Goal: Task Accomplishment & Management: Complete application form

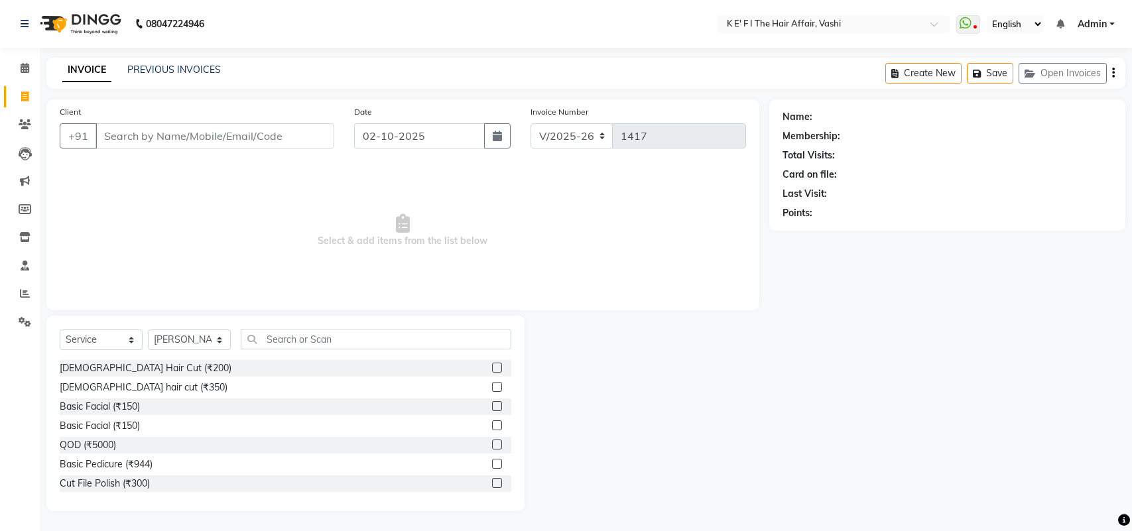
select select "6025"
select select "service"
select select "43807"
click at [265, 133] on input "Client" at bounding box center [214, 135] width 239 height 25
select select "6025"
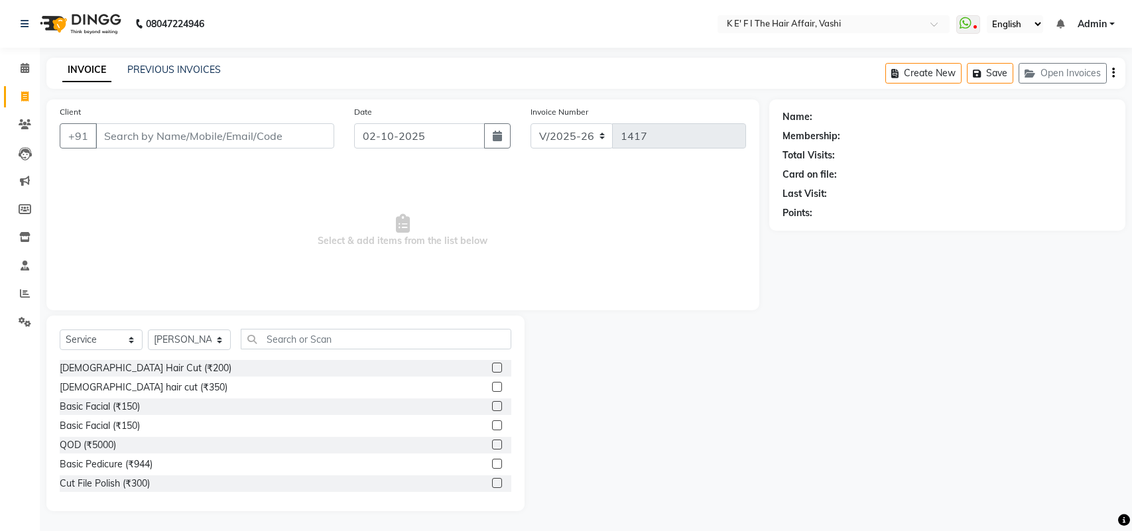
select select "service"
select select "43807"
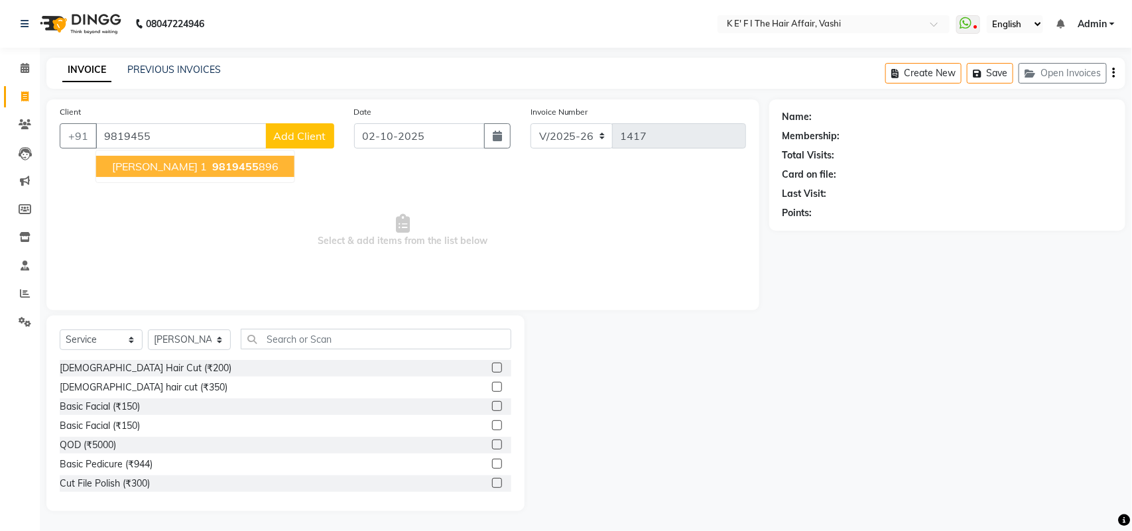
click at [160, 160] on span "aditi sharma 1" at bounding box center [159, 166] width 95 height 13
type input "9819455896"
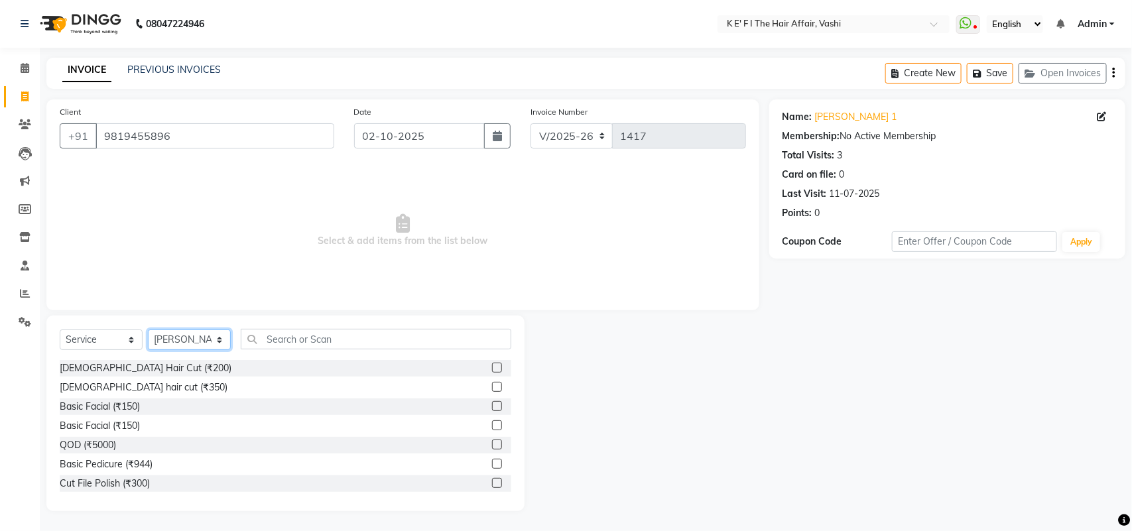
click at [219, 348] on select "Select Stylist aayaz anjali mahadik Anushkha Bhagat Athem Deepti Sawant Dinesh …" at bounding box center [189, 339] width 83 height 21
select select "43118"
click at [148, 329] on select "Select Stylist aayaz anjali mahadik Anushkha Bhagat Athem Deepti Sawant Dinesh …" at bounding box center [189, 339] width 83 height 21
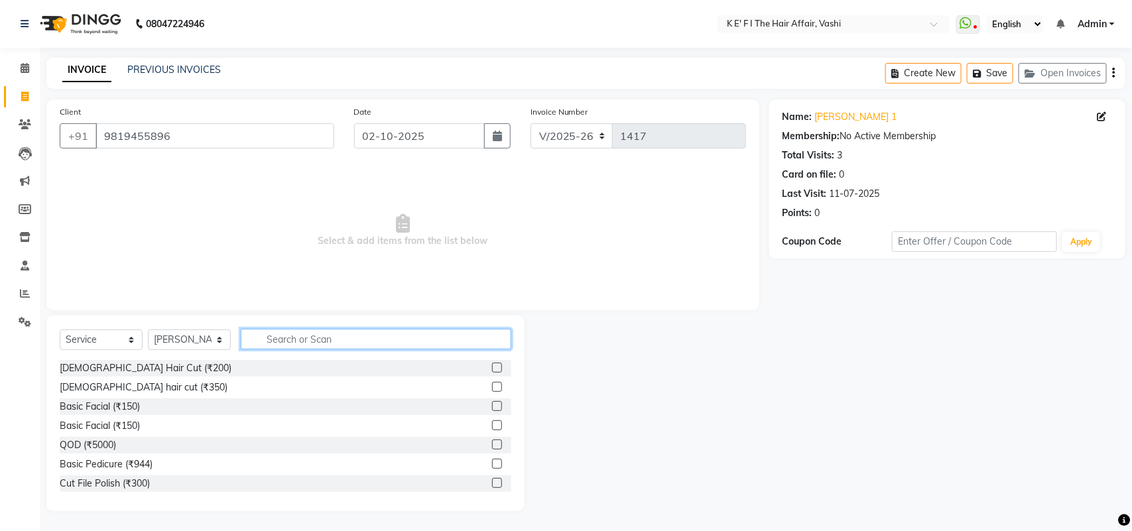
click at [297, 342] on input "text" at bounding box center [376, 339] width 270 height 21
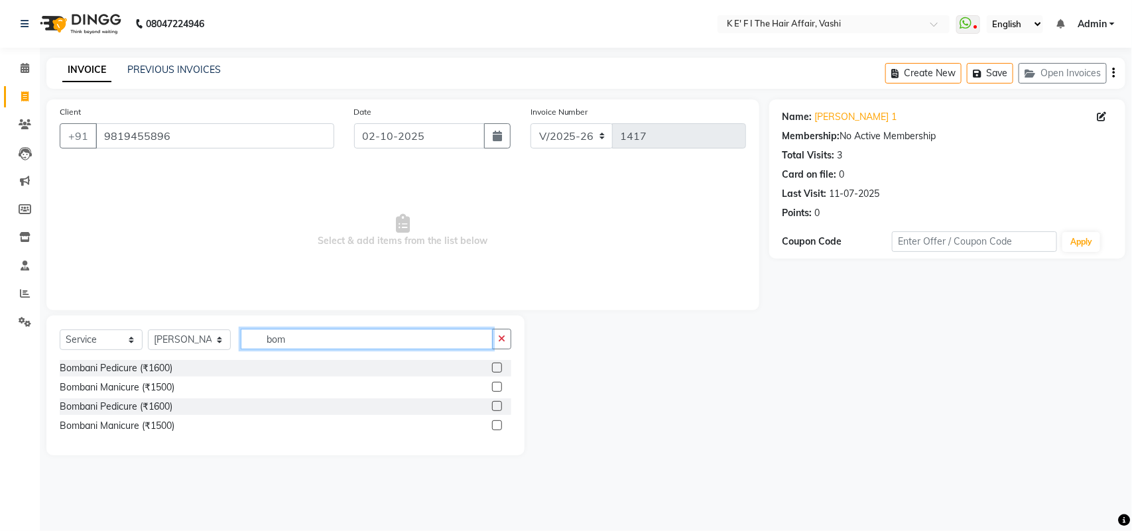
type input "bom"
click at [497, 367] on label at bounding box center [497, 368] width 10 height 10
click at [497, 367] on input "checkbox" at bounding box center [496, 368] width 9 height 9
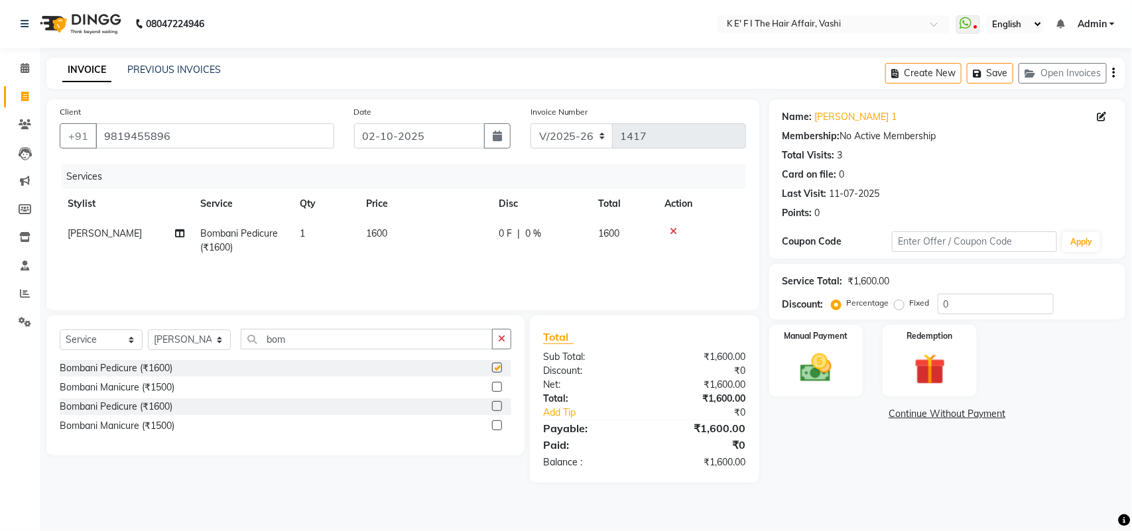
drag, startPoint x: 414, startPoint y: 272, endPoint x: 388, endPoint y: 245, distance: 37.0
click at [388, 245] on td "1600" at bounding box center [424, 241] width 133 height 44
checkbox input "false"
select select "43118"
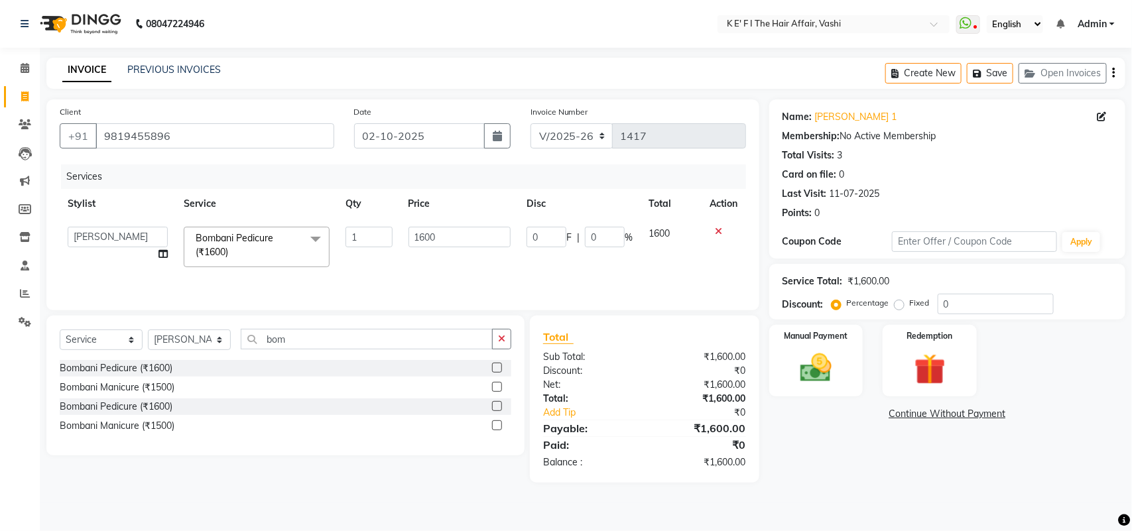
click at [426, 249] on td "1600" at bounding box center [459, 247] width 119 height 56
click at [416, 236] on input "1600" at bounding box center [459, 237] width 103 height 21
type input "2000"
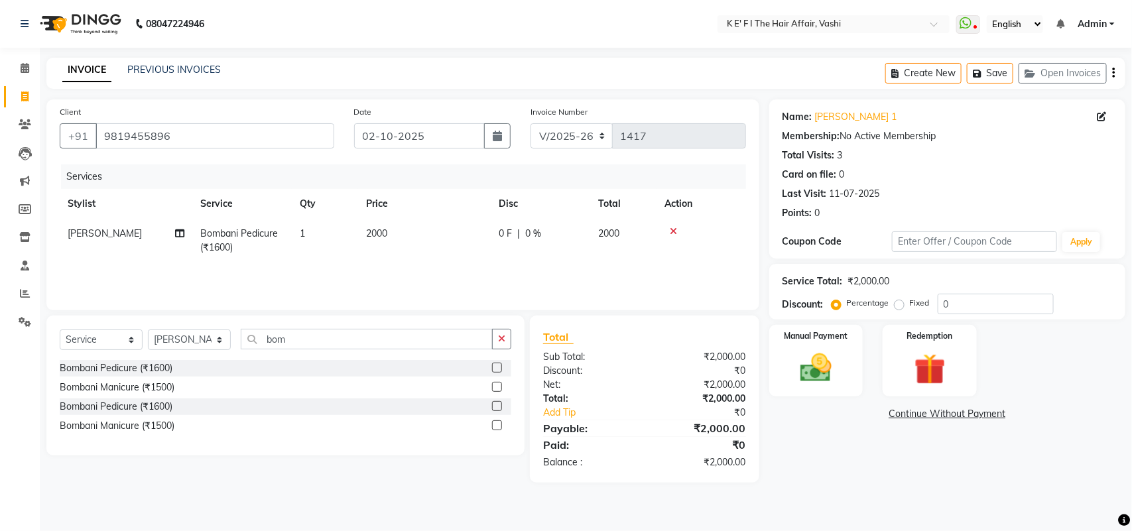
click at [562, 269] on div "Services Stylist Service Qty Price Disc Total Action Dinesh Kamble Bombani Pedi…" at bounding box center [403, 230] width 686 height 133
click at [559, 247] on td "0 F | 0 %" at bounding box center [540, 241] width 99 height 44
select select "43118"
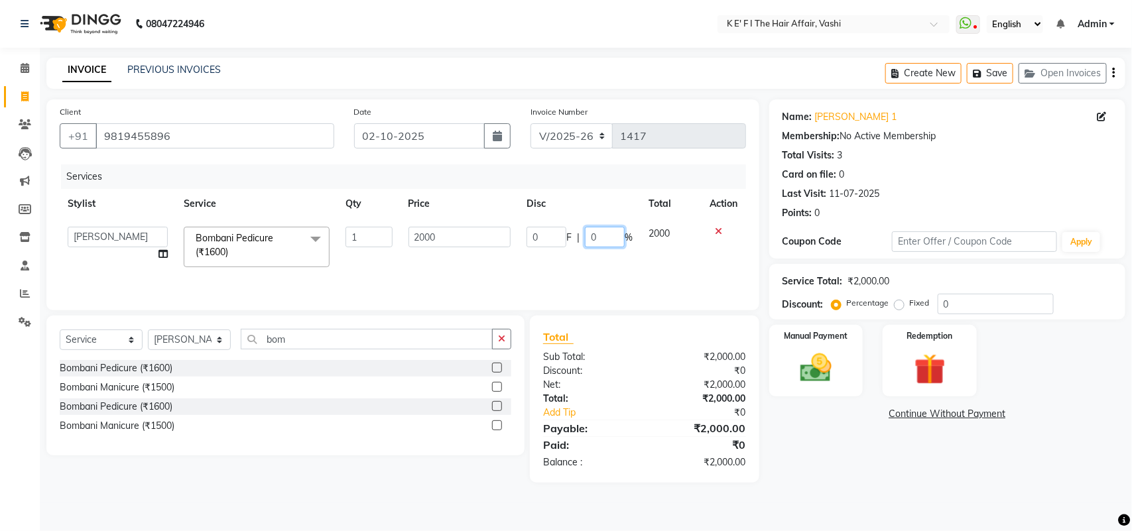
click at [592, 234] on input "0" at bounding box center [605, 237] width 40 height 21
type input "30"
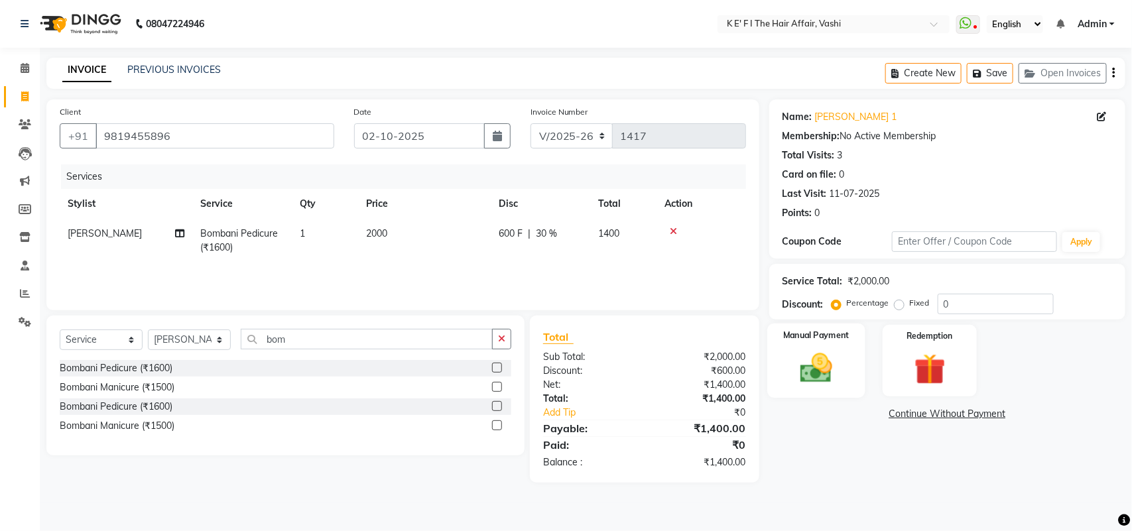
click at [812, 353] on img at bounding box center [816, 367] width 52 height 37
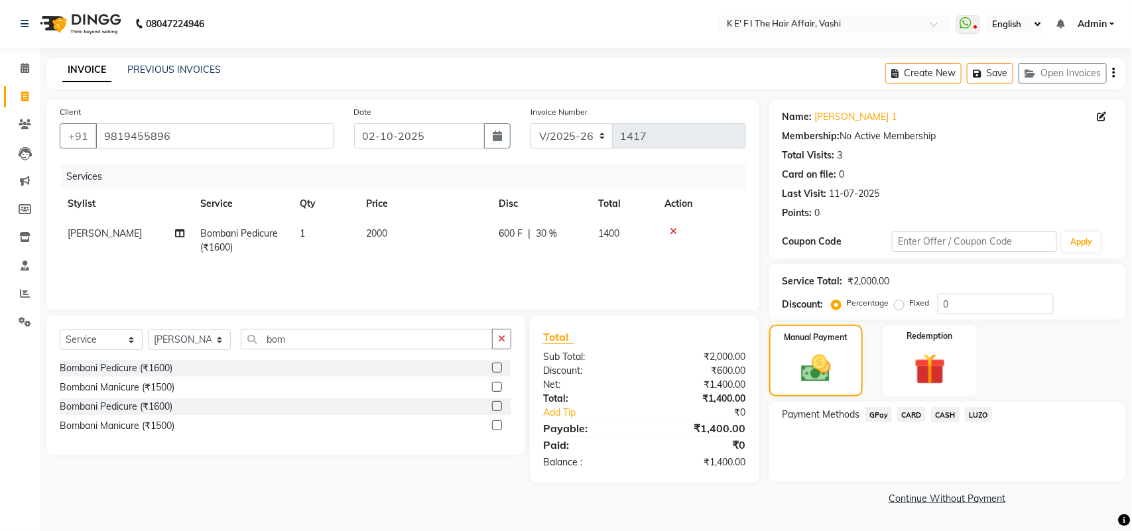
click at [950, 412] on span "CASH" at bounding box center [945, 414] width 29 height 15
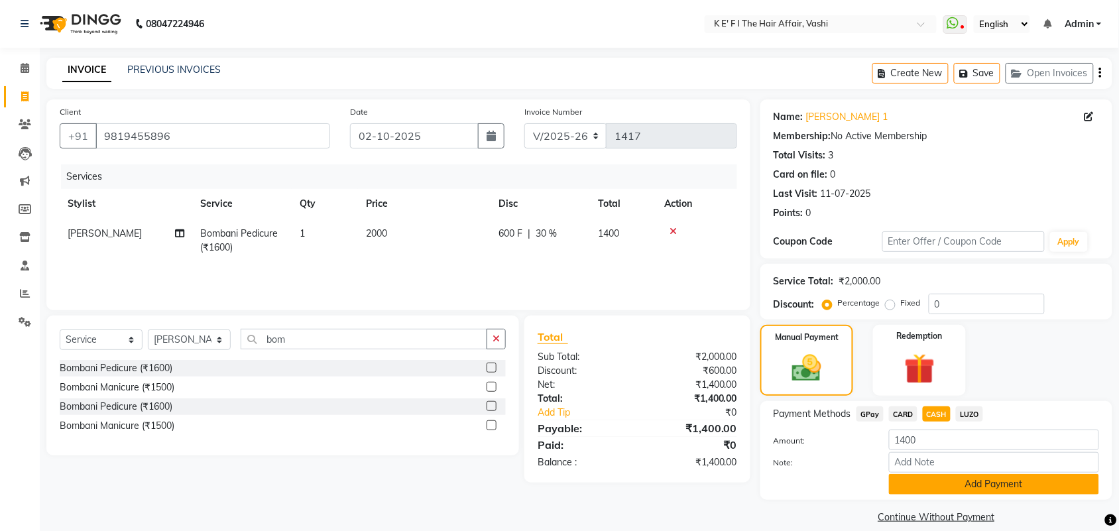
click at [943, 489] on button "Add Payment" at bounding box center [994, 484] width 210 height 21
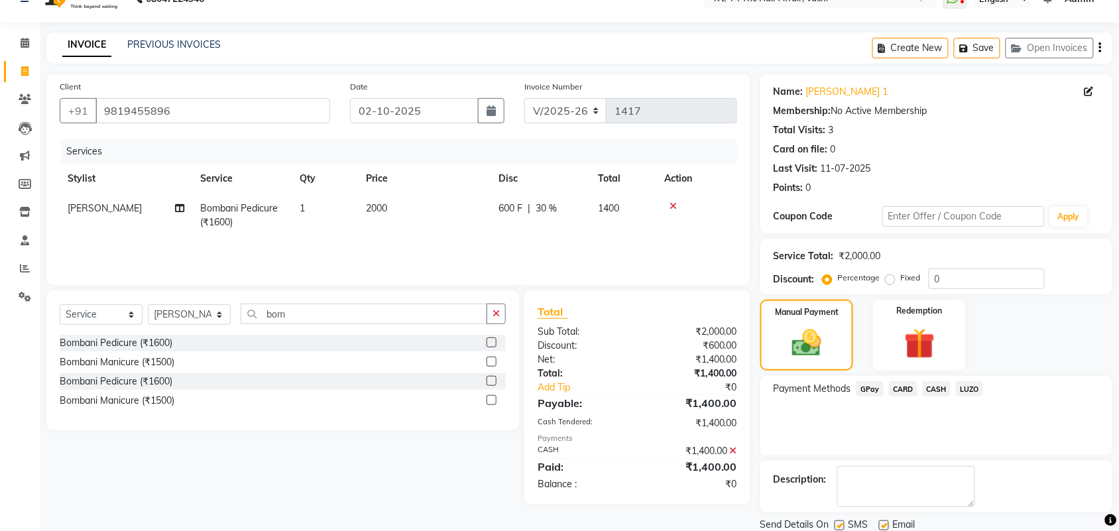
scroll to position [72, 0]
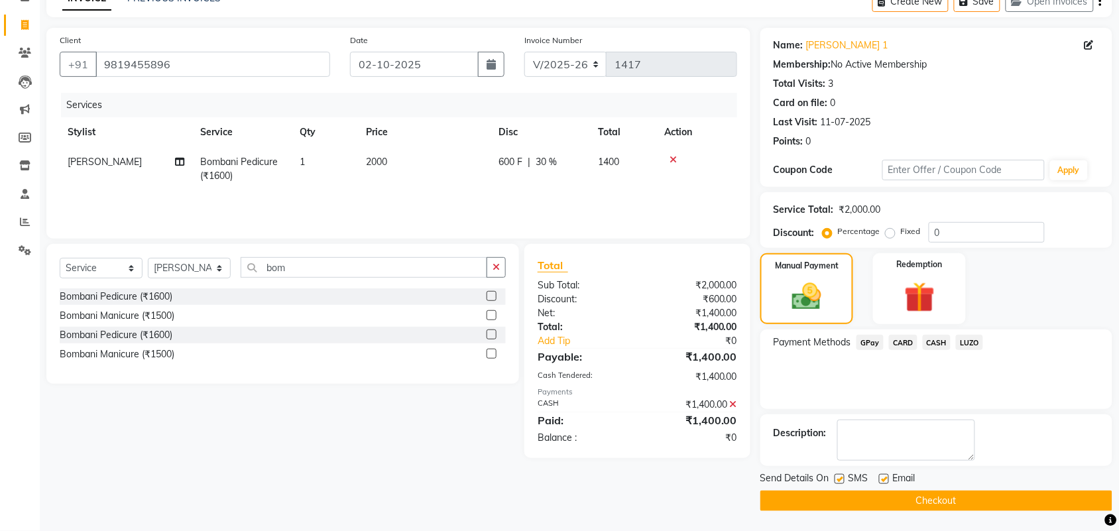
click at [843, 481] on label at bounding box center [840, 479] width 10 height 10
click at [843, 481] on input "checkbox" at bounding box center [839, 479] width 9 height 9
checkbox input "false"
click at [885, 481] on label at bounding box center [884, 479] width 10 height 10
click at [885, 481] on input "checkbox" at bounding box center [883, 479] width 9 height 9
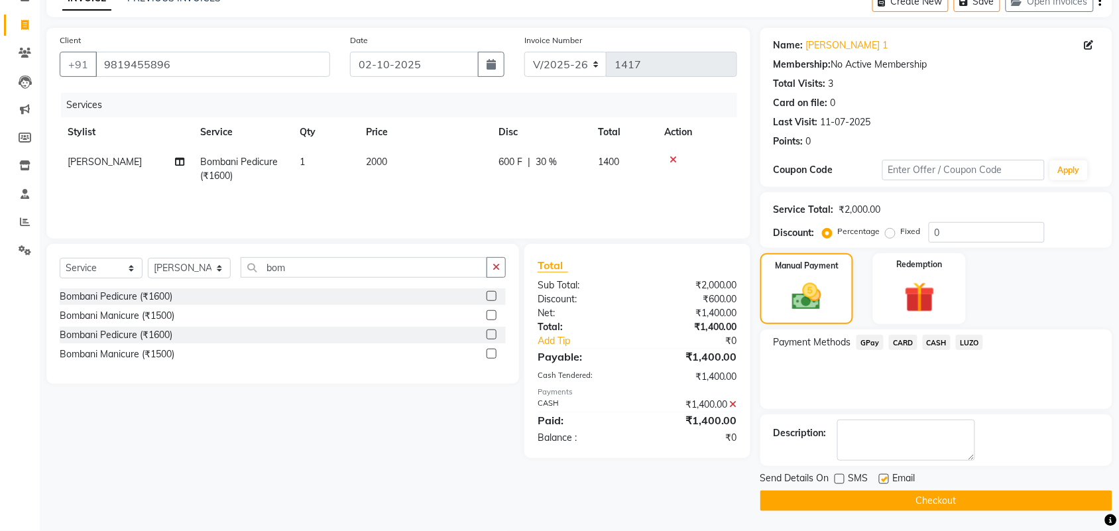
checkbox input "false"
click at [884, 495] on button "Checkout" at bounding box center [936, 501] width 352 height 21
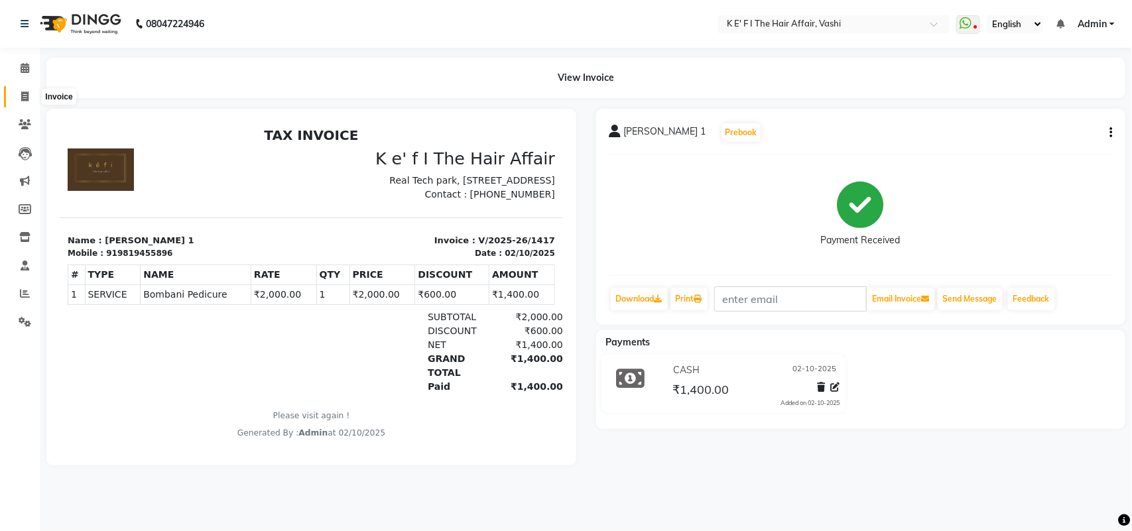
click at [28, 94] on icon at bounding box center [24, 96] width 7 height 10
select select "6025"
select select "service"
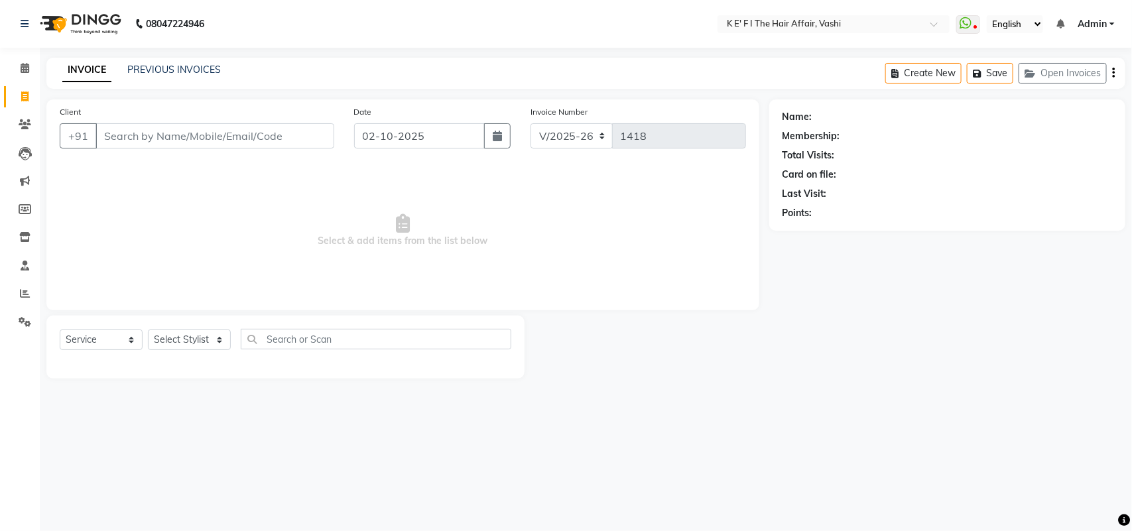
select select "43807"
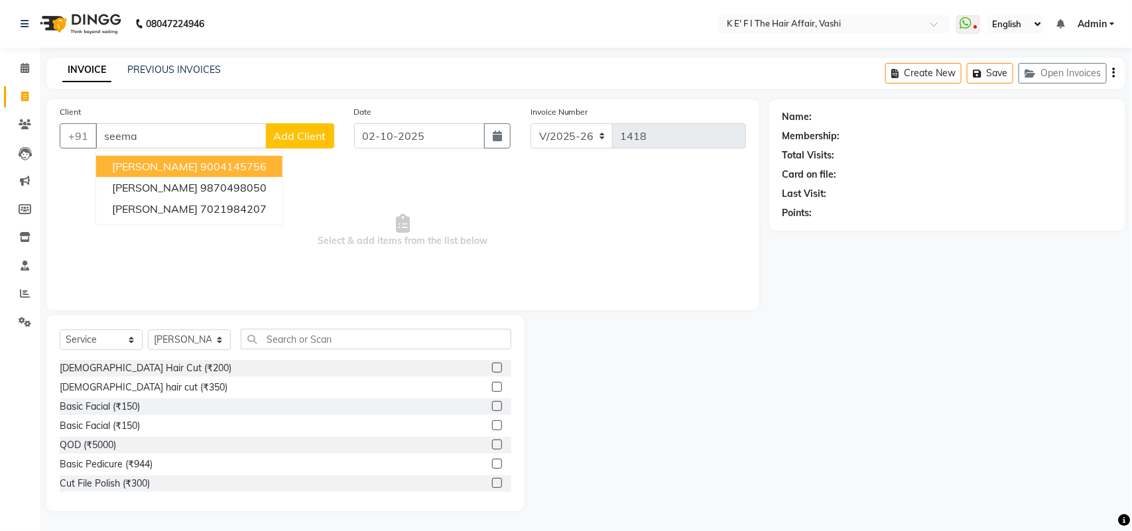
click at [167, 160] on span "Sema RALLI" at bounding box center [155, 166] width 86 height 13
type input "9004145756"
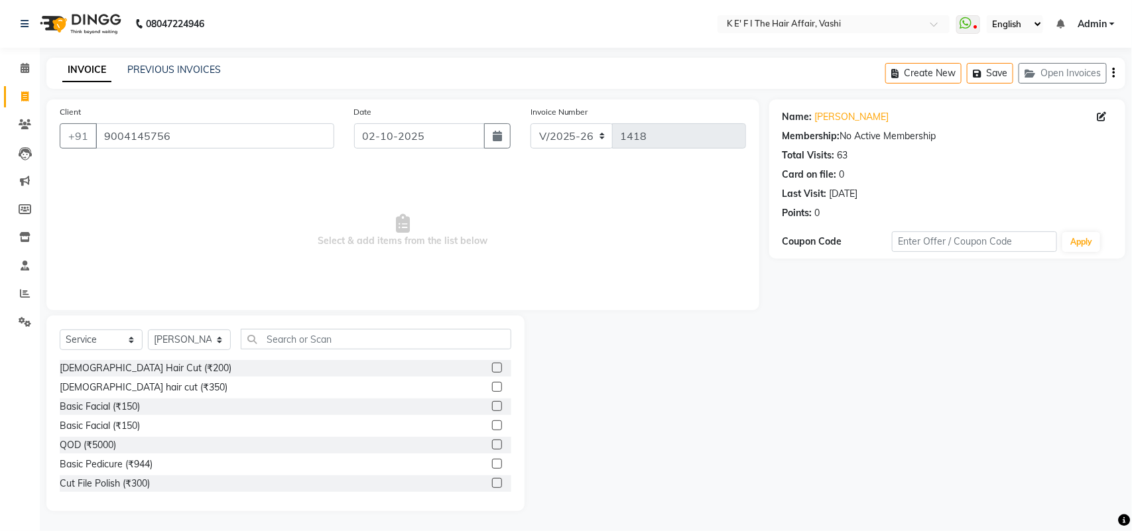
click at [205, 329] on div "Select Service Product Membership Package Voucher Prepaid Gift Card Select Styl…" at bounding box center [285, 414] width 478 height 196
click at [205, 332] on select "Select Stylist aayaz anjali mahadik Anushkha Bhagat Athem Deepti Sawant Dinesh …" at bounding box center [189, 339] width 83 height 21
select select "44727"
click at [148, 329] on select "Select Stylist aayaz anjali mahadik Anushkha Bhagat Athem Deepti Sawant Dinesh …" at bounding box center [189, 339] width 83 height 21
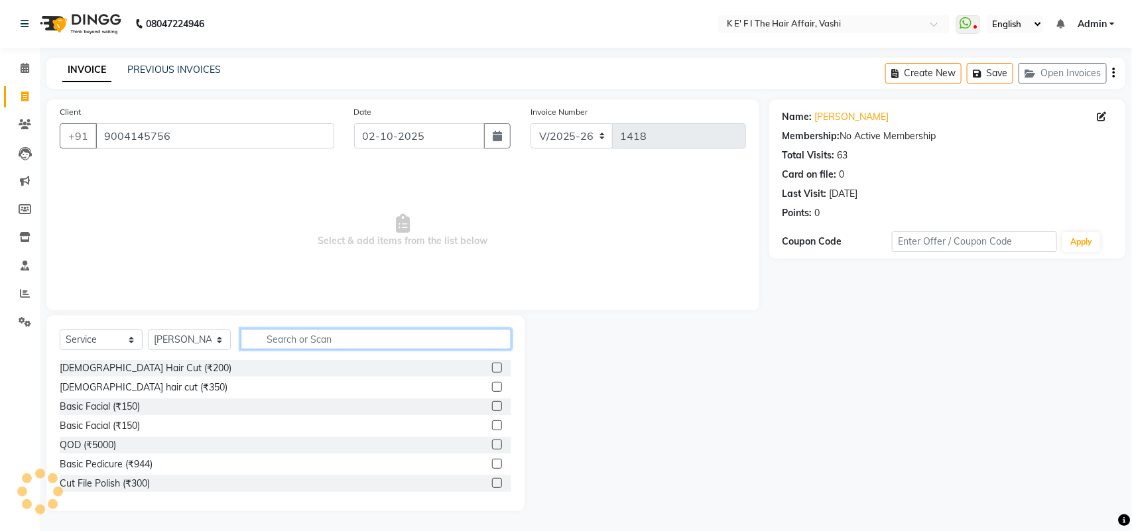
click at [310, 333] on input "text" at bounding box center [376, 339] width 270 height 21
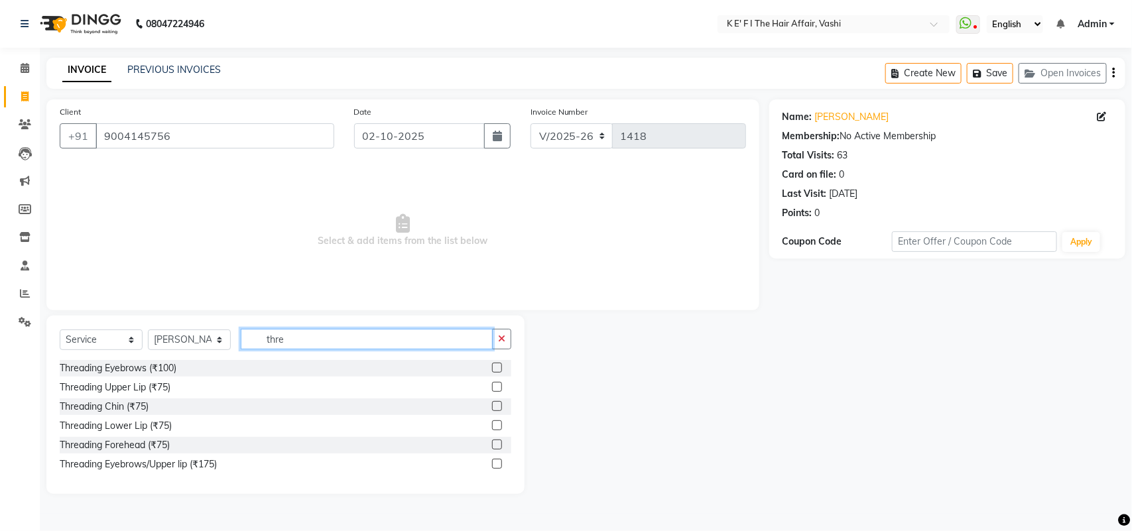
type input "thre"
click at [498, 368] on label at bounding box center [497, 368] width 10 height 10
click at [498, 368] on input "checkbox" at bounding box center [496, 368] width 9 height 9
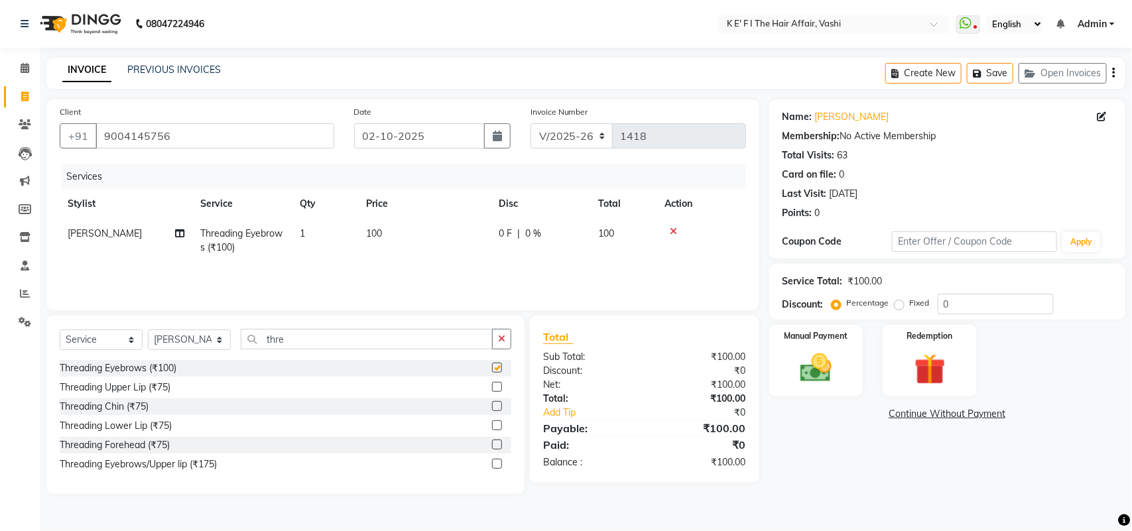
checkbox input "false"
click at [496, 385] on label at bounding box center [497, 387] width 10 height 10
click at [496, 385] on input "checkbox" at bounding box center [496, 387] width 9 height 9
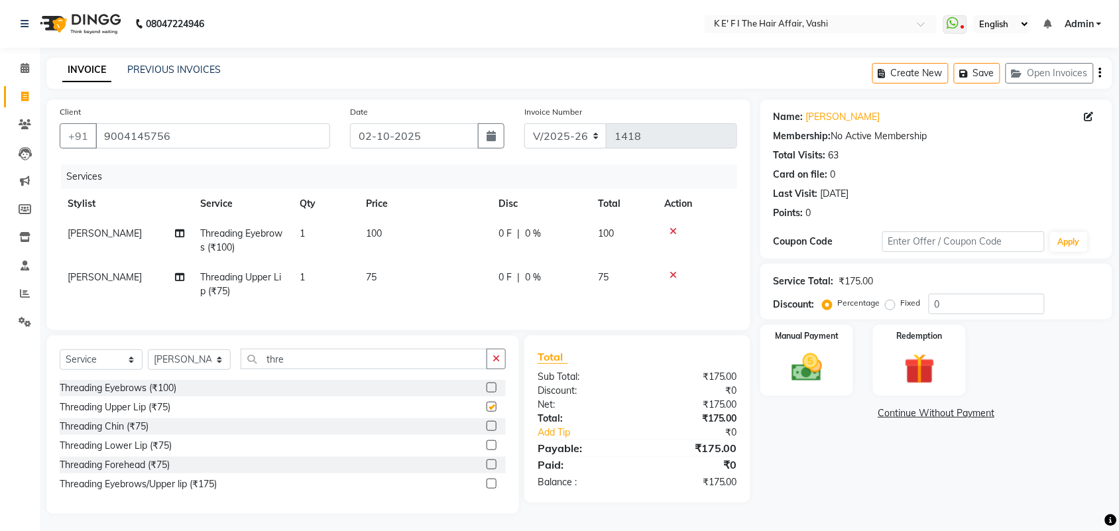
checkbox input "false"
drag, startPoint x: 491, startPoint y: 475, endPoint x: 551, endPoint y: 465, distance: 60.6
click at [491, 469] on label at bounding box center [492, 464] width 10 height 10
click at [491, 469] on input "checkbox" at bounding box center [491, 465] width 9 height 9
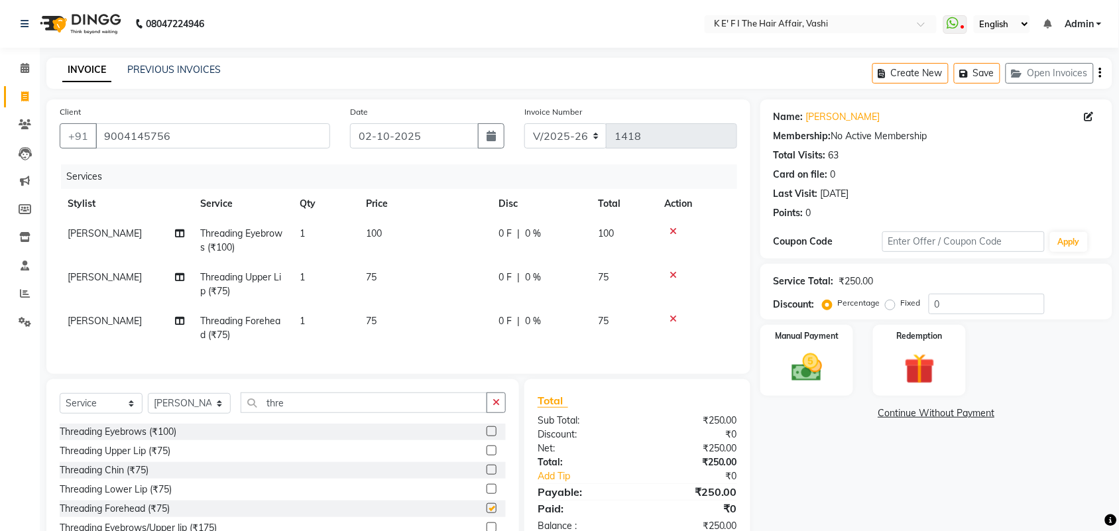
checkbox input "false"
click at [797, 379] on img at bounding box center [807, 367] width 52 height 36
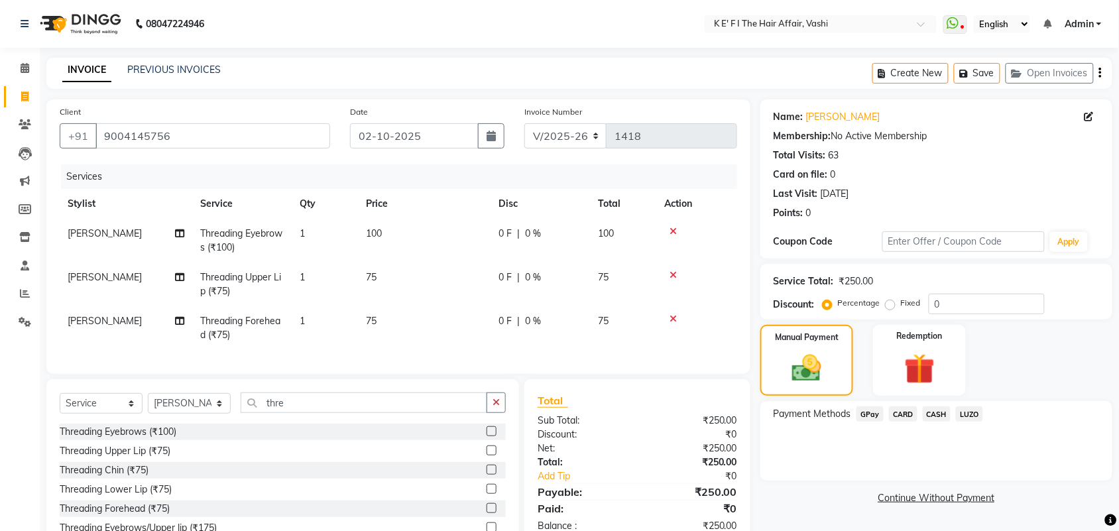
click at [868, 412] on span "GPay" at bounding box center [869, 413] width 27 height 15
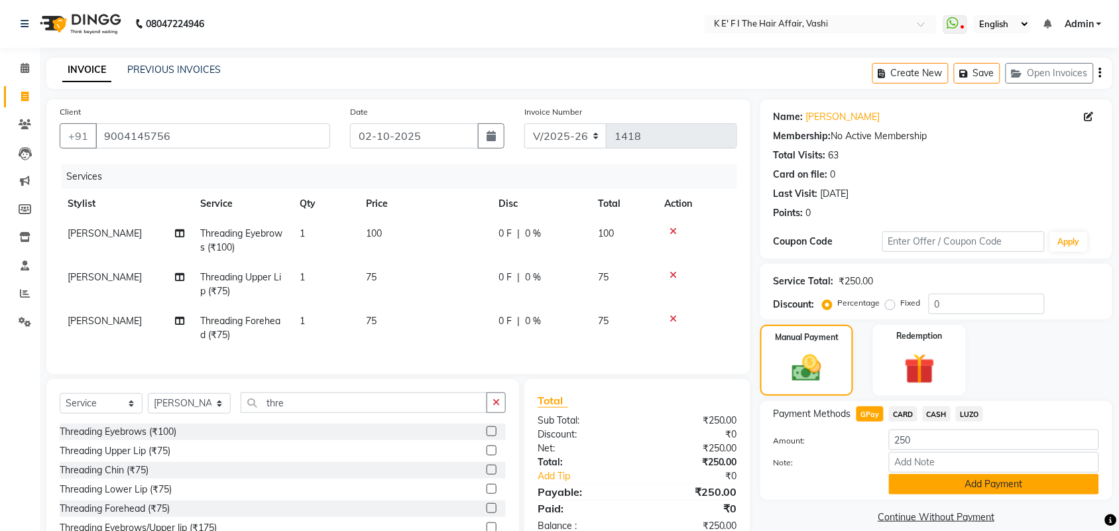
click at [913, 486] on button "Add Payment" at bounding box center [994, 484] width 210 height 21
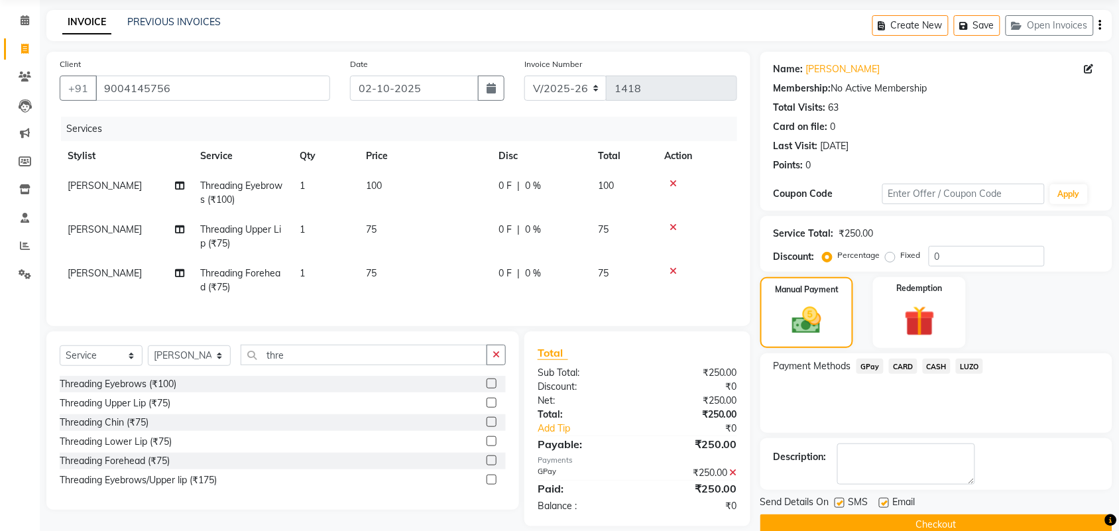
scroll to position [75, 0]
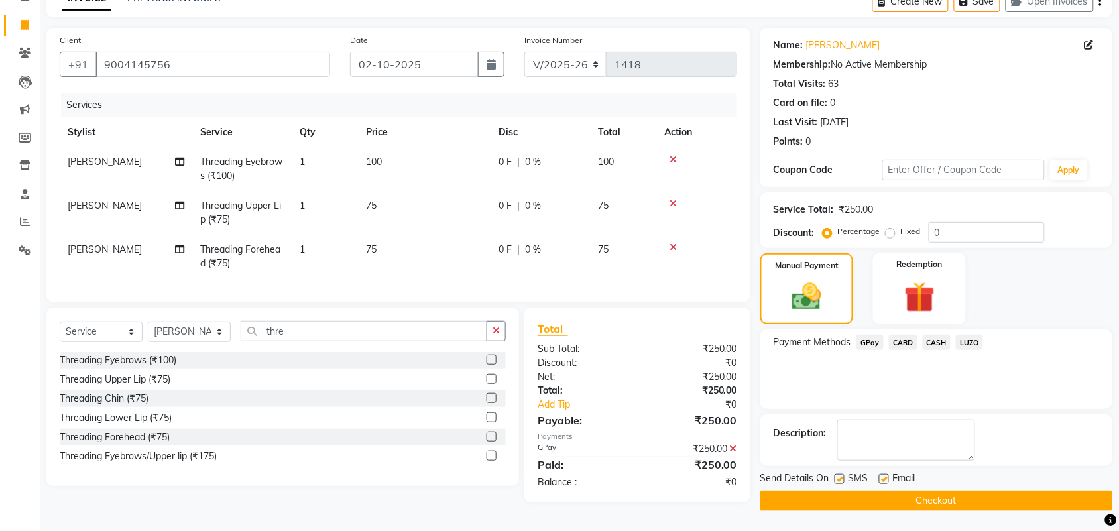
click at [839, 474] on label at bounding box center [840, 479] width 10 height 10
click at [839, 475] on input "checkbox" at bounding box center [839, 479] width 9 height 9
checkbox input "false"
click at [886, 474] on label at bounding box center [884, 479] width 10 height 10
click at [886, 475] on input "checkbox" at bounding box center [883, 479] width 9 height 9
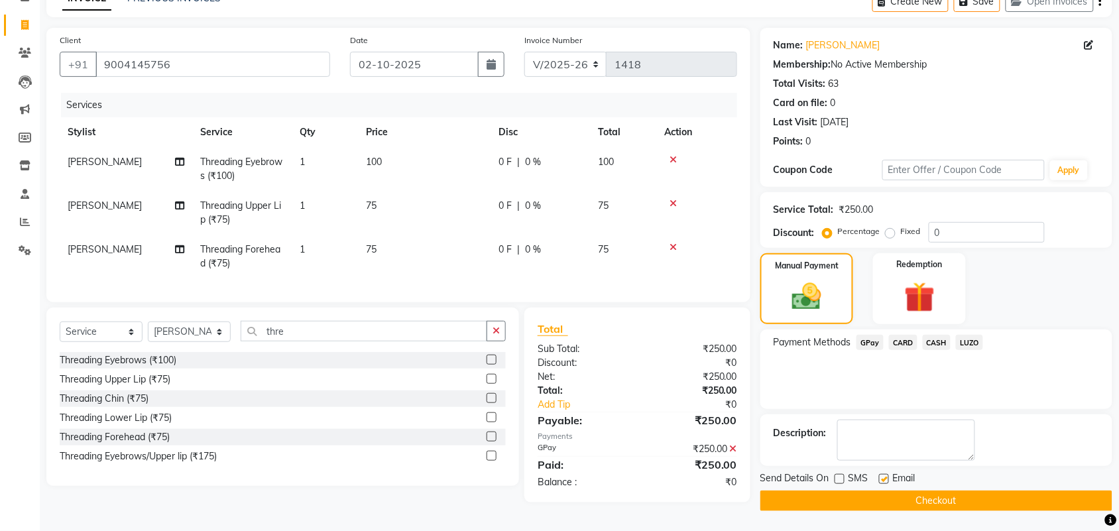
checkbox input "false"
click at [791, 504] on button "Checkout" at bounding box center [936, 501] width 352 height 21
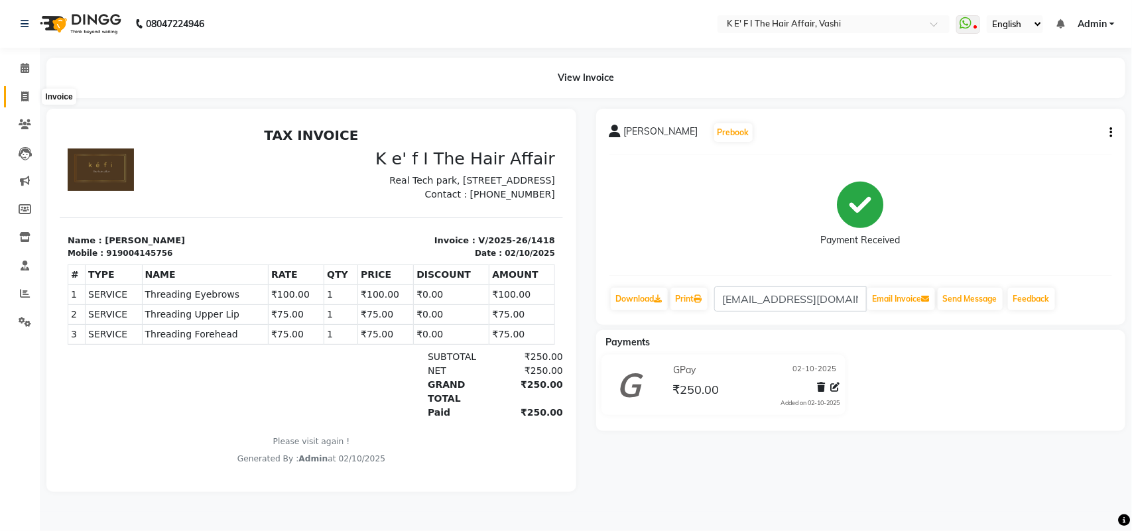
click at [20, 95] on span at bounding box center [24, 96] width 23 height 15
select select "6025"
select select "service"
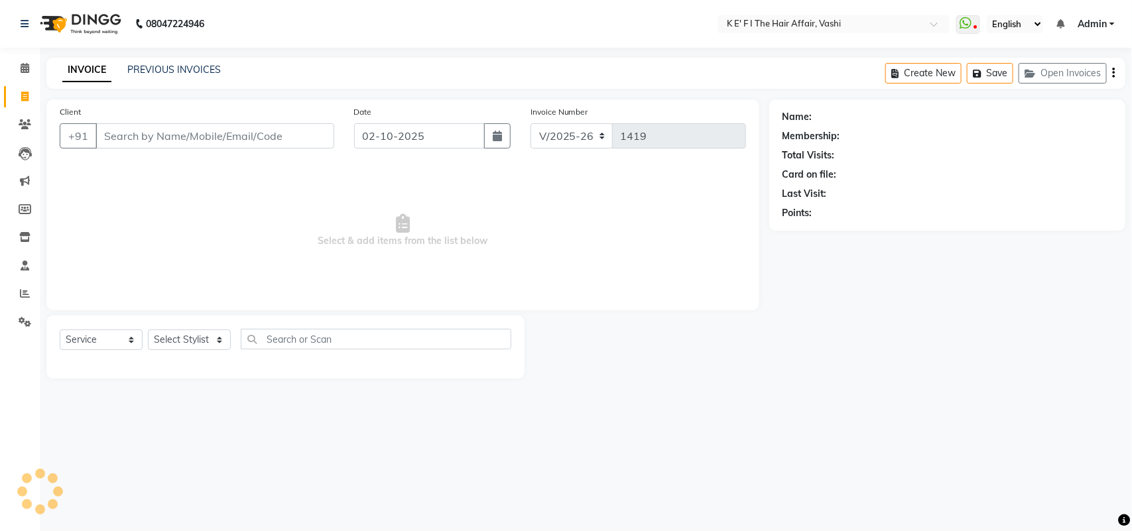
select select "43807"
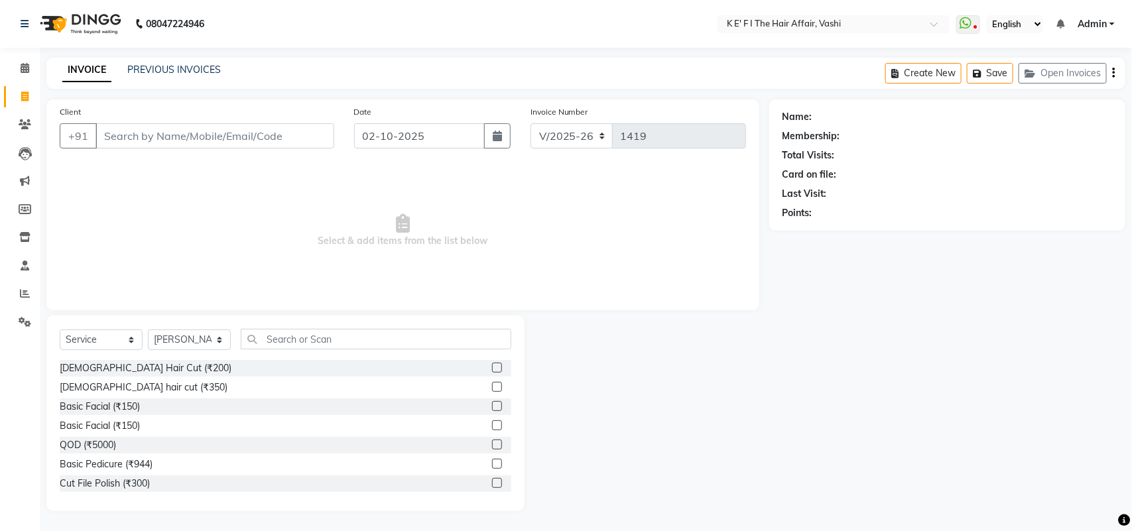
click at [514, 342] on div "Client +91 Date 02-10-2025 Invoice Number V/2025 V/2025-26 1419 Select & add it…" at bounding box center [402, 305] width 733 height 412
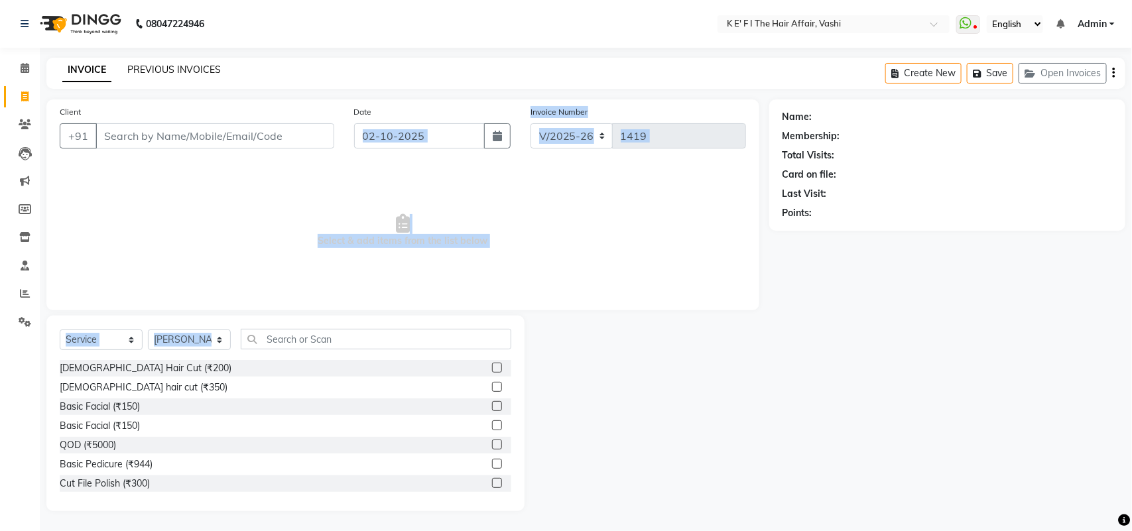
click at [160, 68] on link "PREVIOUS INVOICES" at bounding box center [173, 70] width 93 height 12
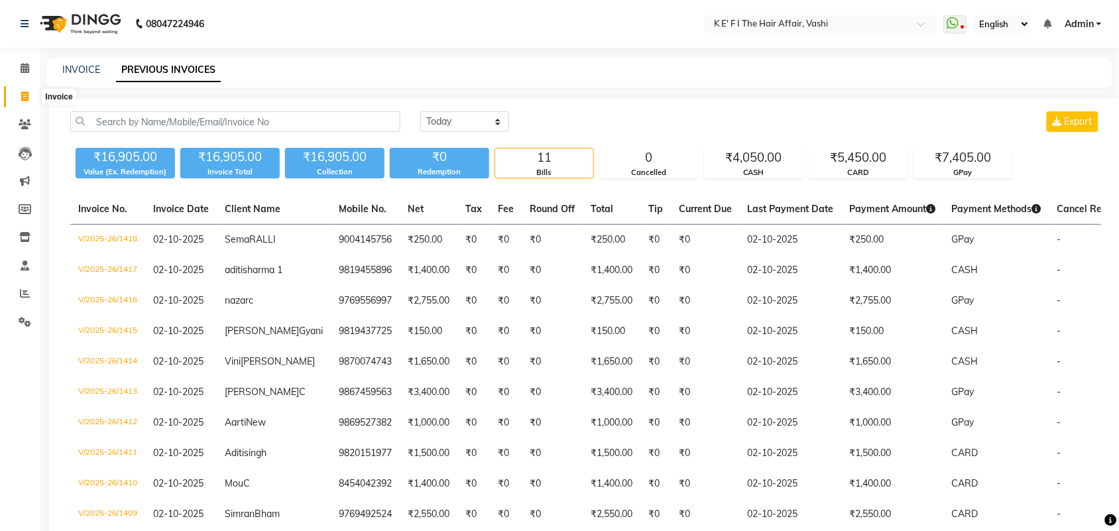
click at [25, 101] on span at bounding box center [24, 96] width 23 height 15
select select "6025"
select select "service"
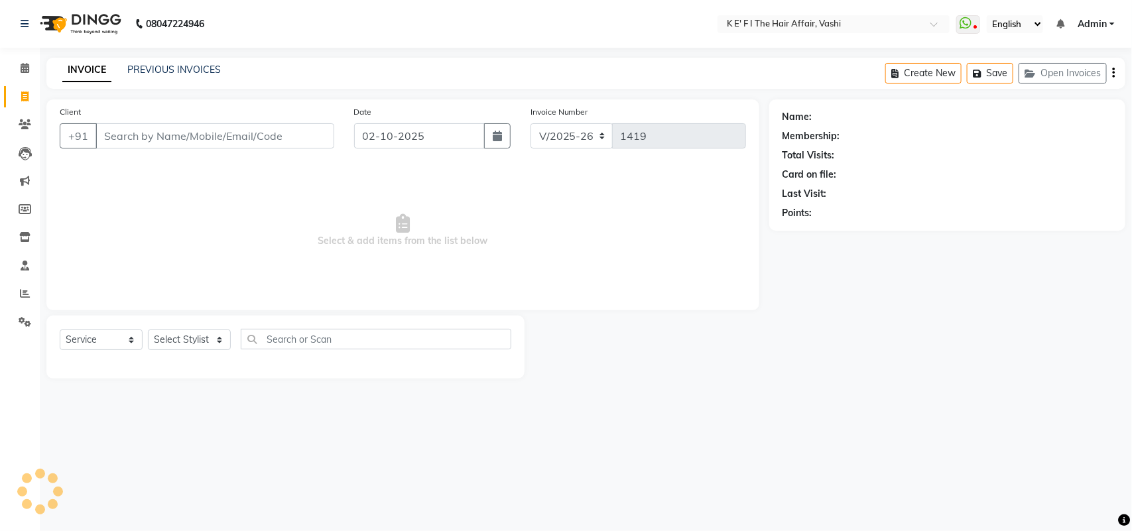
select select "43807"
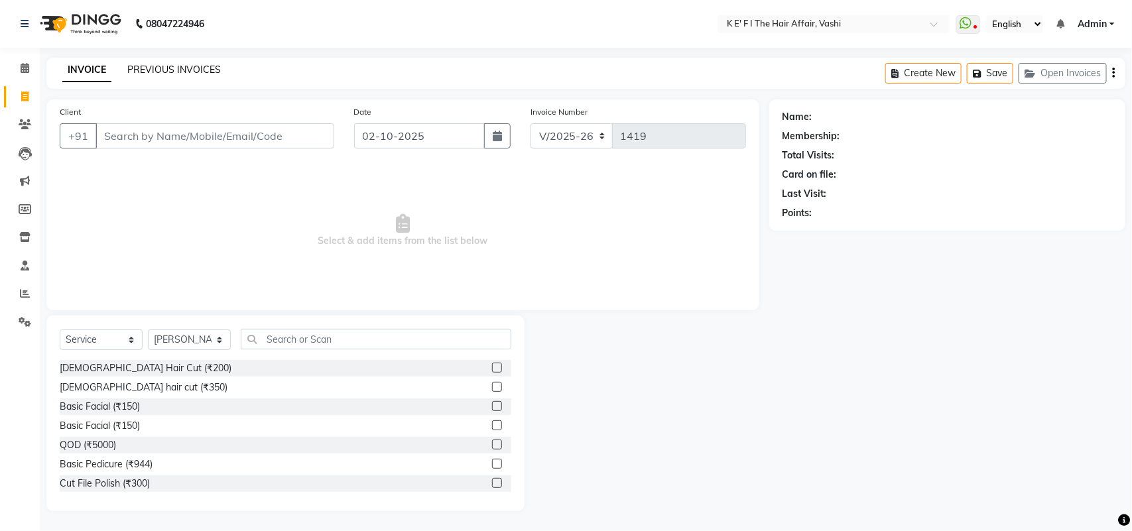
click at [183, 74] on link "PREVIOUS INVOICES" at bounding box center [173, 70] width 93 height 12
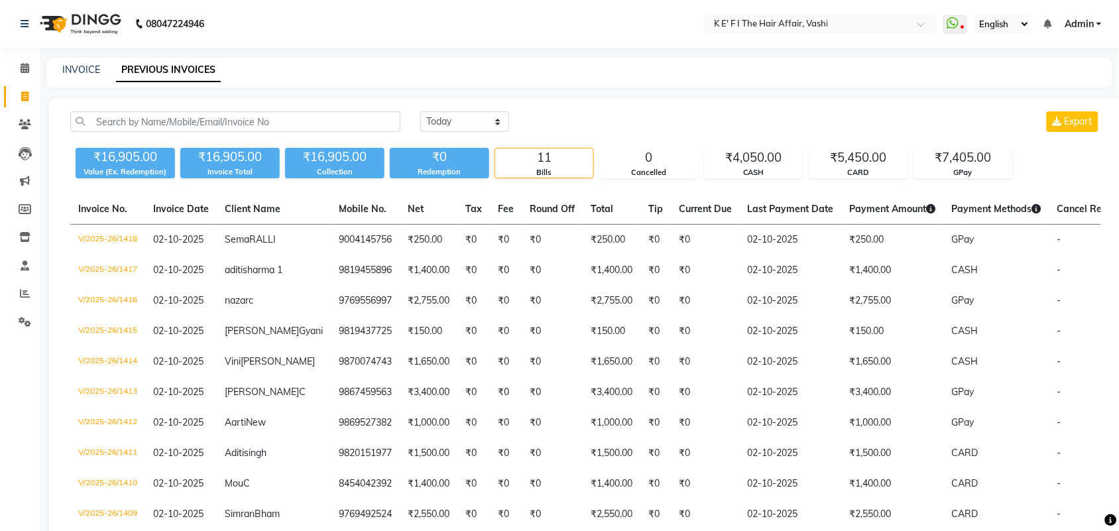
click at [717, 139] on div "Today Yesterday Custom Range Export" at bounding box center [760, 126] width 701 height 31
click at [27, 95] on icon at bounding box center [24, 96] width 7 height 10
select select "6025"
select select "service"
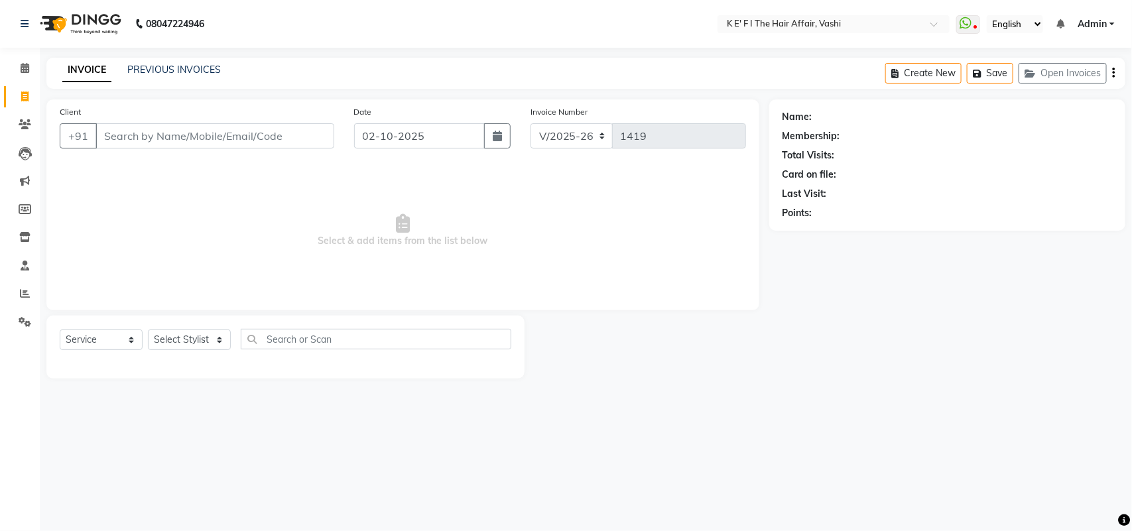
click at [149, 141] on input "Client" at bounding box center [214, 135] width 239 height 25
select select "43807"
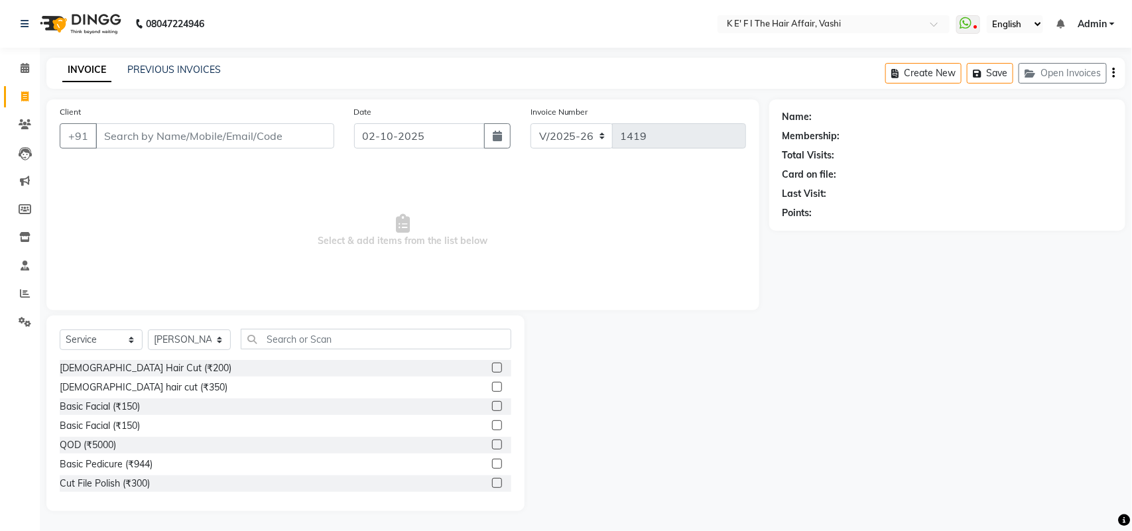
type input "r"
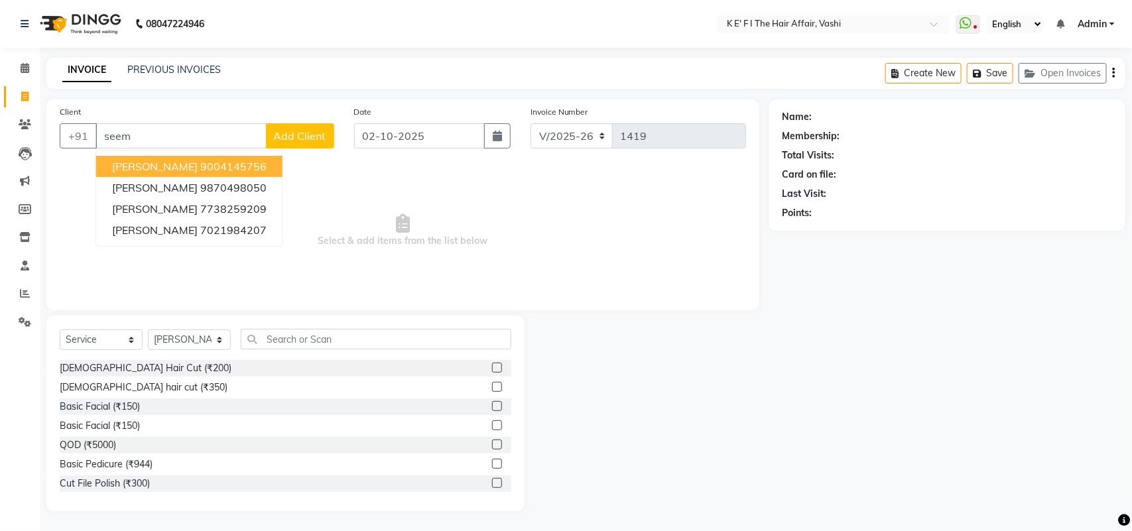
click at [168, 170] on span "Sema RALLI" at bounding box center [155, 166] width 86 height 13
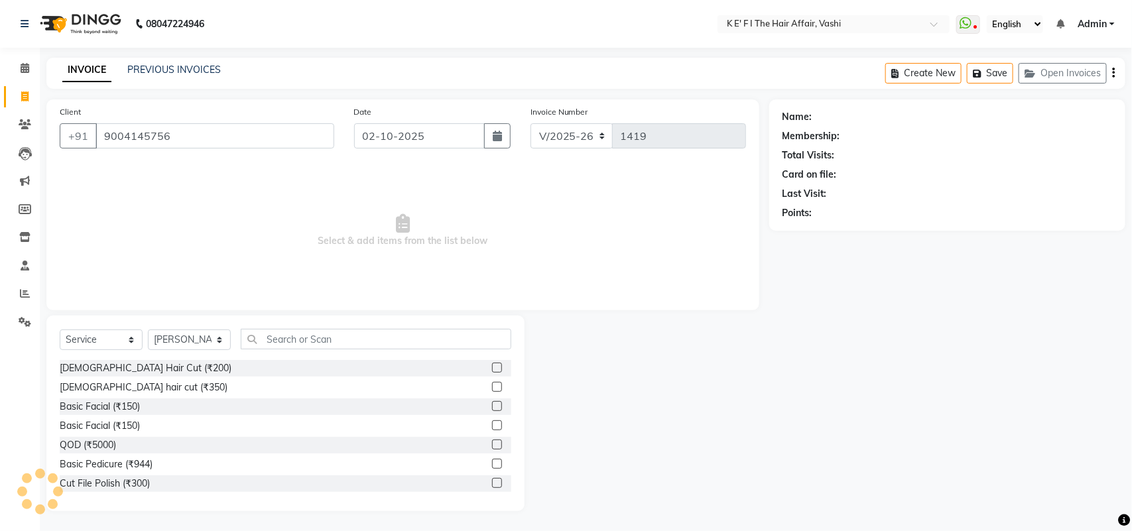
type input "9004145756"
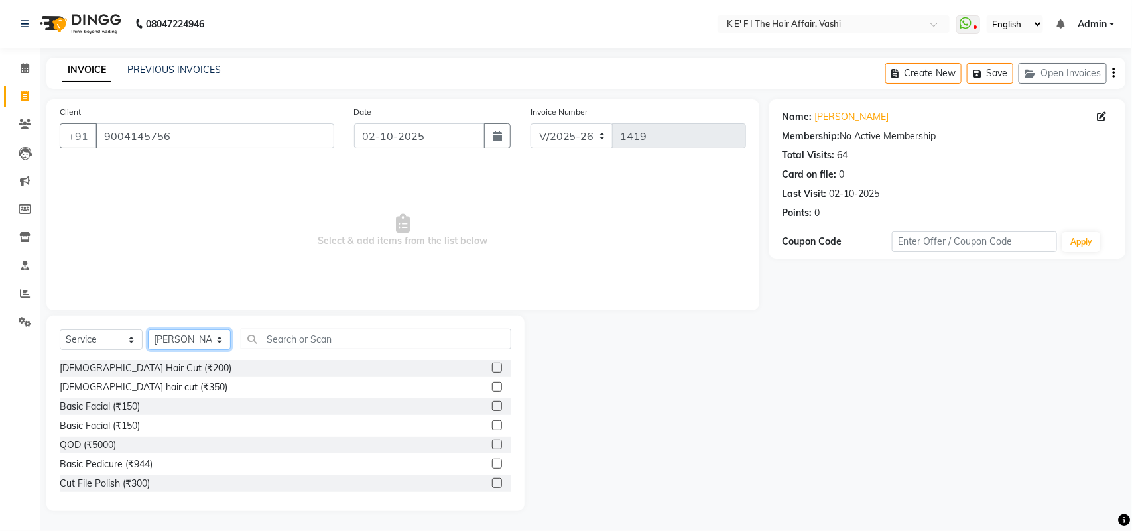
click at [207, 346] on select "Select Stylist aayaz anjali mahadik Anushkha Bhagat Athem Deepti Sawant Dinesh …" at bounding box center [189, 339] width 83 height 21
click at [148, 329] on select "Select Stylist aayaz anjali mahadik Anushkha Bhagat Athem Deepti Sawant Dinesh …" at bounding box center [189, 339] width 83 height 21
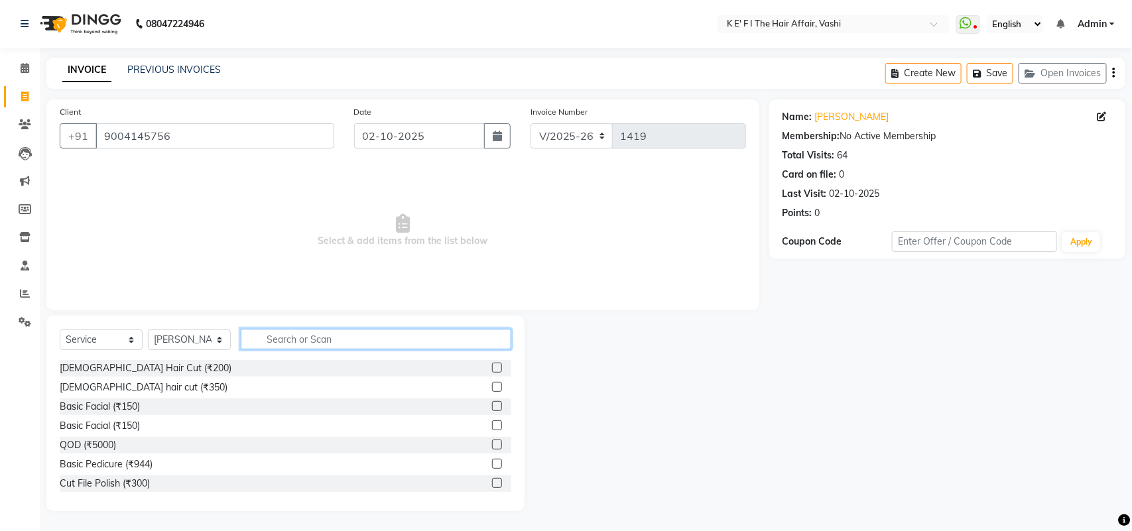
click at [284, 342] on input "text" at bounding box center [376, 339] width 270 height 21
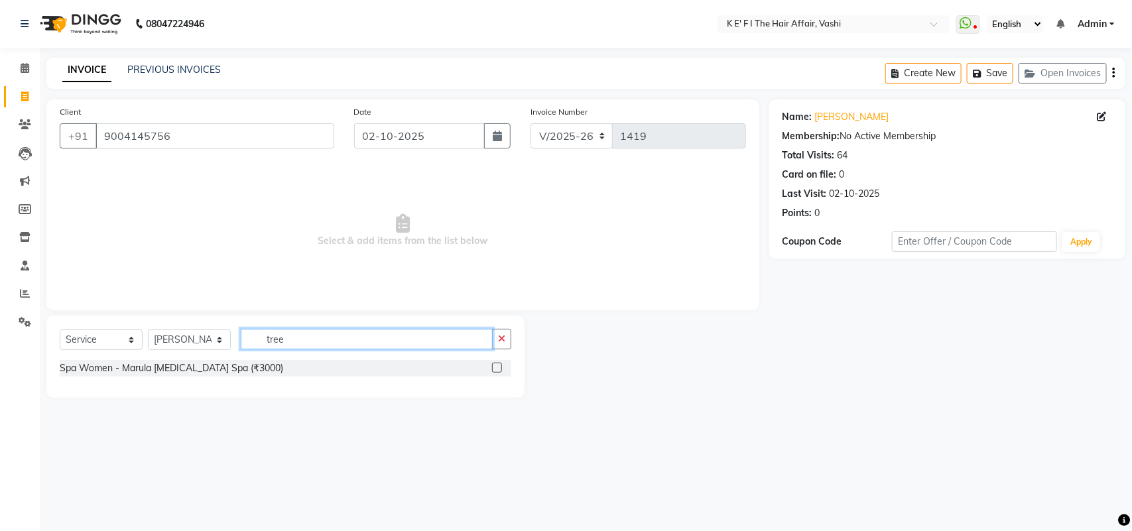
type input "tree"
click at [90, 335] on select "Select Service Product Membership Package Voucher Prepaid Gift Card" at bounding box center [101, 339] width 83 height 21
select select "product"
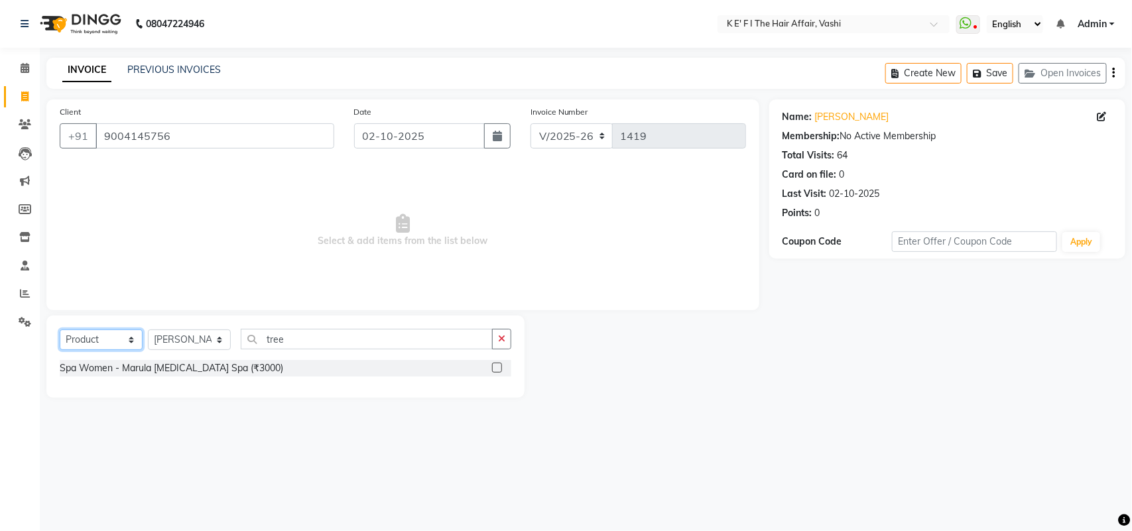
click at [60, 329] on select "Select Service Product Membership Package Voucher Prepaid Gift Card" at bounding box center [101, 339] width 83 height 21
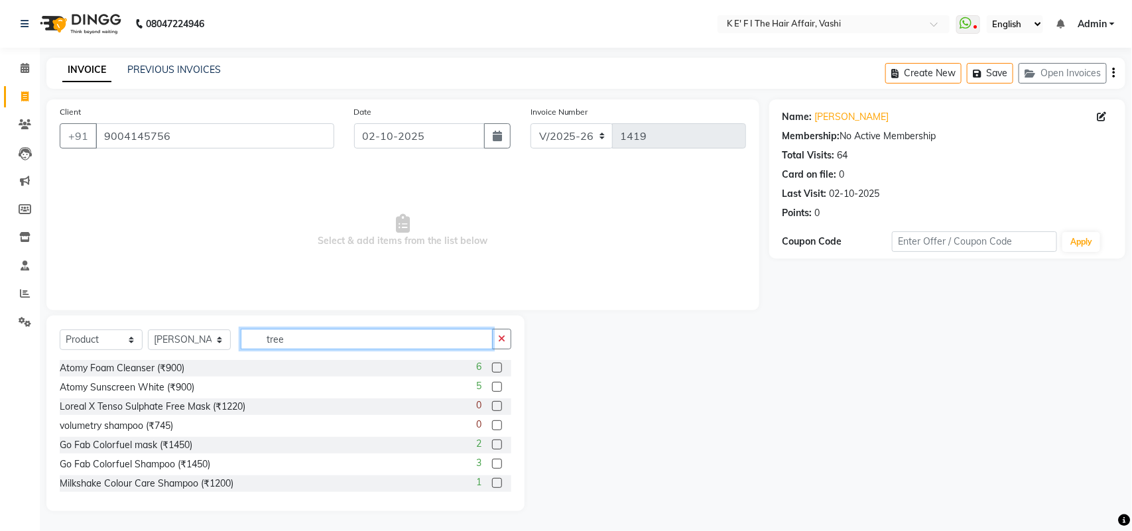
drag, startPoint x: 306, startPoint y: 339, endPoint x: 166, endPoint y: 225, distance: 180.0
click at [236, 358] on div "Select Service Product Membership Package Voucher Prepaid Gift Card Select Styl…" at bounding box center [285, 344] width 451 height 31
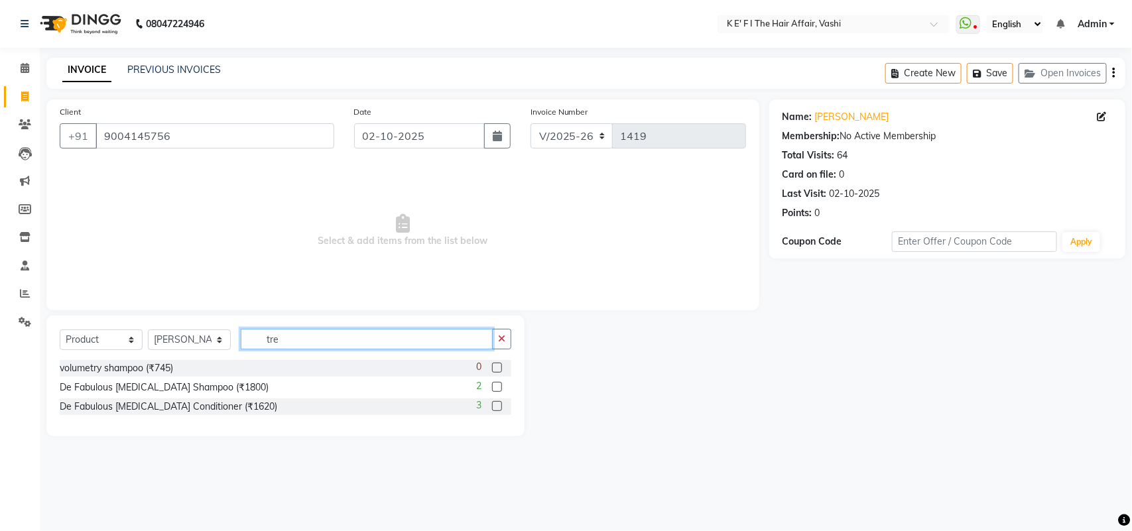
type input "tree"
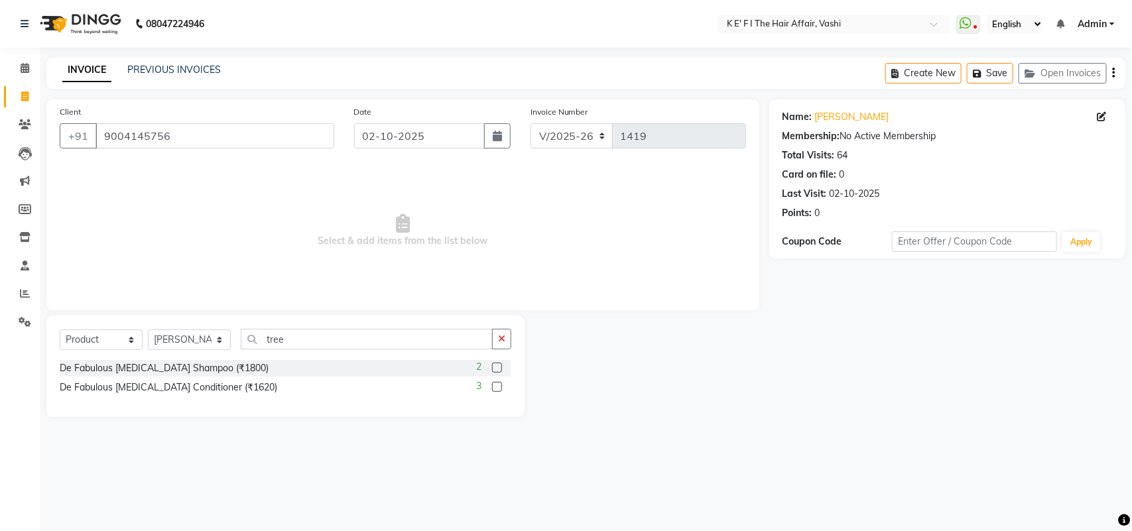
click at [495, 368] on label at bounding box center [497, 368] width 10 height 10
click at [495, 368] on input "checkbox" at bounding box center [496, 368] width 9 height 9
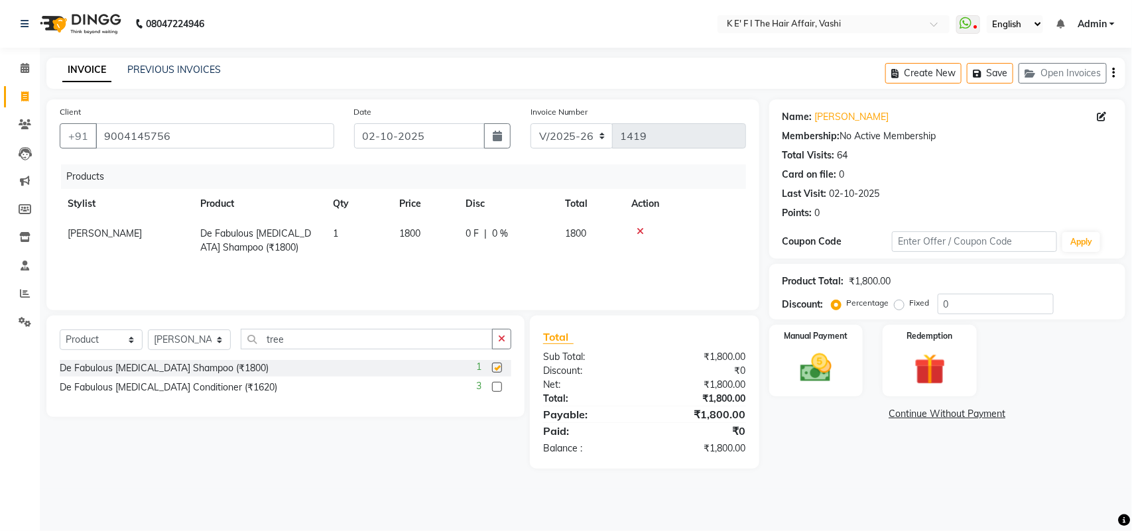
checkbox input "false"
click at [438, 255] on td "1800" at bounding box center [424, 241] width 66 height 44
select select "43807"
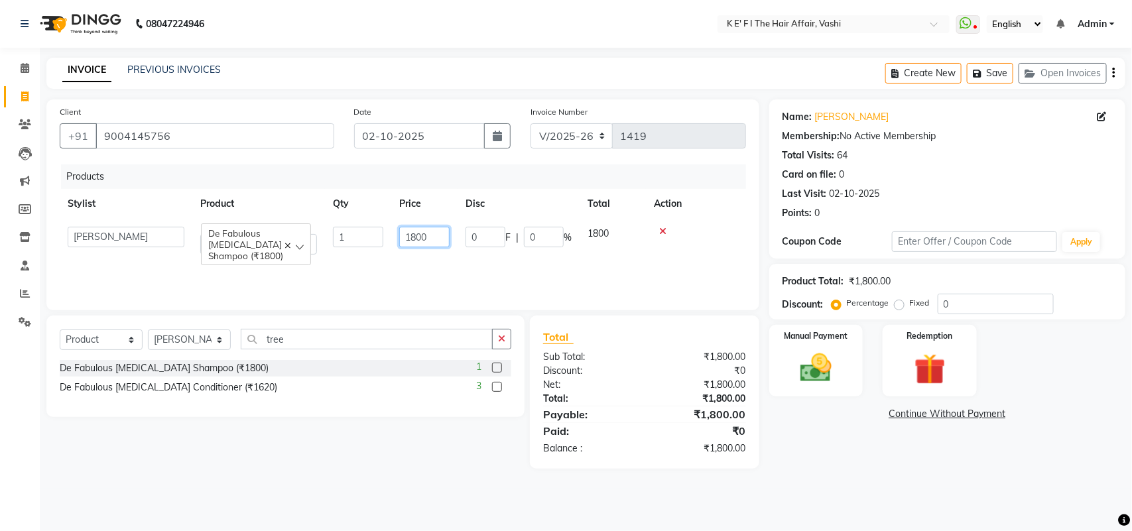
drag, startPoint x: 440, startPoint y: 229, endPoint x: 323, endPoint y: 192, distance: 121.6
click at [345, 221] on tr "aayaz anjali mahadik Anushkha Bhagat Athem Deepti Sawant Dinesh Kamble Dipika B…" at bounding box center [403, 241] width 686 height 44
type input "1800"
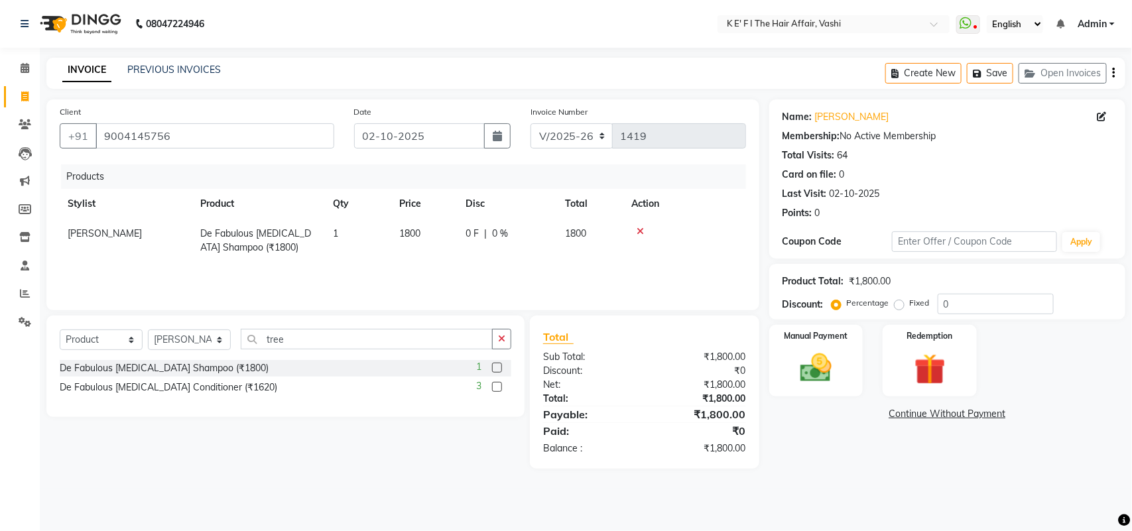
drag, startPoint x: 394, startPoint y: 282, endPoint x: 423, endPoint y: 270, distance: 30.7
click at [395, 282] on div "Products Stylist Product Qty Price Disc Total Action Sonal Sharma De Fabulous T…" at bounding box center [403, 230] width 686 height 133
click at [542, 243] on td "0 F | 0 %" at bounding box center [506, 241] width 99 height 44
select select "43807"
drag, startPoint x: 569, startPoint y: 237, endPoint x: 519, endPoint y: 252, distance: 52.0
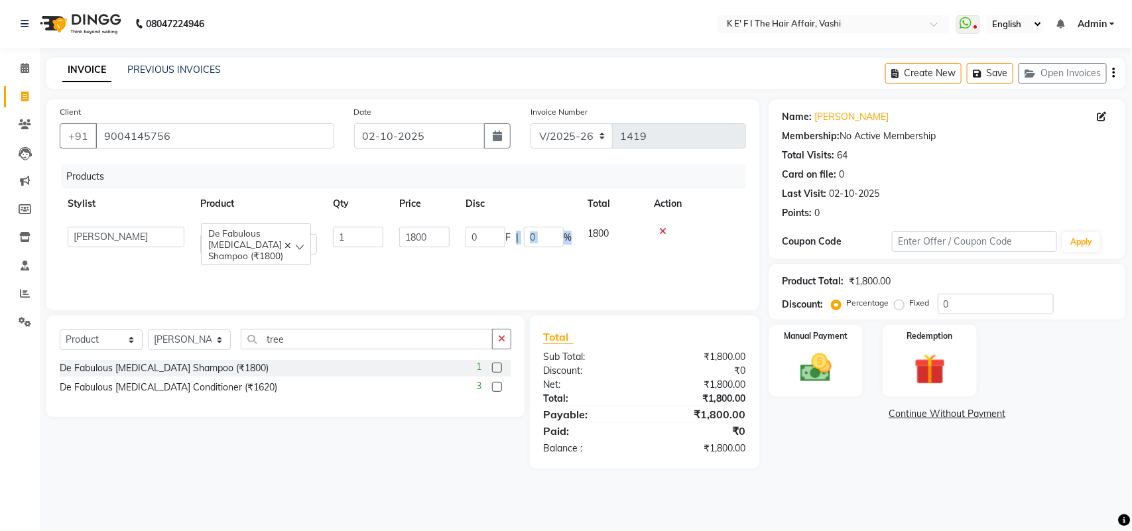
click at [519, 252] on td "0 F | 0 %" at bounding box center [518, 241] width 122 height 44
drag, startPoint x: 536, startPoint y: 264, endPoint x: 542, endPoint y: 243, distance: 21.6
click at [537, 264] on div "Products Stylist Product Qty Price Disc Total Action aayaz anjali mahadik Anush…" at bounding box center [403, 230] width 686 height 133
drag, startPoint x: 542, startPoint y: 230, endPoint x: 471, endPoint y: 223, distance: 71.9
click at [464, 224] on td "0 F | 0 %" at bounding box center [518, 241] width 122 height 44
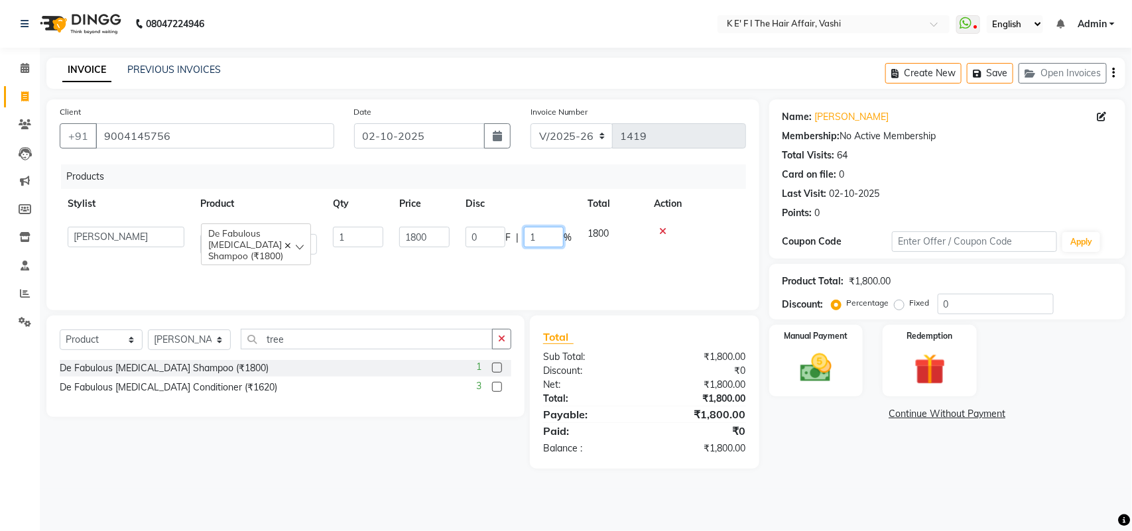
type input "10"
click at [511, 261] on div "Products Stylist Product Qty Price Disc Total Action aayaz anjali mahadik Anush…" at bounding box center [403, 230] width 686 height 133
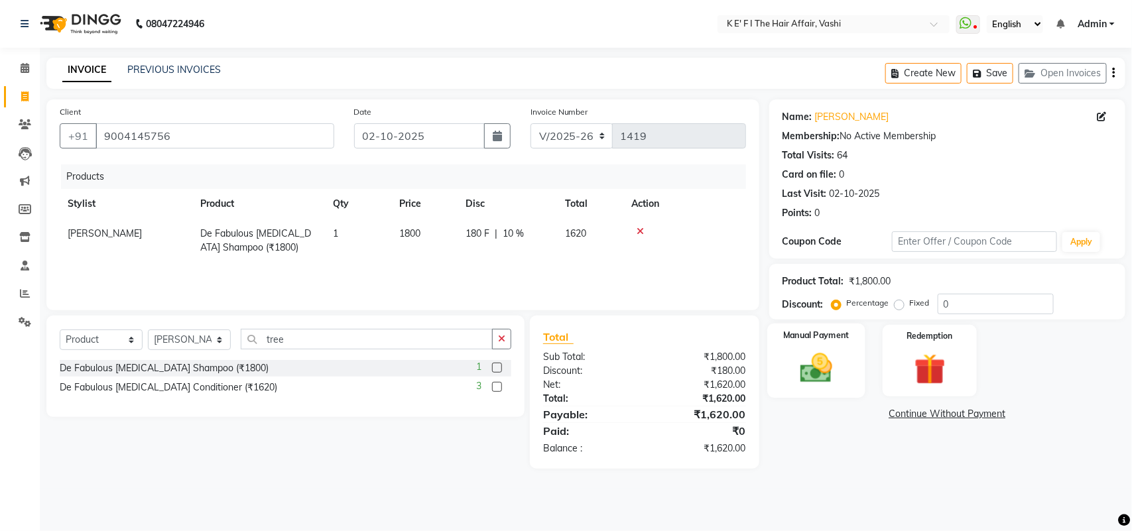
click at [816, 381] on img at bounding box center [816, 367] width 52 height 37
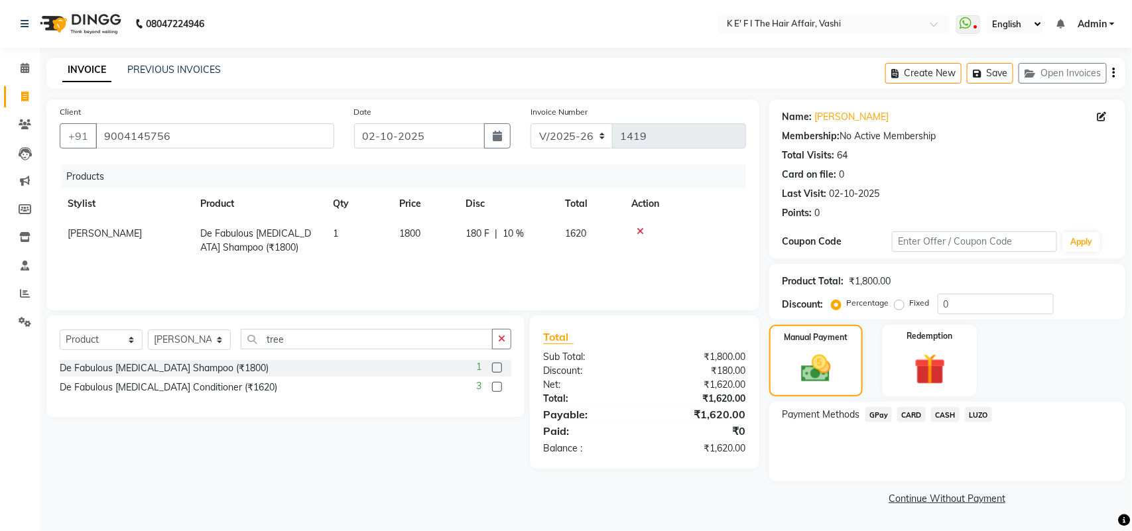
click at [945, 415] on span "CASH" at bounding box center [945, 414] width 29 height 15
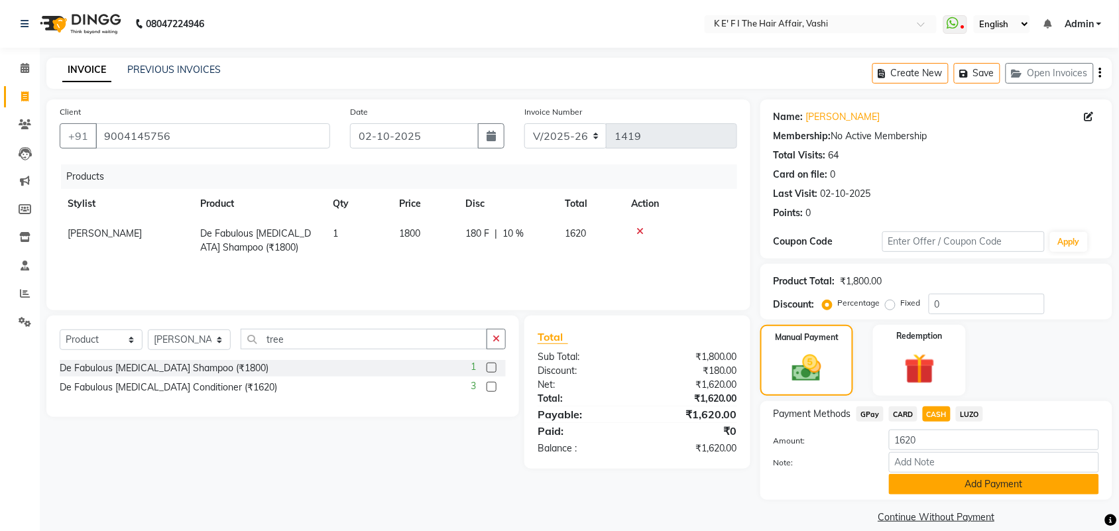
click at [972, 485] on button "Add Payment" at bounding box center [994, 484] width 210 height 21
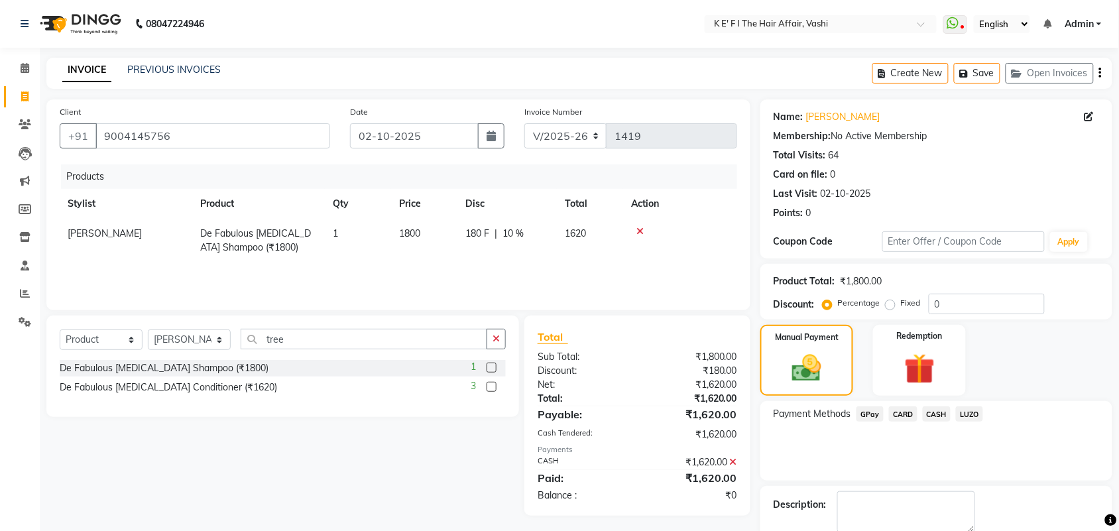
scroll to position [72, 0]
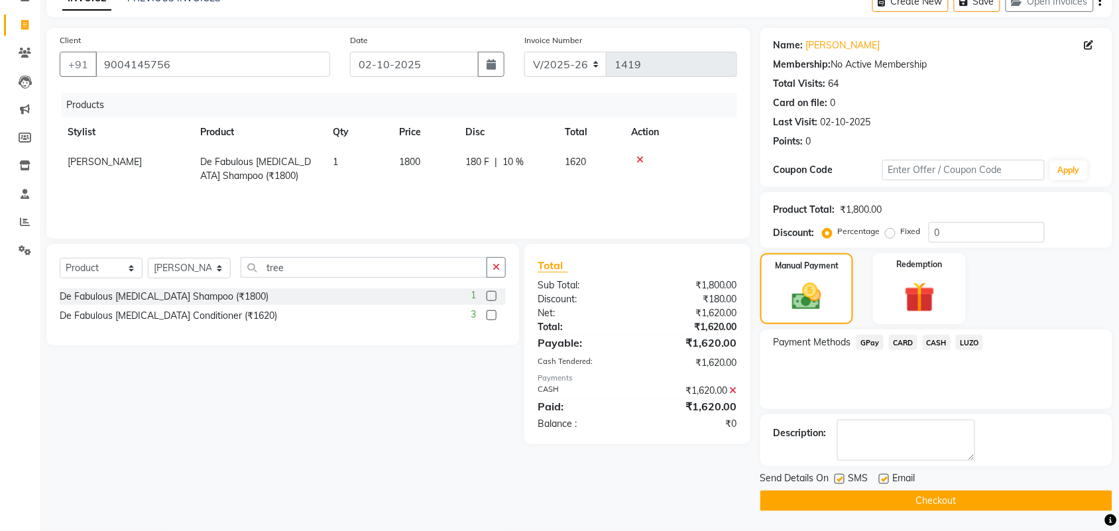
click at [734, 388] on icon at bounding box center [733, 390] width 7 height 9
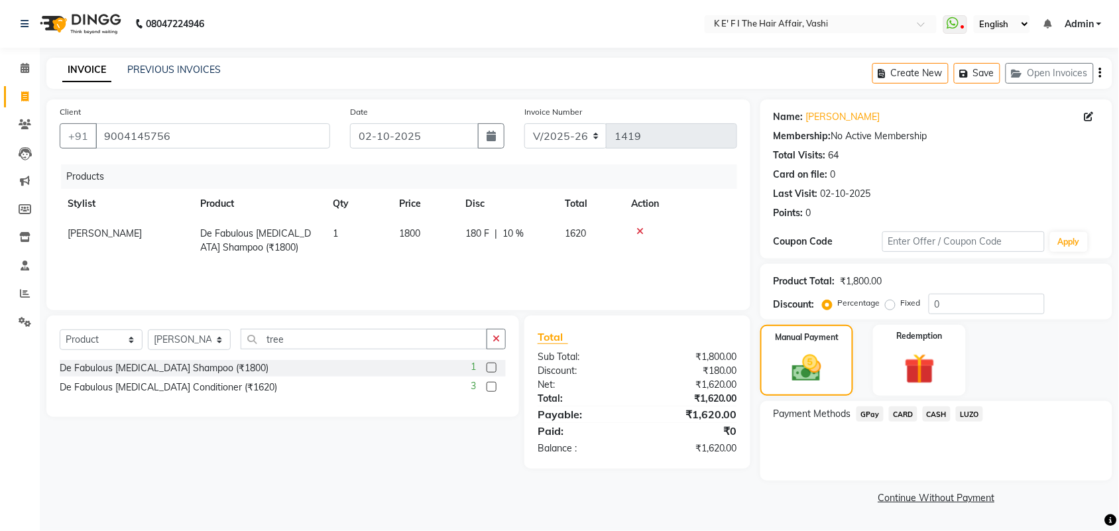
scroll to position [0, 0]
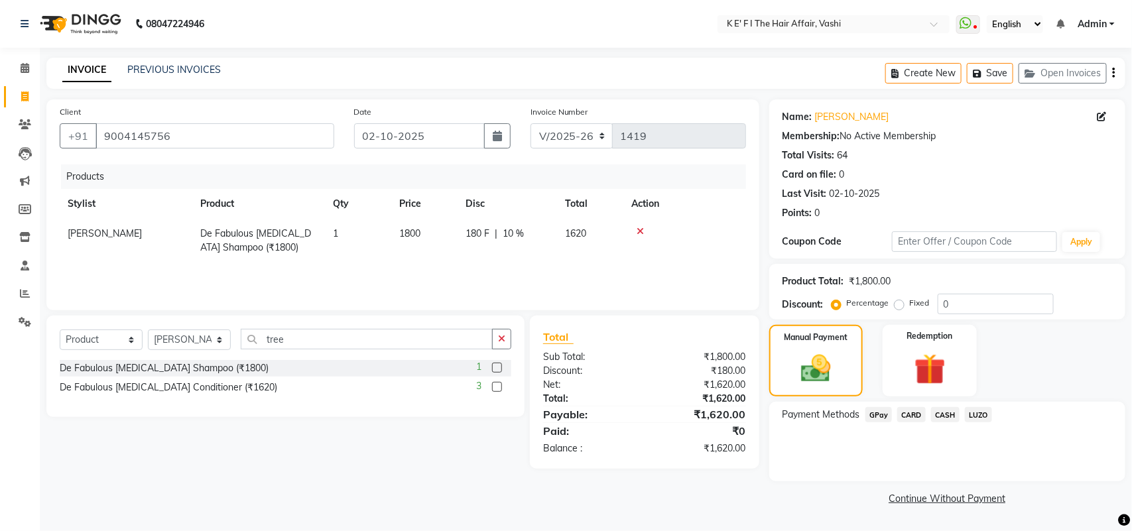
click at [554, 247] on td "180 F | 10 %" at bounding box center [506, 241] width 99 height 44
select select "43807"
drag, startPoint x: 542, startPoint y: 236, endPoint x: 511, endPoint y: 250, distance: 34.1
click at [511, 250] on td "180 F | 10 %" at bounding box center [518, 241] width 122 height 44
click at [519, 257] on div "Products Stylist Product Qty Price Disc Total Action Sonal Sharma De Fabulous T…" at bounding box center [403, 230] width 686 height 133
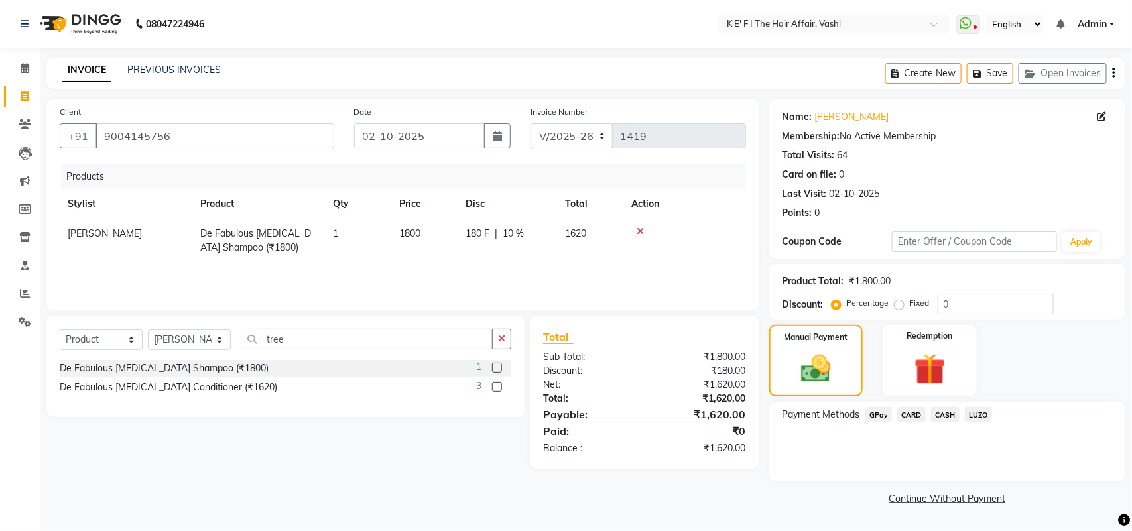
click at [532, 265] on div "Products Stylist Product Qty Price Disc Total Action Sonal Sharma De Fabulous T…" at bounding box center [403, 230] width 686 height 133
click at [538, 237] on div "180 F | 10 %" at bounding box center [507, 234] width 84 height 14
select select "43807"
drag, startPoint x: 556, startPoint y: 233, endPoint x: 511, endPoint y: 240, distance: 44.9
click at [511, 240] on div "180 F | 10 %" at bounding box center [518, 237] width 106 height 21
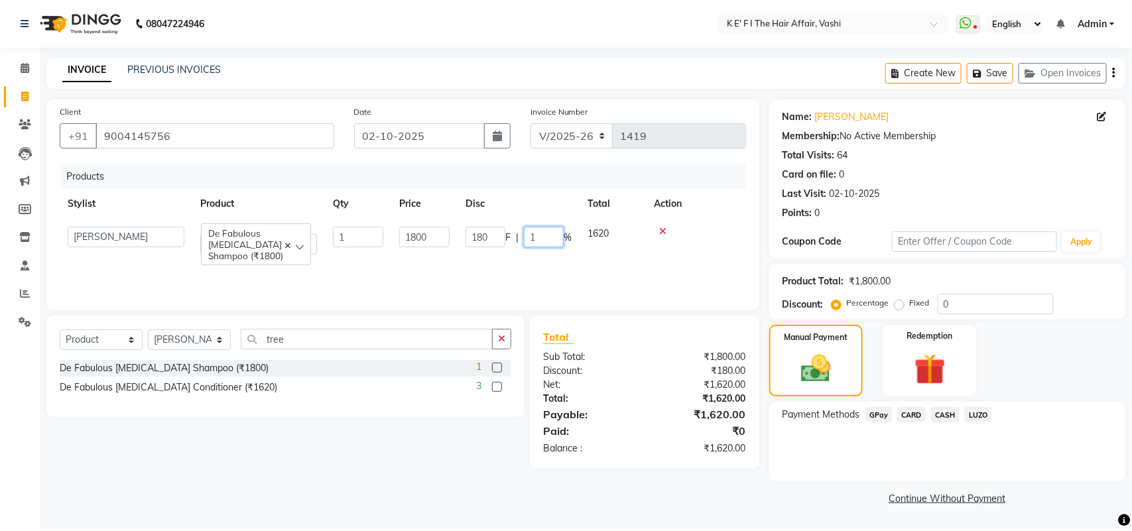
type input "15"
click at [517, 253] on td "270 F | 15 %" at bounding box center [506, 241] width 99 height 44
select select "43807"
click at [517, 253] on td "270 F | 15 %" at bounding box center [518, 241] width 122 height 44
click at [939, 419] on span "CASH" at bounding box center [945, 414] width 29 height 15
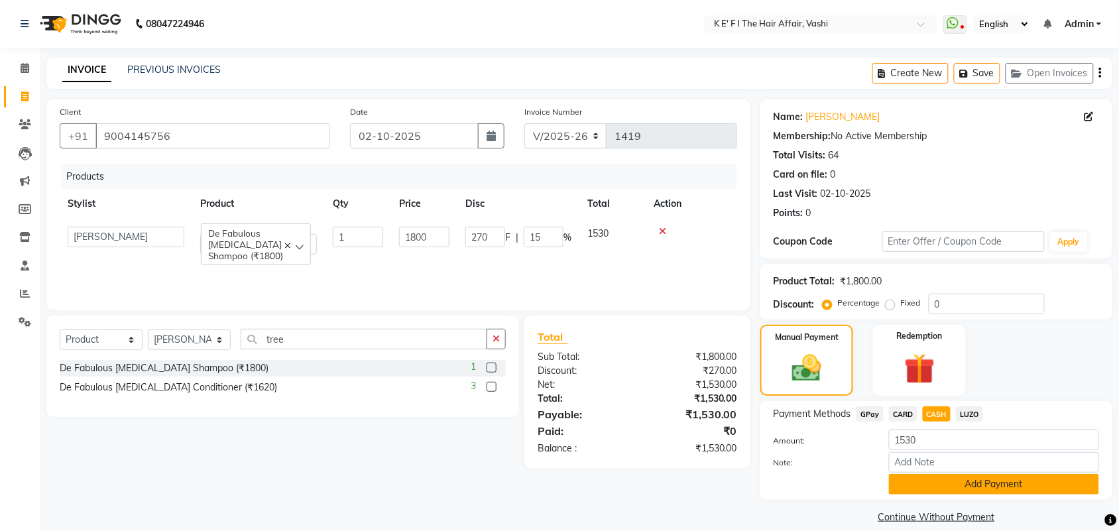
click at [965, 492] on button "Add Payment" at bounding box center [994, 484] width 210 height 21
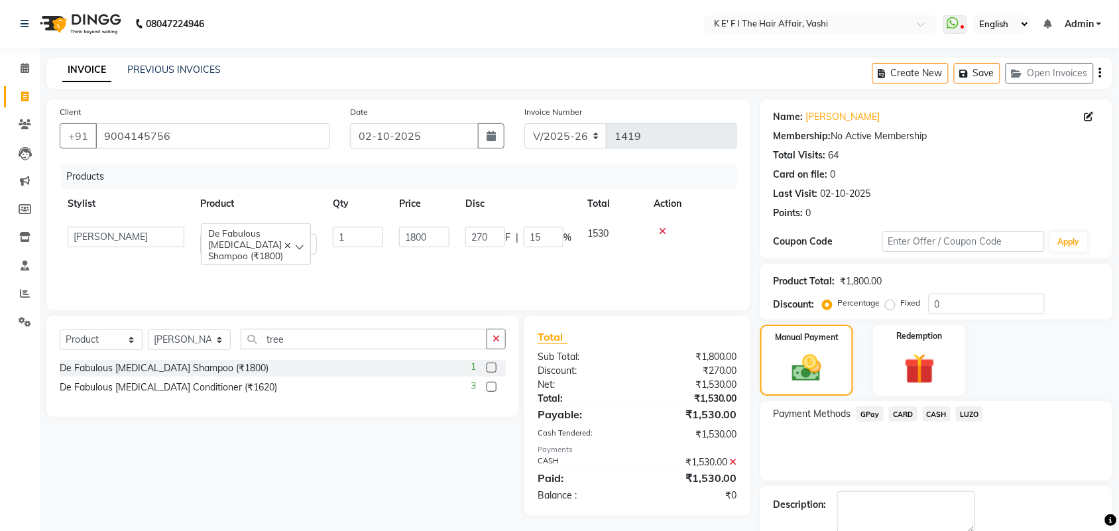
scroll to position [72, 0]
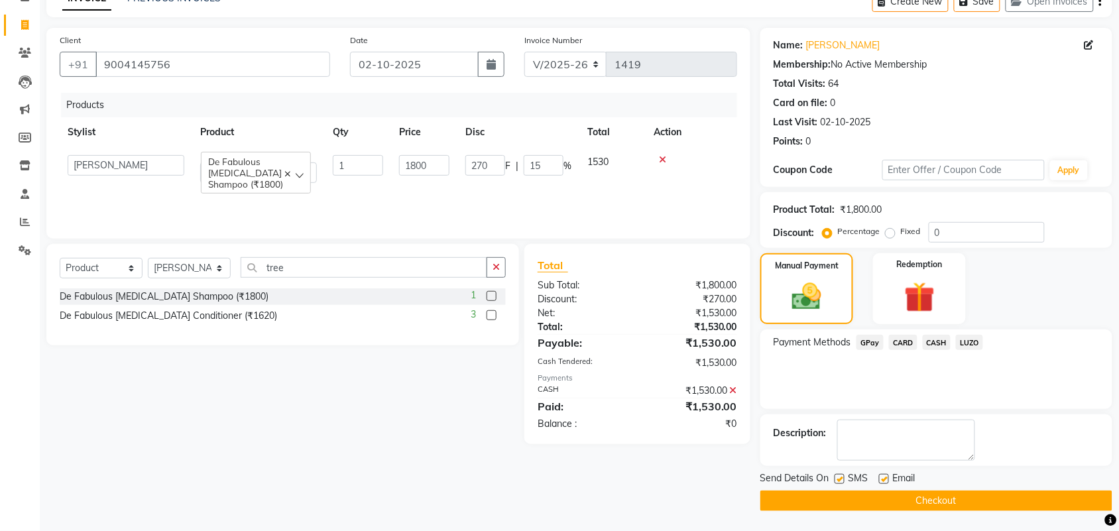
click at [605, 188] on div "Products Stylist Product Qty Price Disc Total Action aayaz anjali mahadik Anush…" at bounding box center [398, 159] width 677 height 133
click at [734, 386] on icon at bounding box center [733, 390] width 7 height 9
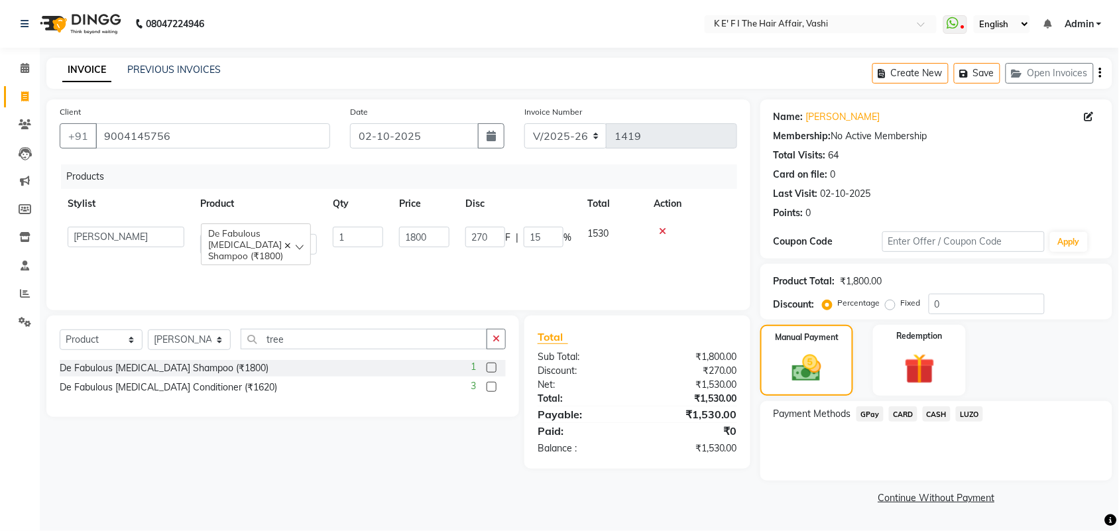
scroll to position [0, 0]
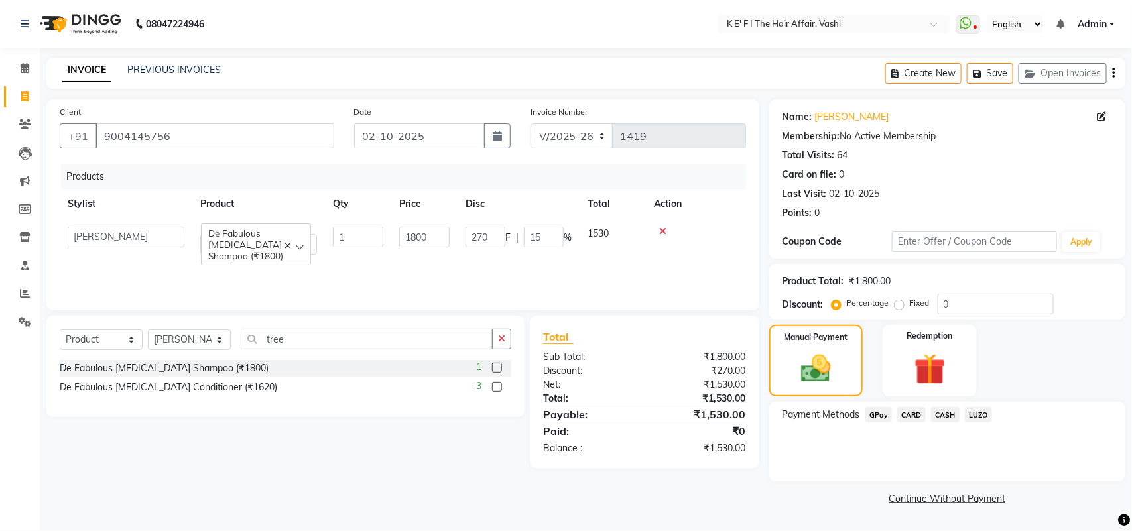
click at [571, 252] on td "270 F | 15 %" at bounding box center [518, 241] width 122 height 44
drag, startPoint x: 548, startPoint y: 235, endPoint x: 542, endPoint y: 263, distance: 28.5
click at [521, 249] on td "270 F | 15 %" at bounding box center [518, 241] width 122 height 44
click at [550, 268] on div "Products Stylist Product Qty Price Disc Total Action Sonal Sharma De Fabulous T…" at bounding box center [403, 230] width 686 height 133
click at [447, 243] on td "1800" at bounding box center [424, 241] width 66 height 44
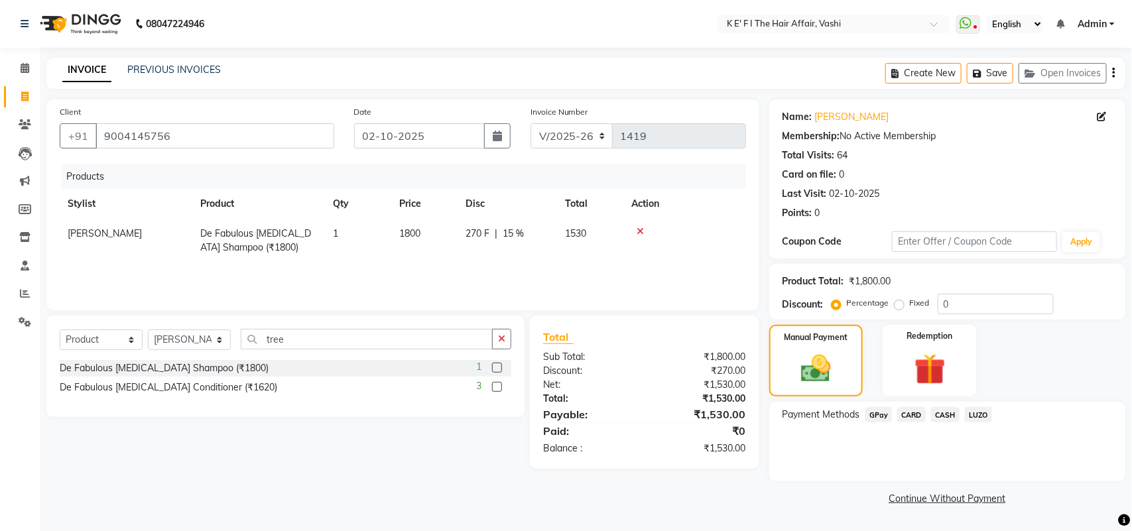
select select "43807"
drag, startPoint x: 548, startPoint y: 237, endPoint x: 514, endPoint y: 247, distance: 35.2
click at [529, 256] on td "270 F | 15 %" at bounding box center [518, 241] width 122 height 44
drag, startPoint x: 514, startPoint y: 247, endPoint x: 498, endPoint y: 259, distance: 19.9
click at [516, 247] on td "270 F | %" at bounding box center [518, 241] width 122 height 44
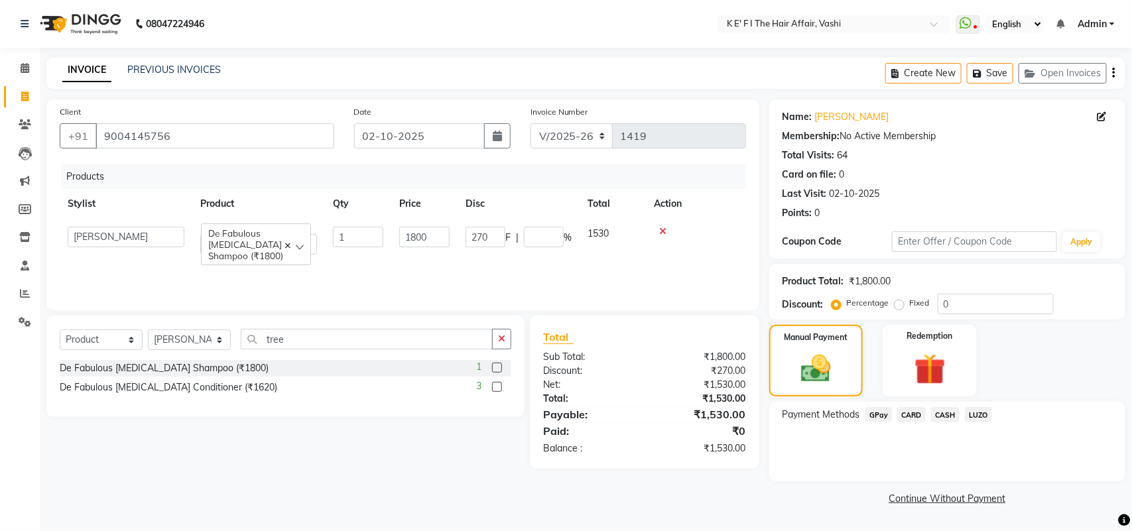
select select "43807"
drag, startPoint x: 441, startPoint y: 233, endPoint x: 402, endPoint y: 254, distance: 43.9
click at [402, 254] on td "1800" at bounding box center [424, 241] width 66 height 44
drag, startPoint x: 514, startPoint y: 279, endPoint x: 528, endPoint y: 257, distance: 26.3
click at [514, 278] on div "Products Stylist Product Qty Price Disc Total Action Sonal Sharma De Fabulous T…" at bounding box center [403, 230] width 686 height 133
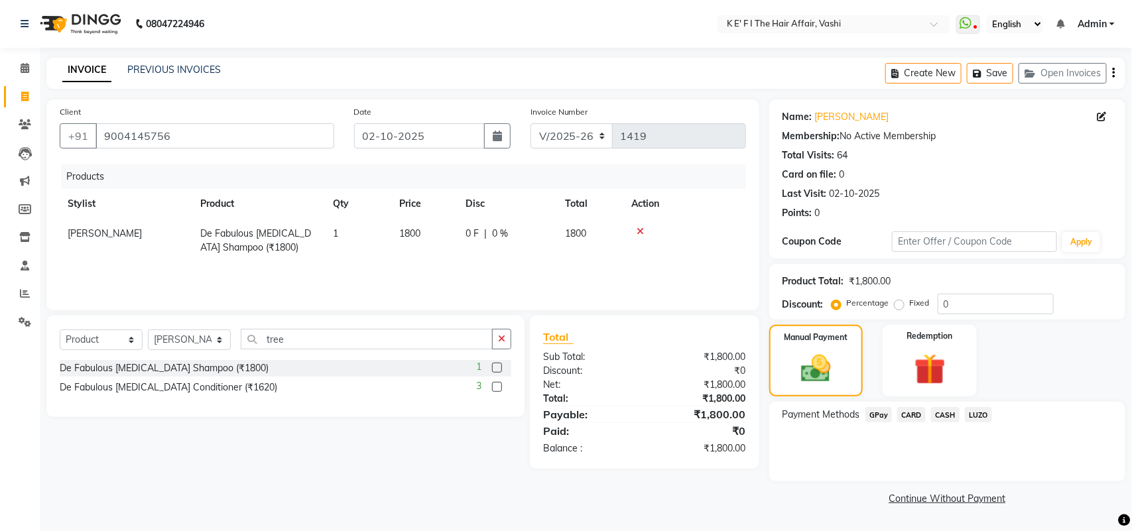
click at [547, 230] on div "0 F | 0 %" at bounding box center [507, 234] width 84 height 14
select select "43807"
drag, startPoint x: 550, startPoint y: 235, endPoint x: 489, endPoint y: 256, distance: 65.0
click at [489, 256] on td "0 F | 0 %" at bounding box center [518, 241] width 122 height 44
type input "16"
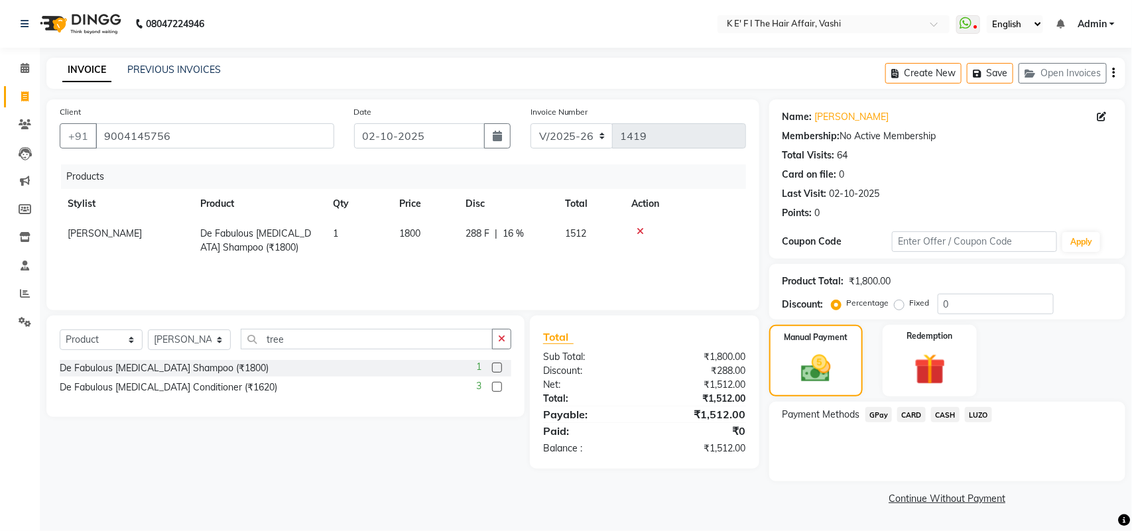
click at [491, 257] on td "288 F | 16 %" at bounding box center [506, 241] width 99 height 44
select select "43807"
click at [945, 416] on span "CASH" at bounding box center [945, 414] width 29 height 15
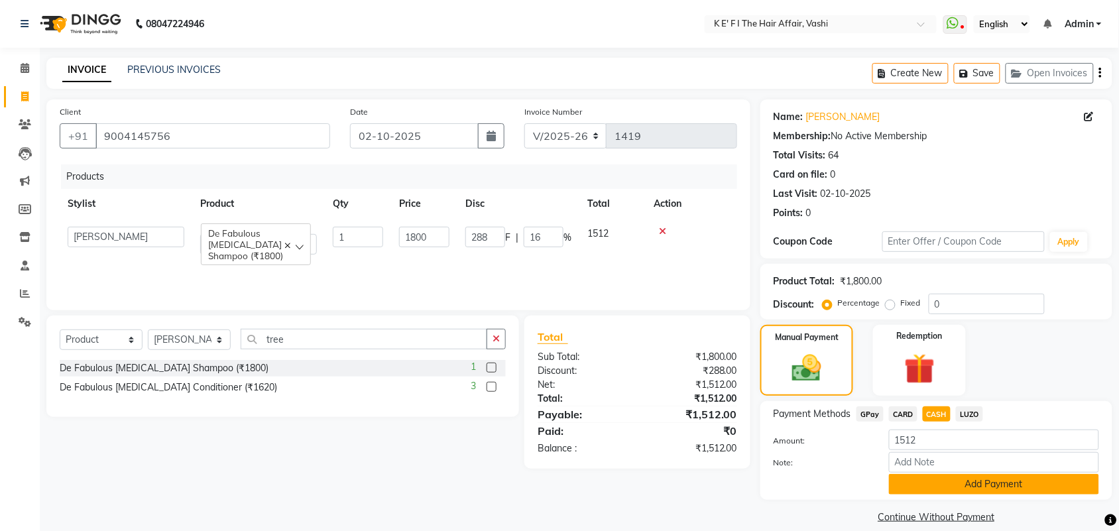
click at [957, 488] on button "Add Payment" at bounding box center [994, 484] width 210 height 21
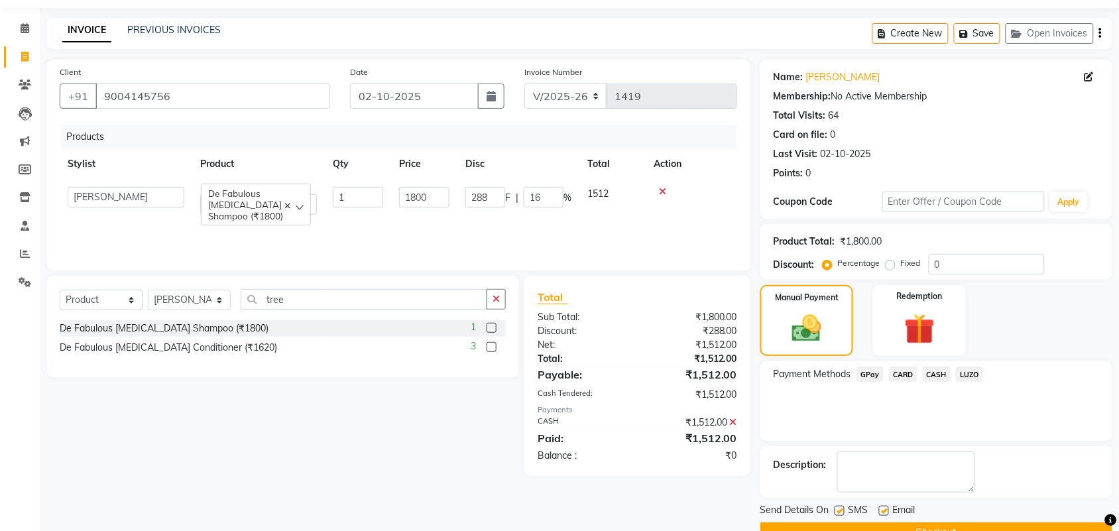
scroll to position [72, 0]
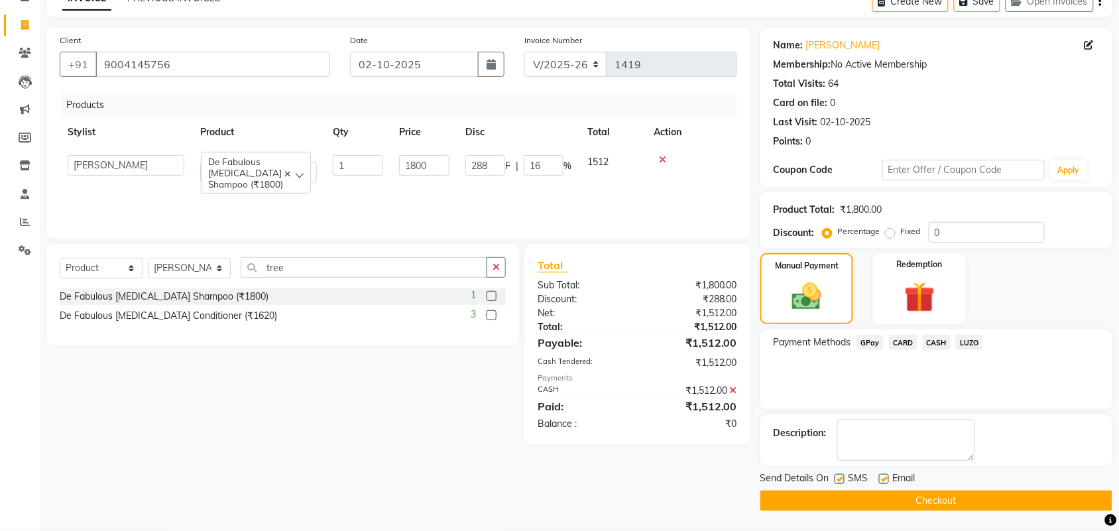
click at [880, 478] on label at bounding box center [884, 479] width 10 height 10
click at [880, 478] on input "checkbox" at bounding box center [883, 479] width 9 height 9
checkbox input "false"
click at [841, 479] on label at bounding box center [840, 479] width 10 height 10
click at [841, 479] on input "checkbox" at bounding box center [839, 479] width 9 height 9
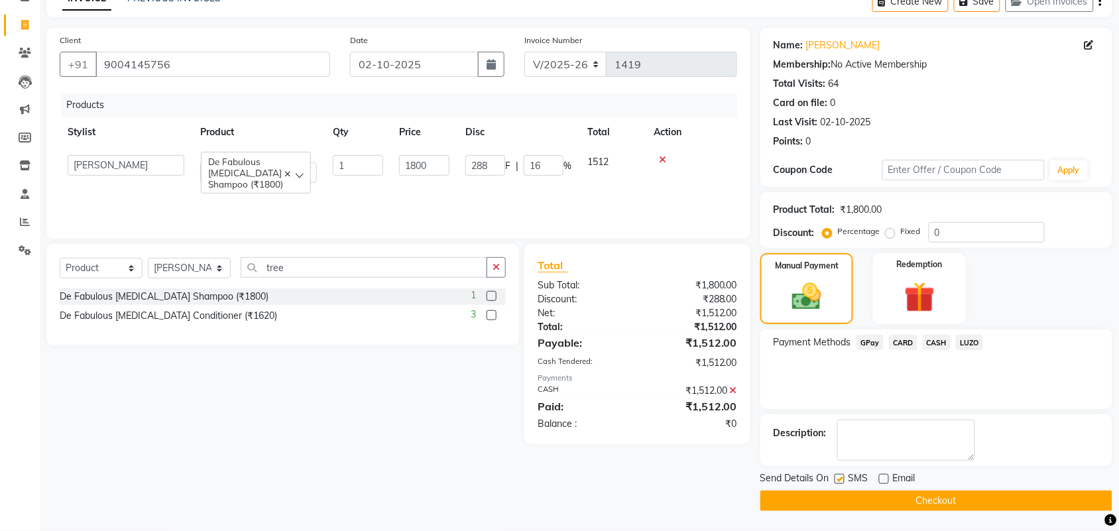
checkbox input "false"
click at [866, 502] on button "Checkout" at bounding box center [936, 501] width 352 height 21
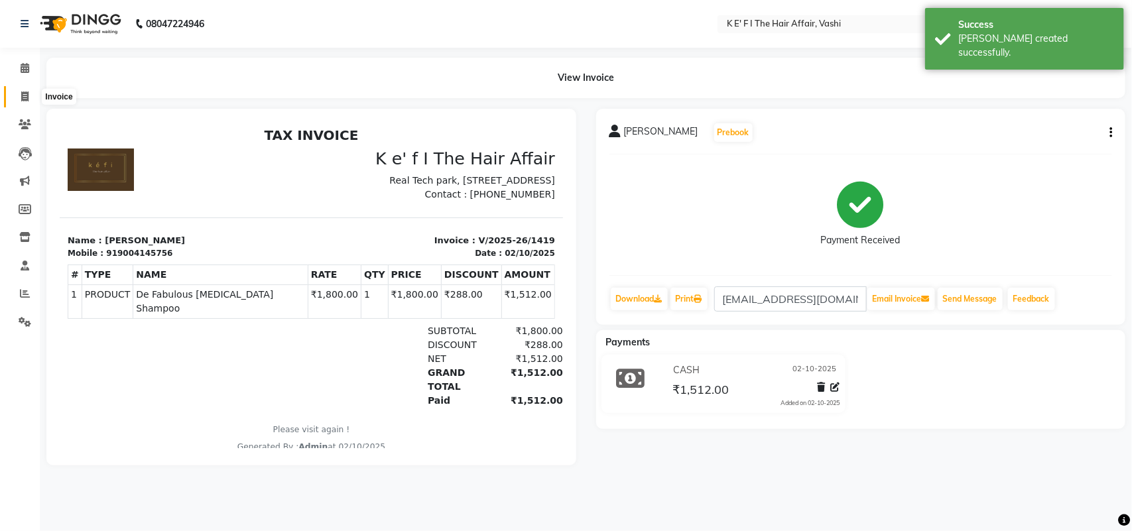
click at [27, 93] on icon at bounding box center [24, 96] width 7 height 10
select select "service"
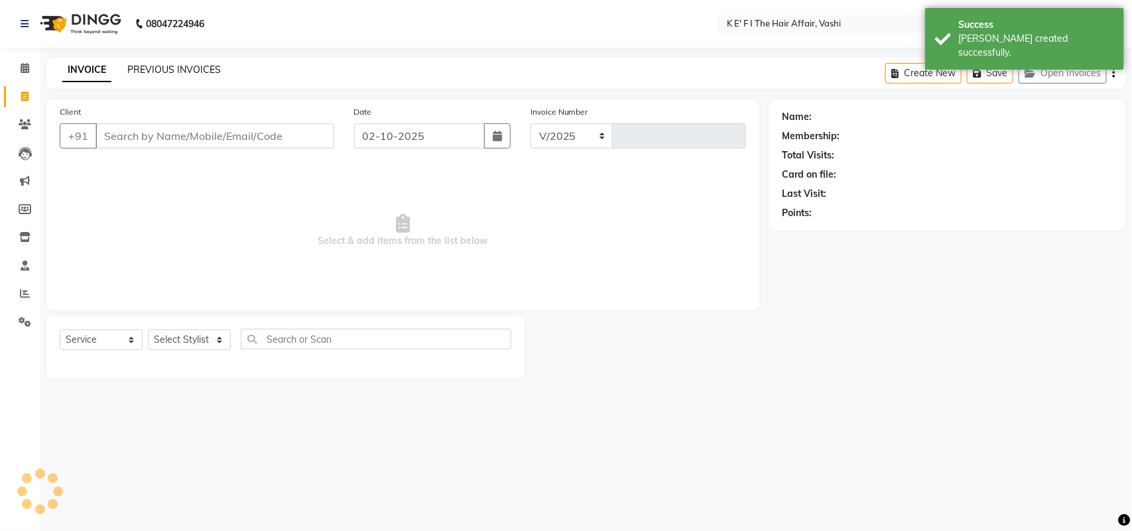
select select "6025"
type input "1420"
click at [154, 66] on link "PREVIOUS INVOICES" at bounding box center [173, 70] width 93 height 12
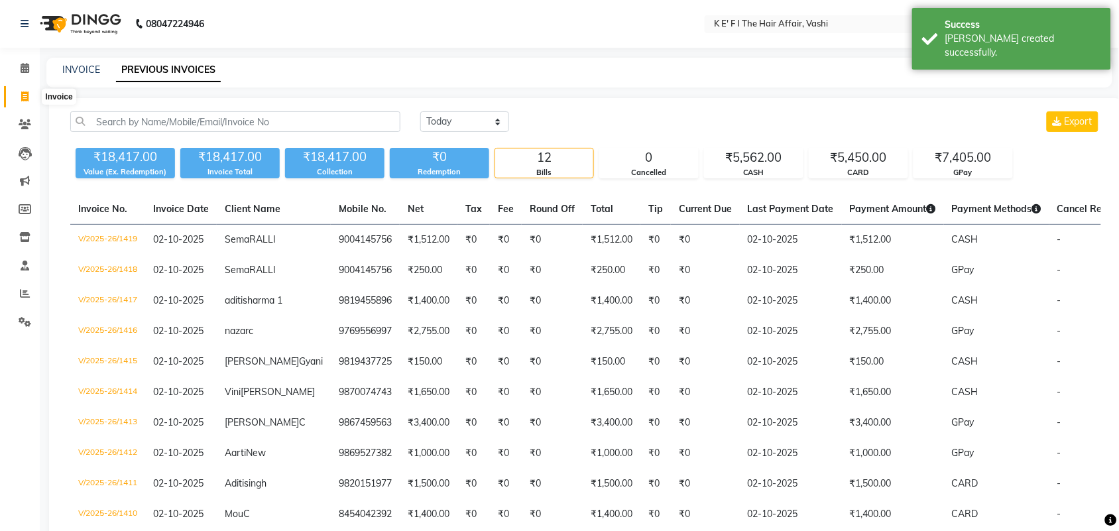
click at [17, 96] on span at bounding box center [24, 96] width 23 height 15
select select "6025"
select select "service"
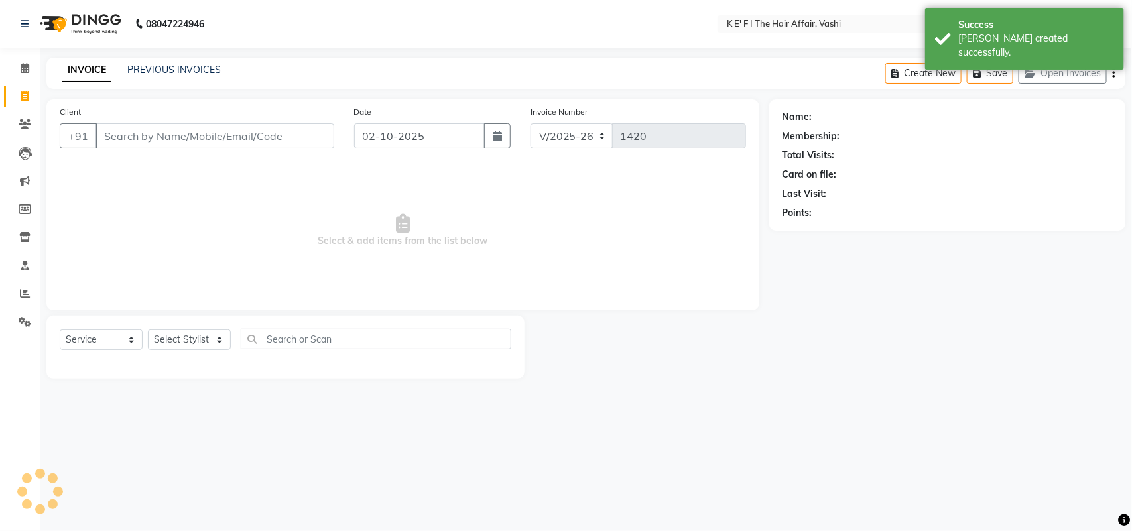
select select "43807"
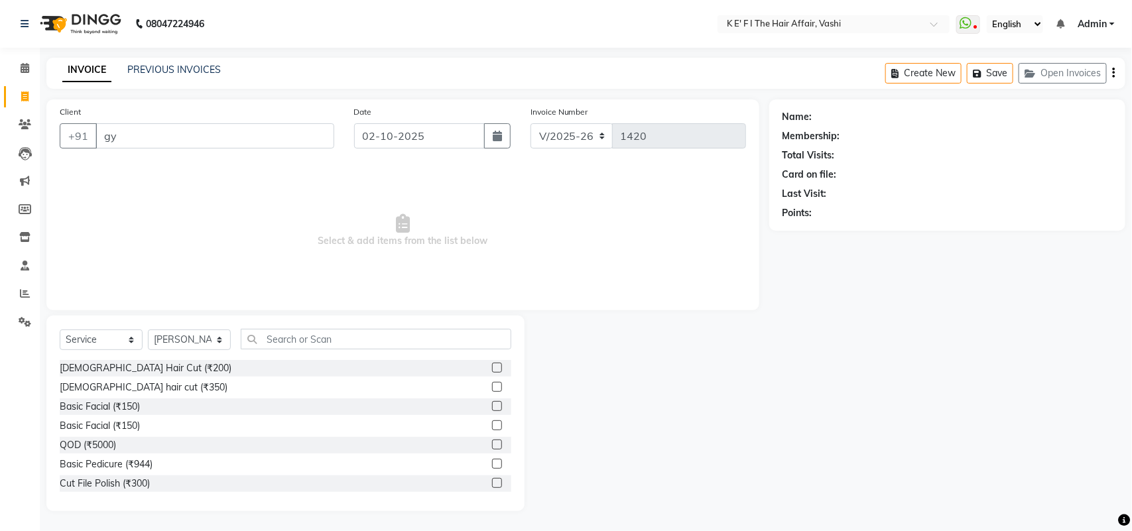
type input "g"
type input "m"
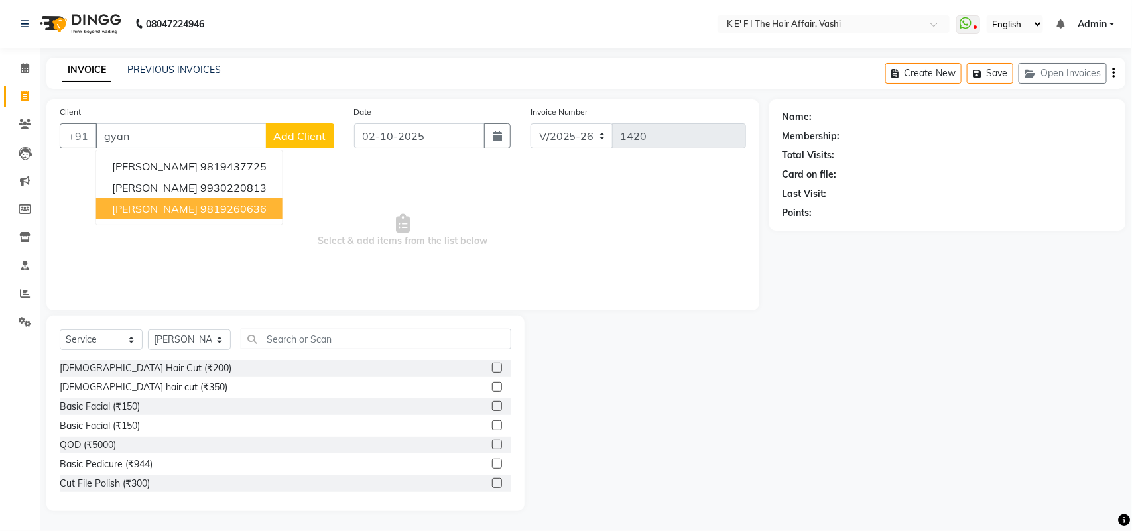
click at [217, 213] on ngb-highlight "9819260636" at bounding box center [233, 208] width 66 height 13
type input "9819260636"
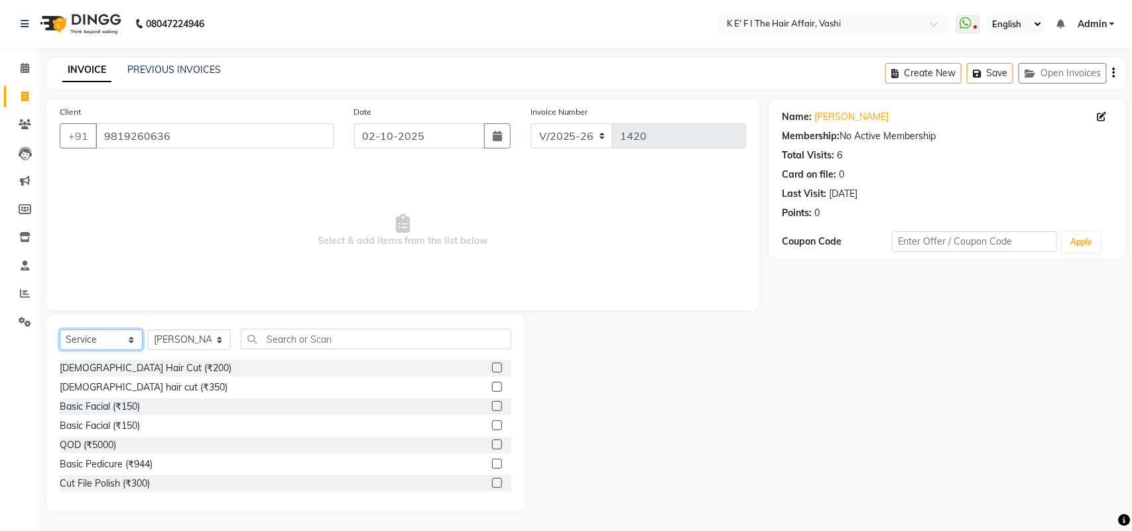
click at [117, 337] on select "Select Service Product Membership Package Voucher Prepaid Gift Card" at bounding box center [101, 339] width 83 height 21
select select "product"
click at [60, 329] on select "Select Service Product Membership Package Voucher Prepaid Gift Card" at bounding box center [101, 339] width 83 height 21
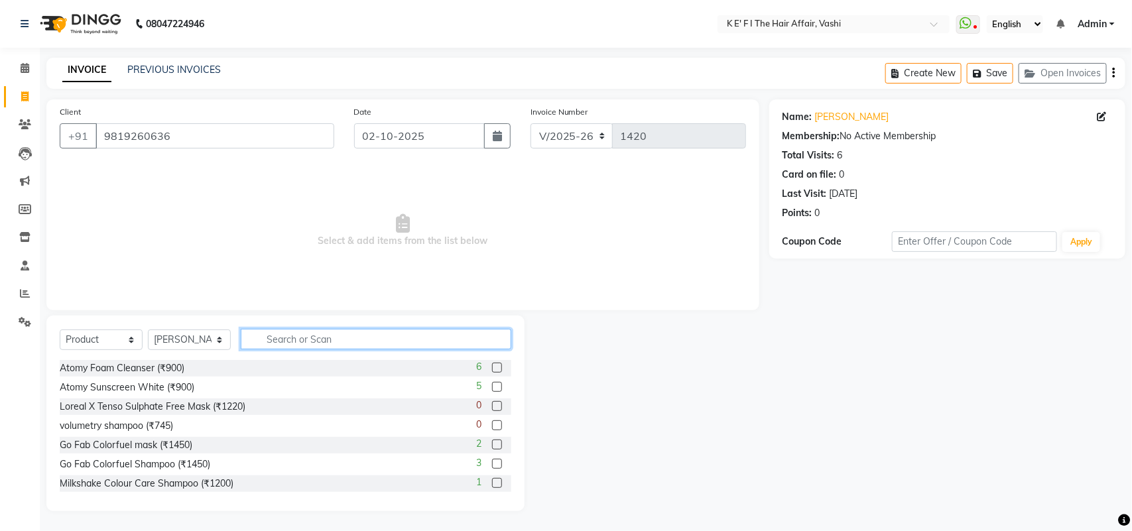
click at [276, 338] on input "text" at bounding box center [376, 339] width 270 height 21
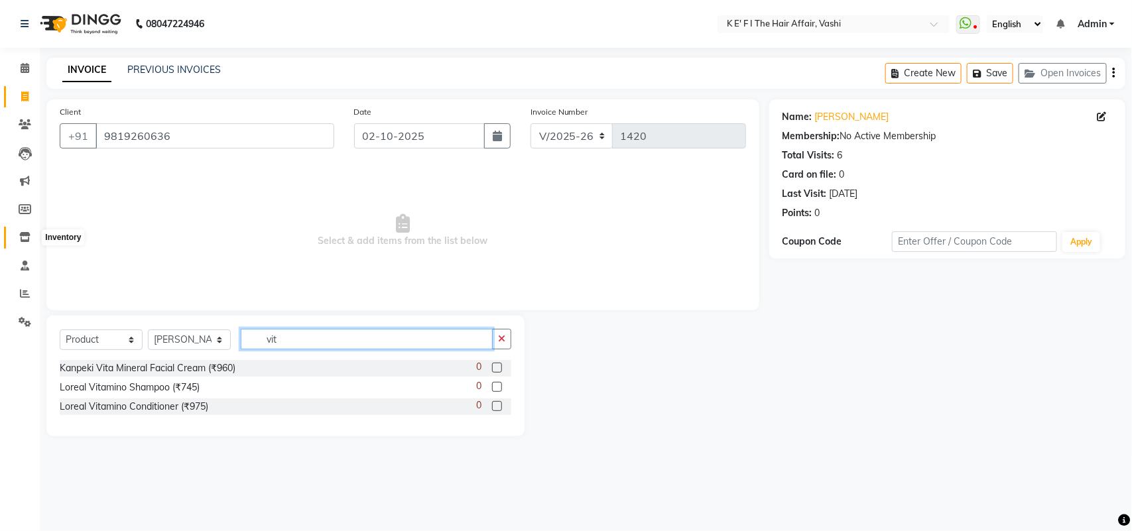
type input "vit"
click at [25, 242] on icon at bounding box center [24, 237] width 11 height 10
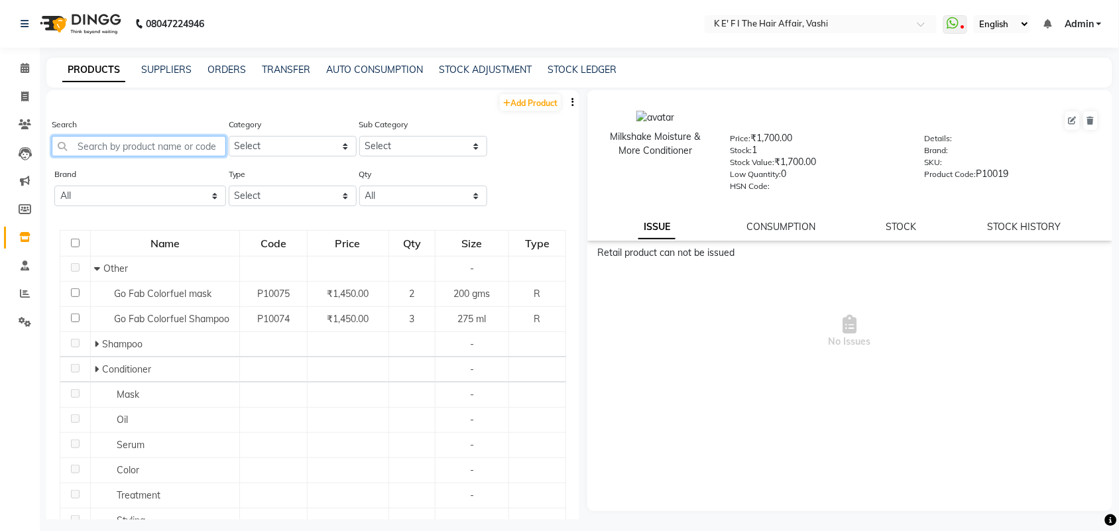
click at [149, 143] on input "text" at bounding box center [139, 146] width 174 height 21
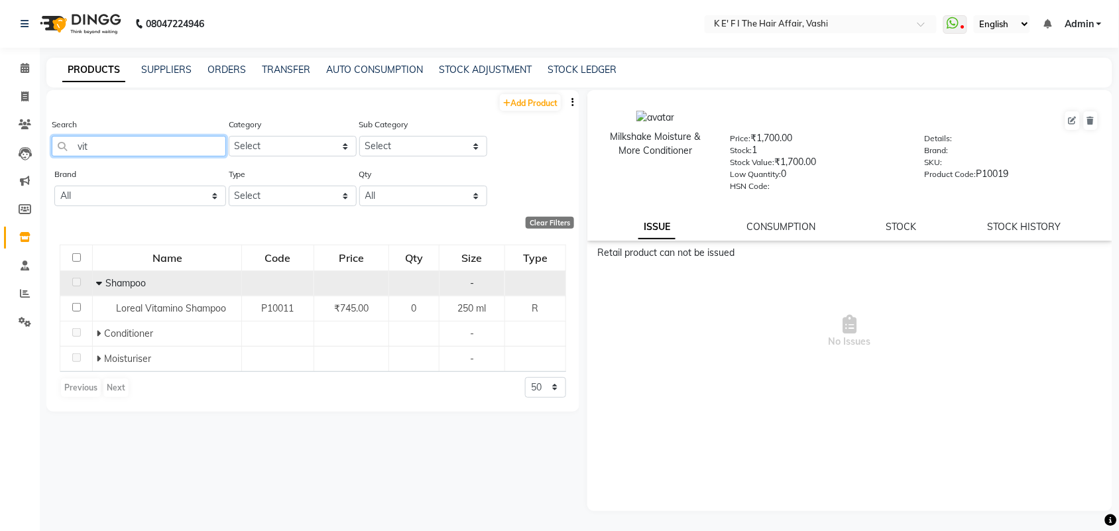
type input "vit"
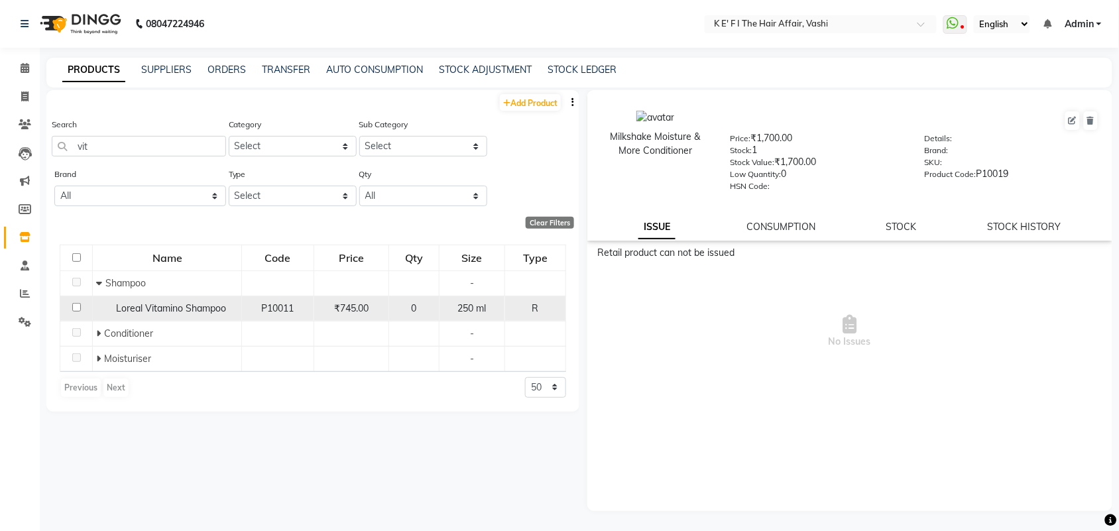
click at [78, 307] on input "checkbox" at bounding box center [76, 307] width 9 height 9
checkbox input "true"
click at [913, 224] on link "STOCK" at bounding box center [901, 227] width 30 height 12
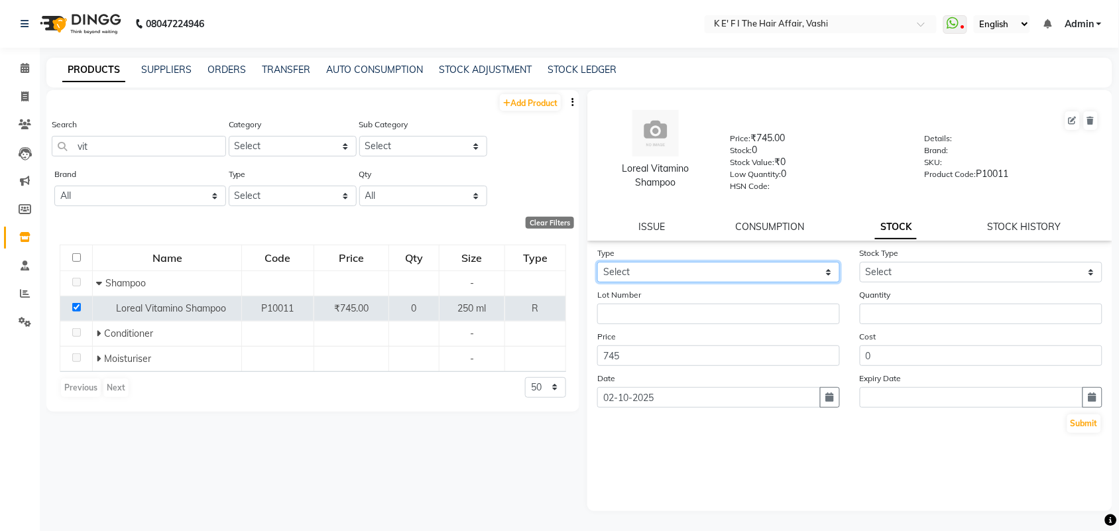
click at [784, 270] on select "Select In Out" at bounding box center [718, 272] width 243 height 21
select select "in"
click at [597, 262] on select "Select In Out" at bounding box center [718, 272] width 243 height 21
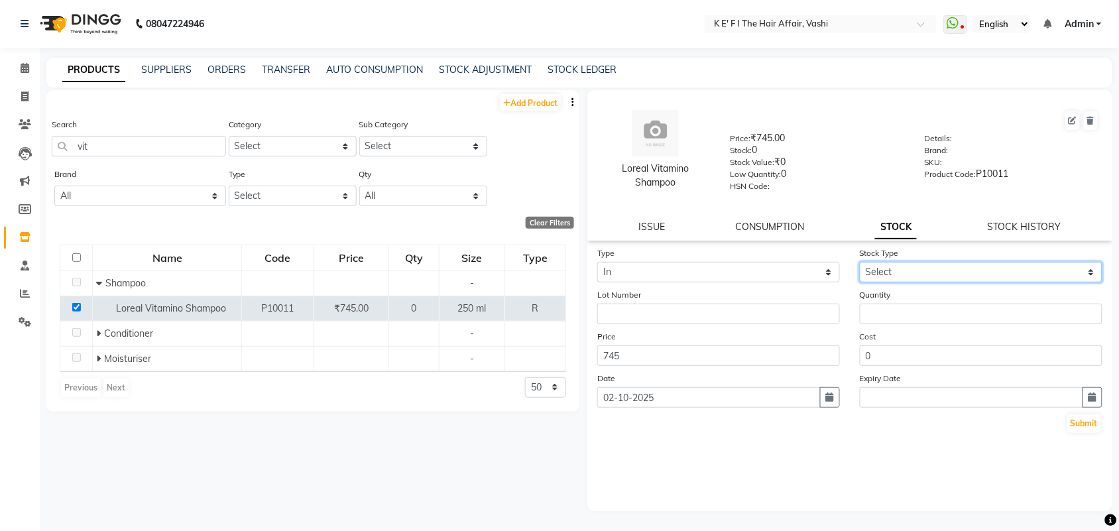
click at [929, 273] on select "Select New Stock Adjustment Return Other" at bounding box center [981, 272] width 243 height 21
select select "new stock"
click at [860, 262] on select "Select New Stock Adjustment Return Other" at bounding box center [981, 272] width 243 height 21
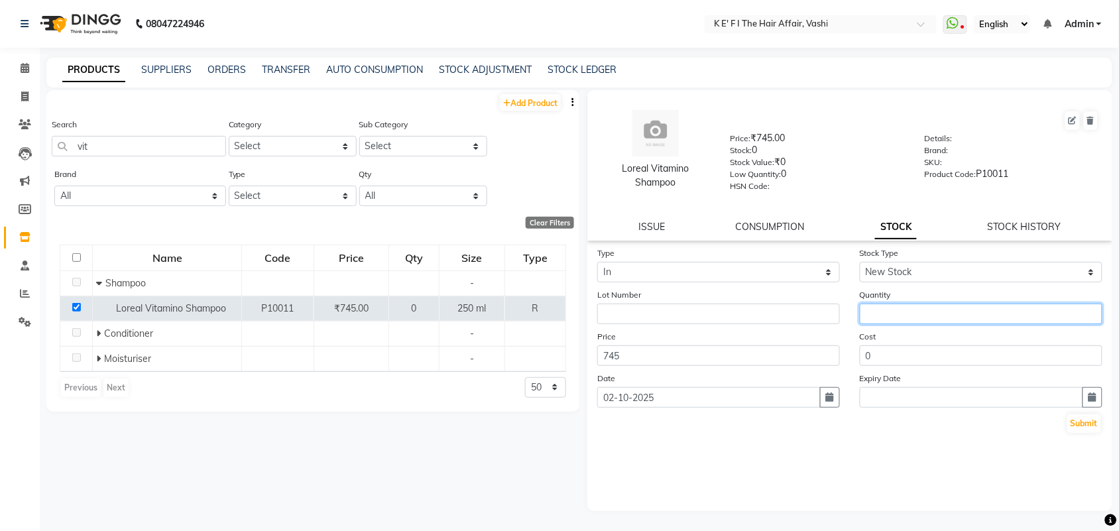
click at [890, 305] on input "number" at bounding box center [981, 314] width 243 height 21
type input "2"
click at [1086, 423] on button "Submit" at bounding box center [1084, 423] width 34 height 19
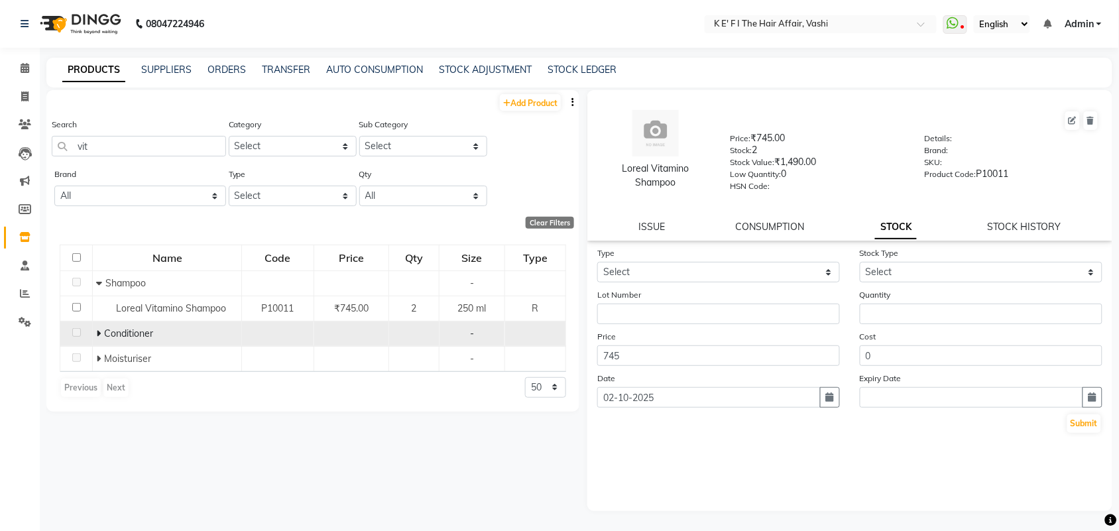
click at [82, 335] on td at bounding box center [76, 333] width 32 height 25
click at [106, 332] on span "Conditioner" at bounding box center [128, 333] width 49 height 12
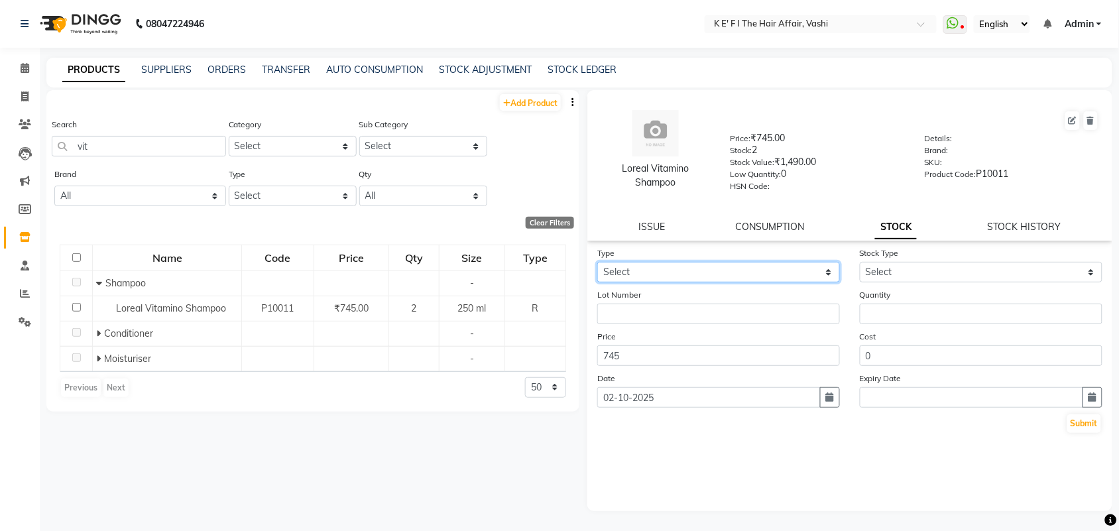
click at [687, 269] on select "Select In Out" at bounding box center [718, 272] width 243 height 21
select select "in"
click at [597, 262] on select "Select In Out" at bounding box center [718, 272] width 243 height 21
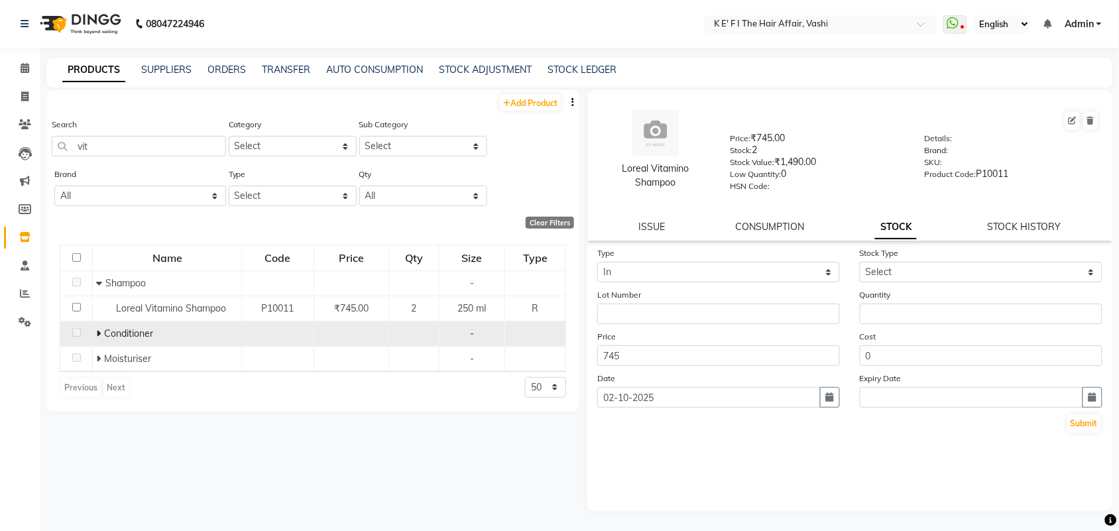
click at [73, 325] on td at bounding box center [76, 333] width 32 height 25
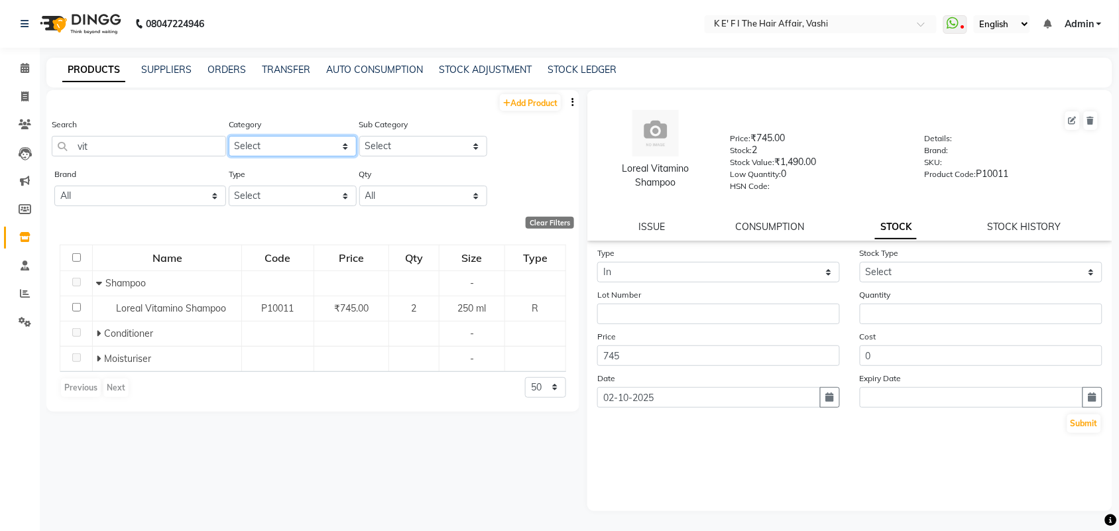
click at [314, 147] on select "Select Hair Skin Makeup Personal Care Beard Waxing Disposable Threading Hands a…" at bounding box center [293, 146] width 128 height 21
select select "956401100"
click at [229, 136] on select "Select Hair Skin Makeup Personal Care Beard Waxing Disposable Threading Hands a…" at bounding box center [293, 146] width 128 height 21
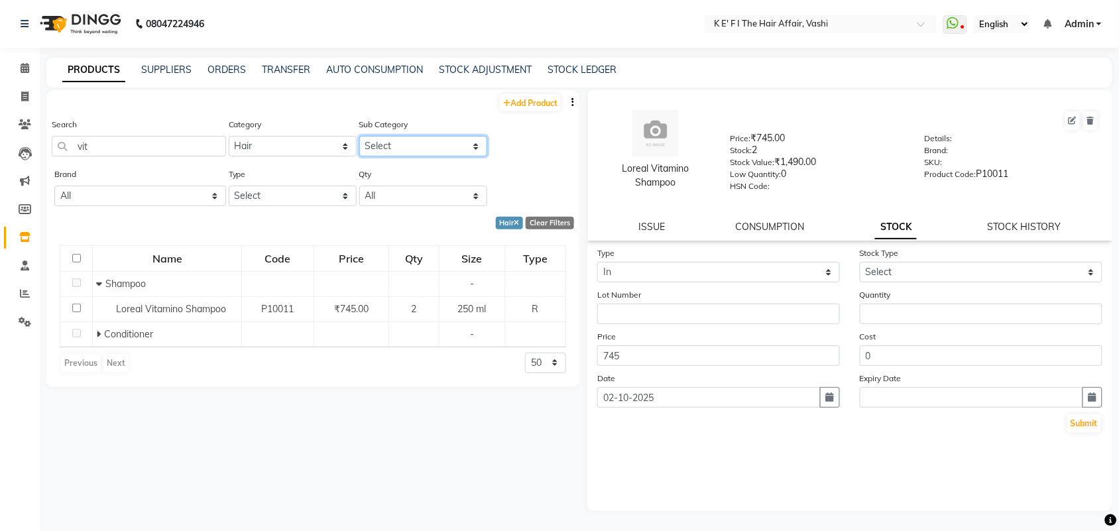
click at [435, 143] on select "Select Shampoo Conditioner Cream Mask Oil Serum Color Appliances Treatment Styl…" at bounding box center [423, 146] width 128 height 21
select select "956401104"
click at [359, 136] on select "Select Shampoo Conditioner Cream Mask Oil Serum Color Appliances Treatment Styl…" at bounding box center [423, 146] width 128 height 21
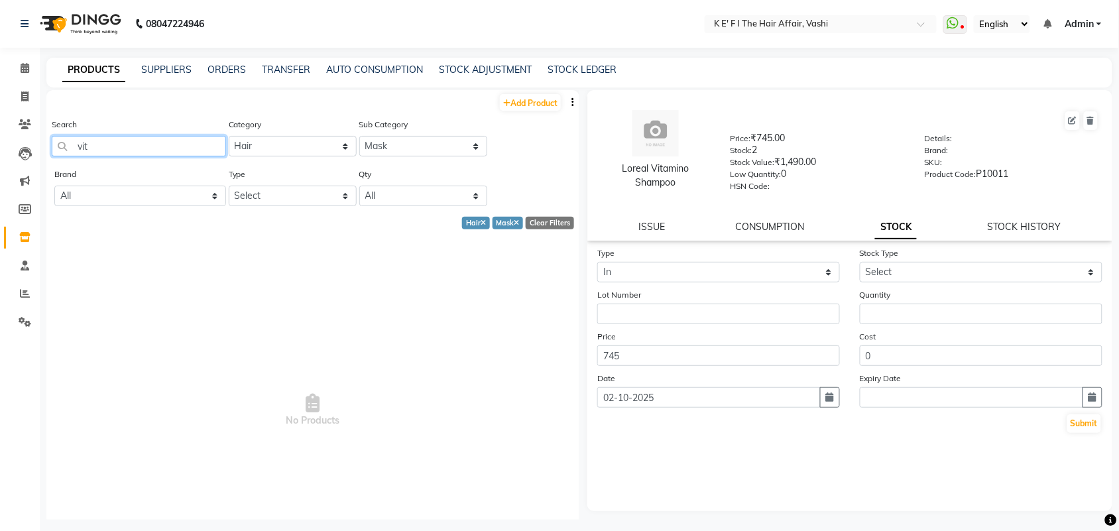
click at [127, 143] on input "vit" at bounding box center [139, 146] width 174 height 21
type input "v"
drag, startPoint x: 141, startPoint y: 140, endPoint x: 61, endPoint y: 156, distance: 81.9
click at [61, 156] on div "Search vit" at bounding box center [139, 142] width 174 height 50
type input "v"
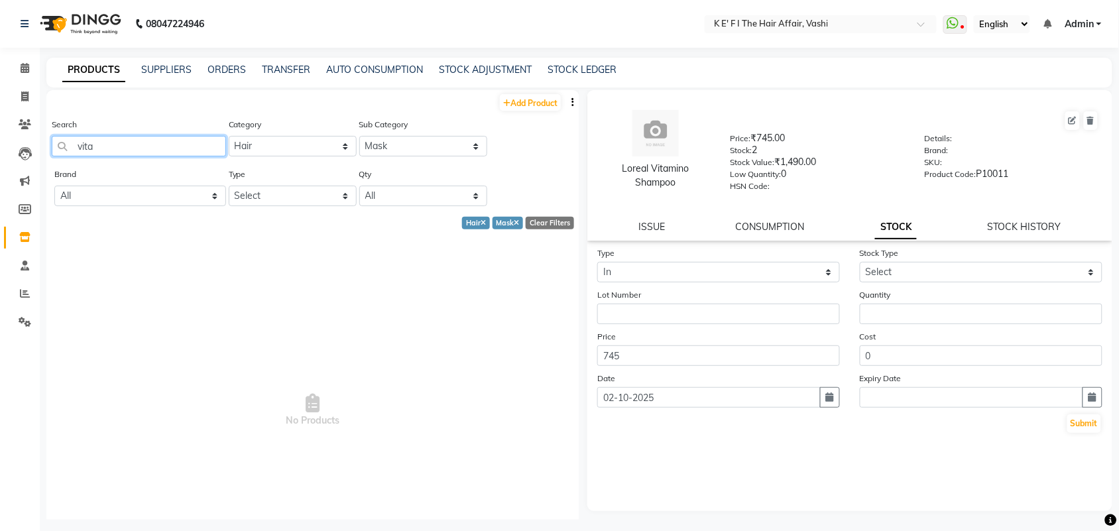
type input "vita"
click at [438, 148] on select "Select Shampoo Conditioner Cream Mask Oil Serum Color Appliances Treatment Styl…" at bounding box center [423, 146] width 128 height 21
select select "956401102"
click at [359, 136] on select "Select Shampoo Conditioner Cream Mask Oil Serum Color Appliances Treatment Styl…" at bounding box center [423, 146] width 128 height 21
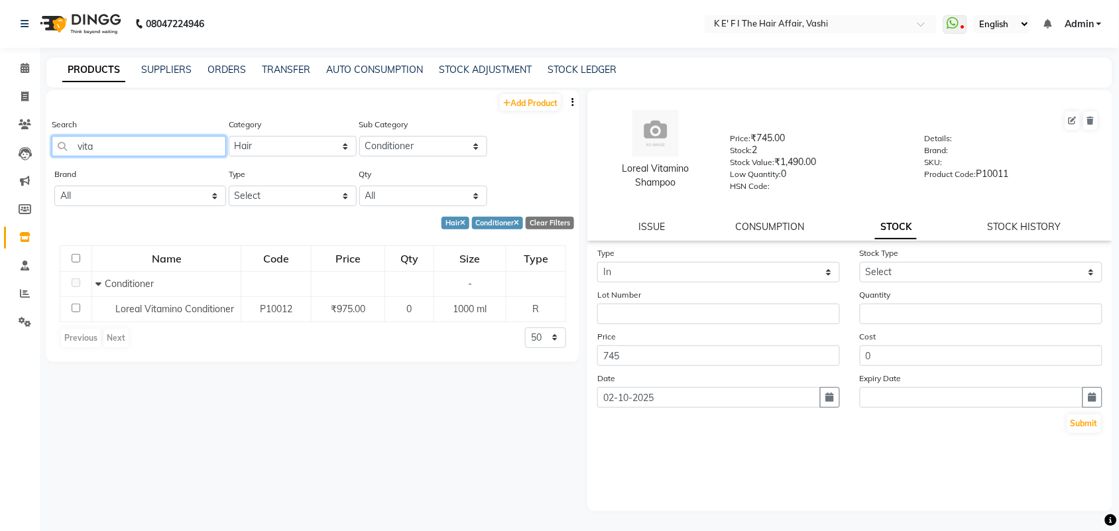
click at [156, 150] on input "vita" at bounding box center [139, 146] width 174 height 21
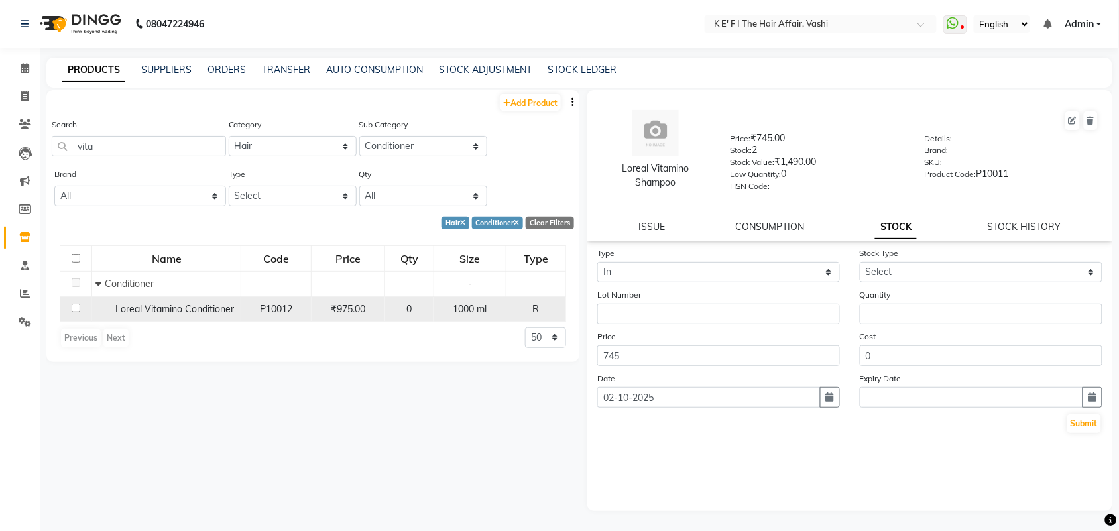
click at [77, 307] on input "checkbox" at bounding box center [76, 308] width 9 height 9
checkbox input "true"
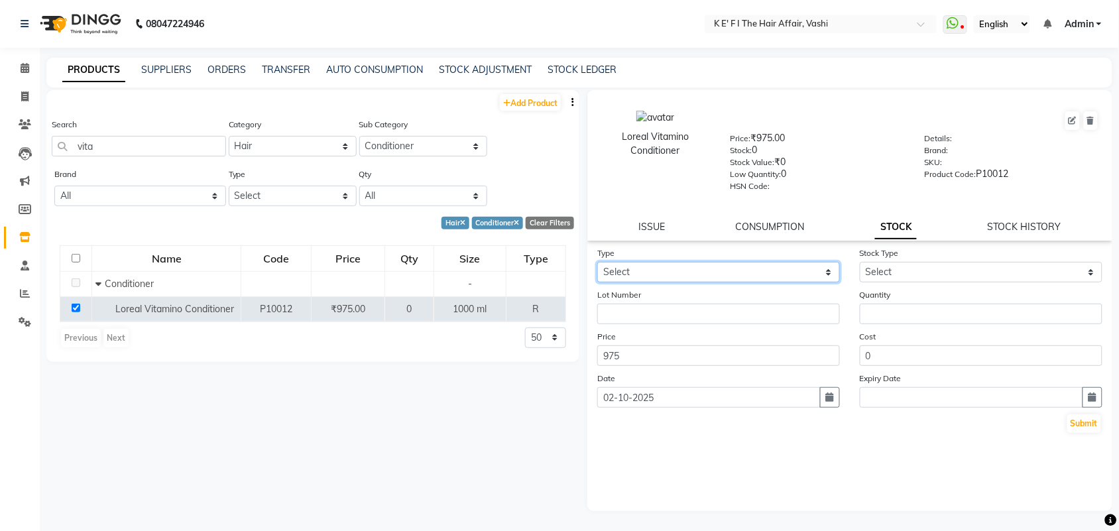
click at [741, 270] on select "Select In Out" at bounding box center [718, 272] width 243 height 21
select select "in"
click at [597, 262] on select "Select In Out" at bounding box center [718, 272] width 243 height 21
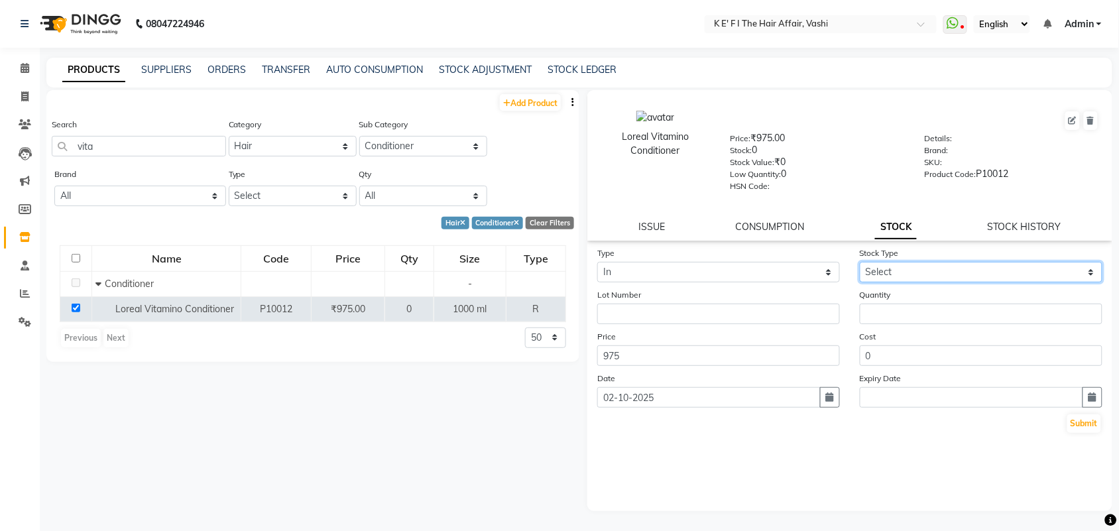
click at [955, 268] on select "Select New Stock Adjustment Return Other" at bounding box center [981, 272] width 243 height 21
select select "new stock"
click at [860, 262] on select "Select New Stock Adjustment Return Other" at bounding box center [981, 272] width 243 height 21
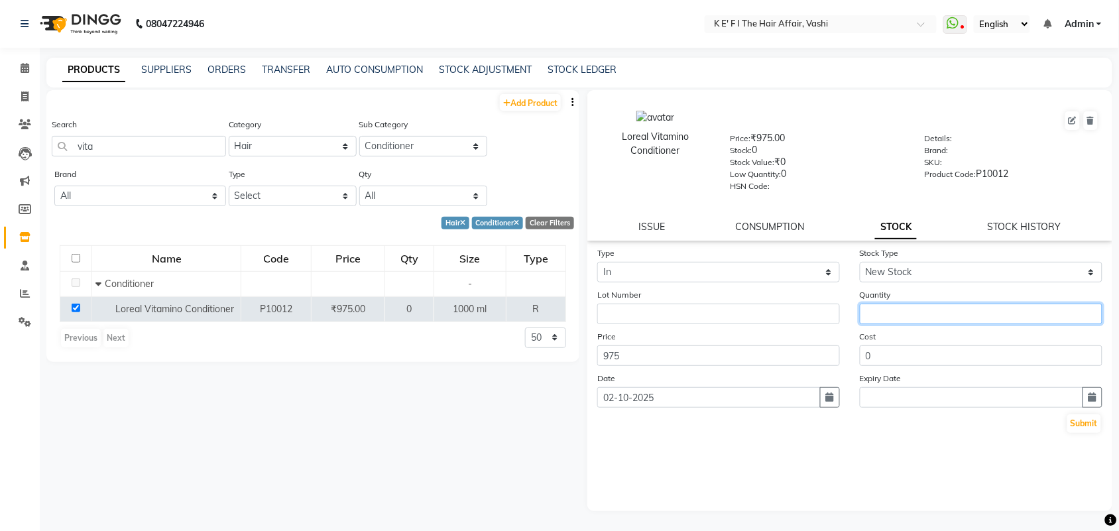
click at [886, 304] on input "number" at bounding box center [981, 314] width 243 height 21
type input "2"
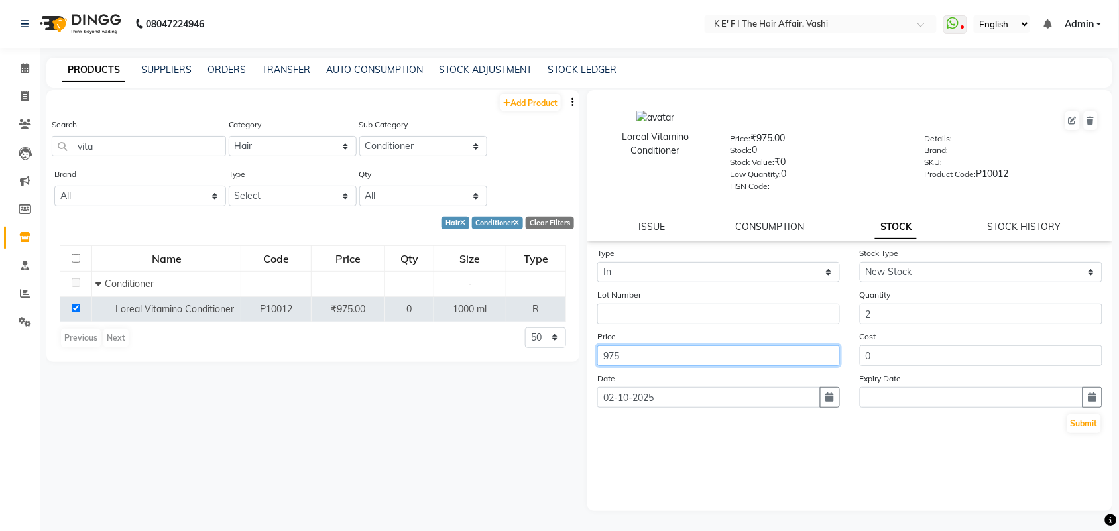
drag, startPoint x: 641, startPoint y: 349, endPoint x: 565, endPoint y: 369, distance: 78.1
click at [565, 369] on div "Add Product Search vita Category Select Hair Skin Makeup Personal Care Beard Wa…" at bounding box center [579, 305] width 1066 height 430
type input "990"
click at [1079, 415] on button "Submit" at bounding box center [1084, 423] width 34 height 19
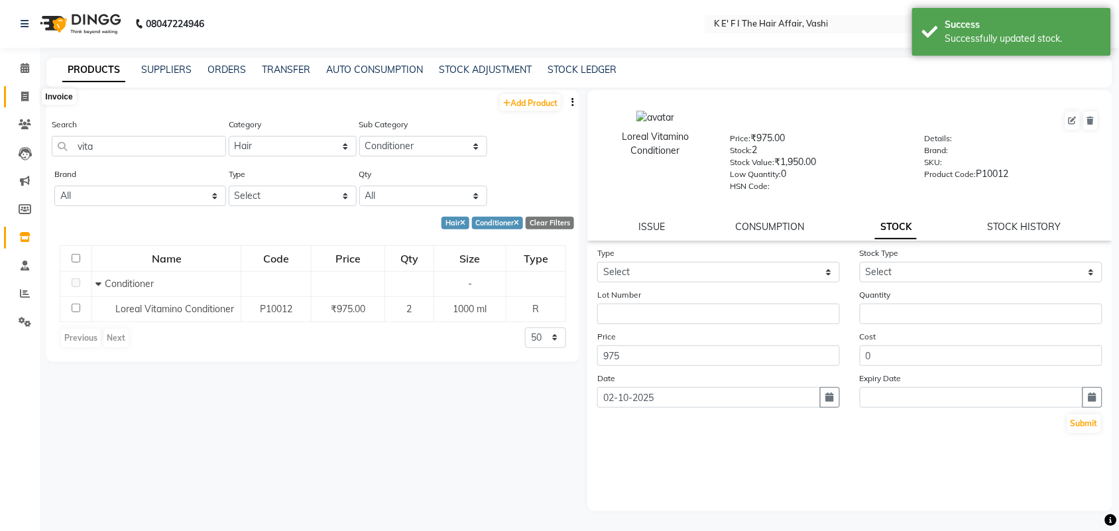
click at [22, 93] on icon at bounding box center [24, 96] width 7 height 10
select select "6025"
select select "service"
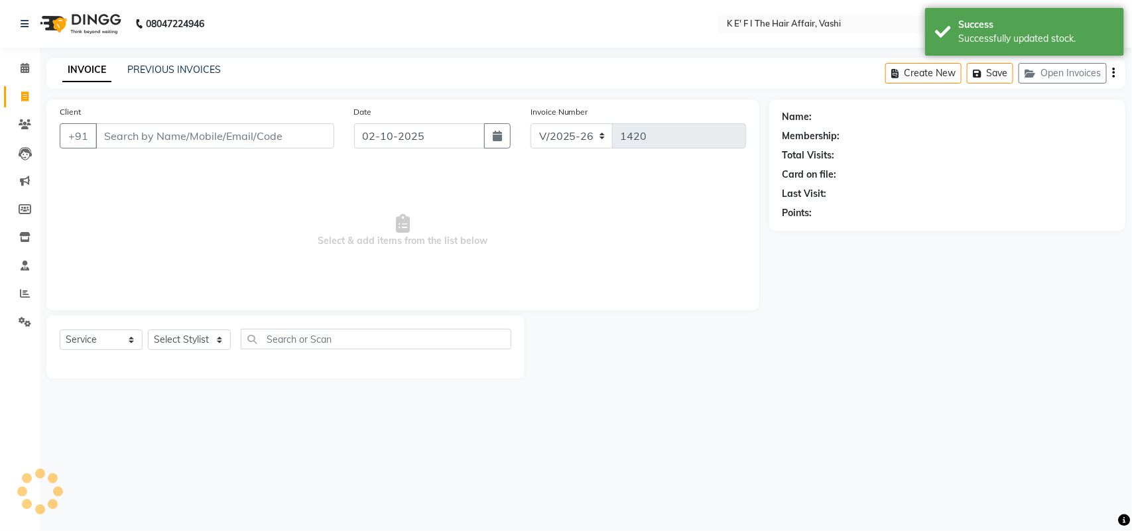
select select "43807"
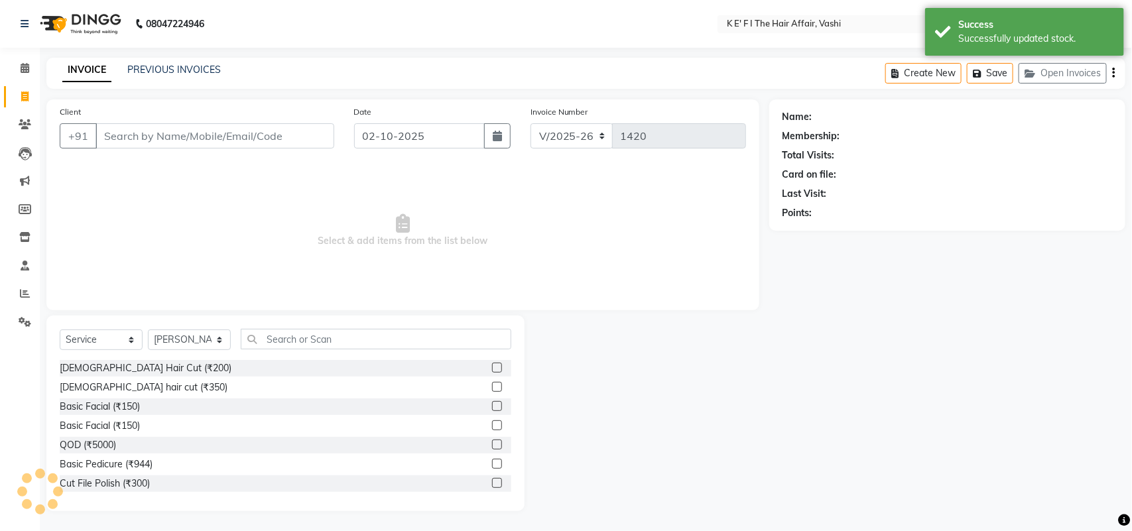
click at [143, 134] on input "Client" at bounding box center [214, 135] width 239 height 25
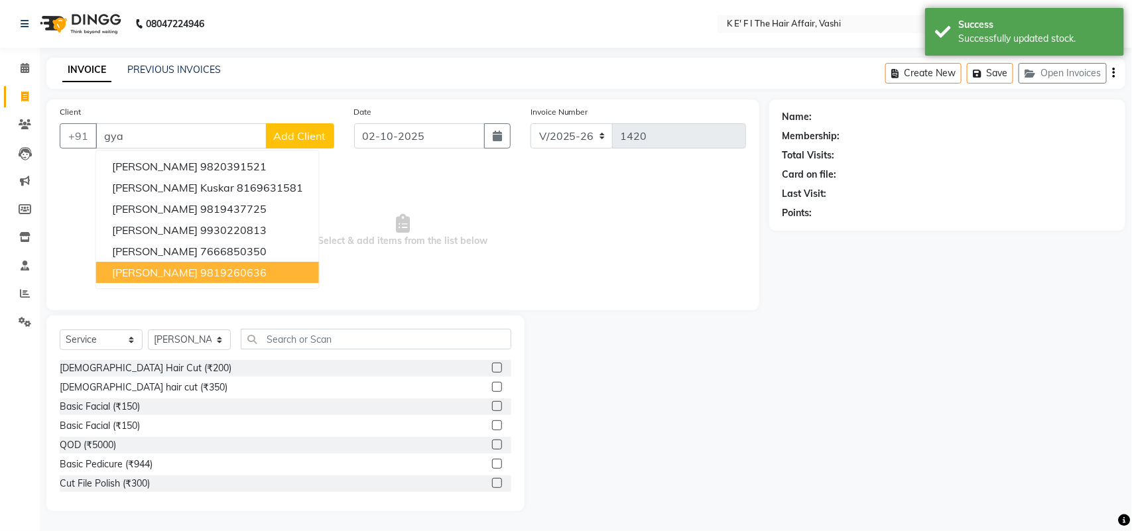
click at [211, 266] on ngb-highlight "9819260636" at bounding box center [233, 272] width 66 height 13
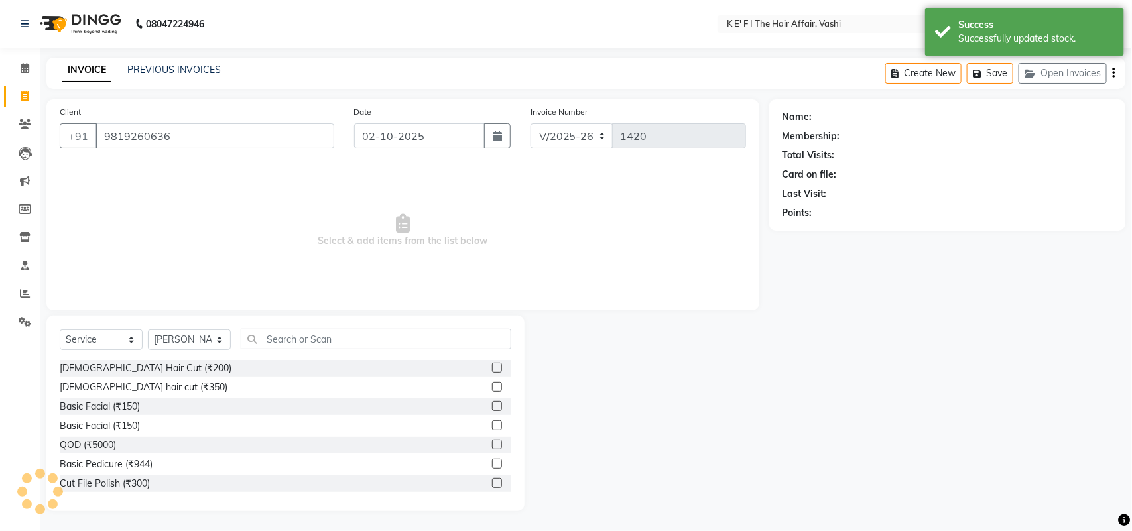
type input "9819260636"
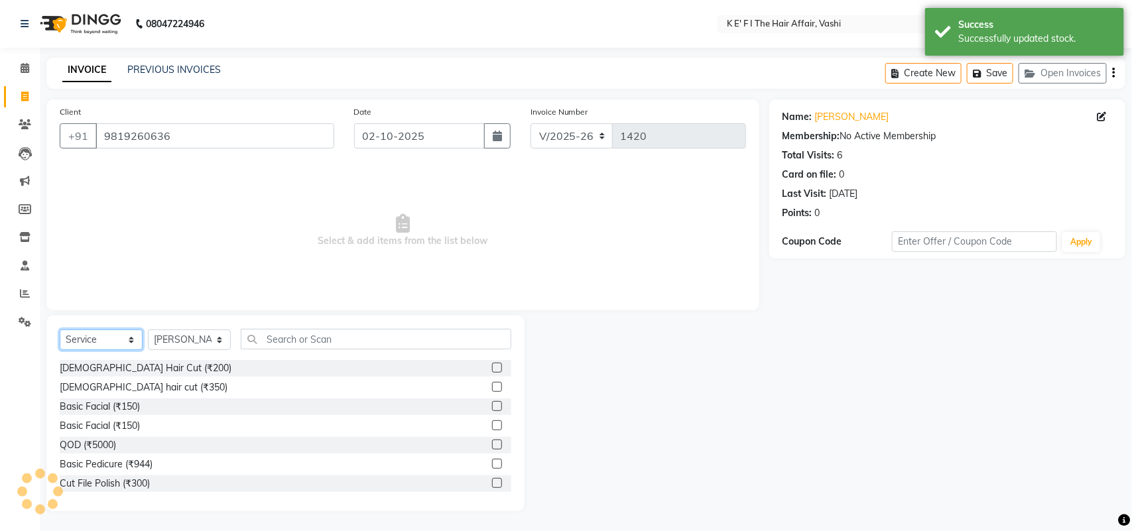
click at [111, 345] on select "Select Service Product Membership Package Voucher Prepaid Gift Card" at bounding box center [101, 339] width 83 height 21
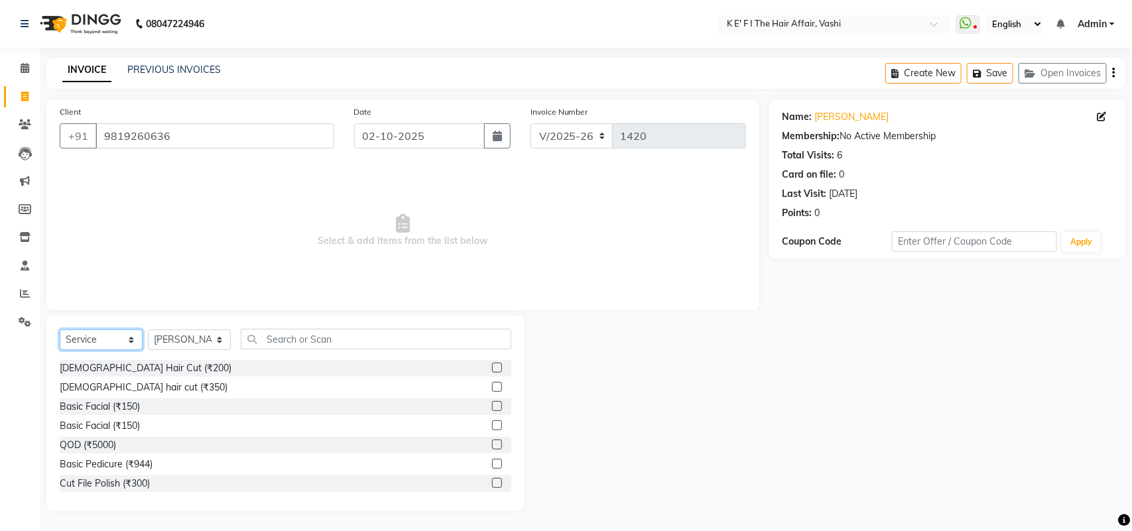
select select "product"
click at [60, 329] on select "Select Service Product Membership Package Voucher Prepaid Gift Card" at bounding box center [101, 339] width 83 height 21
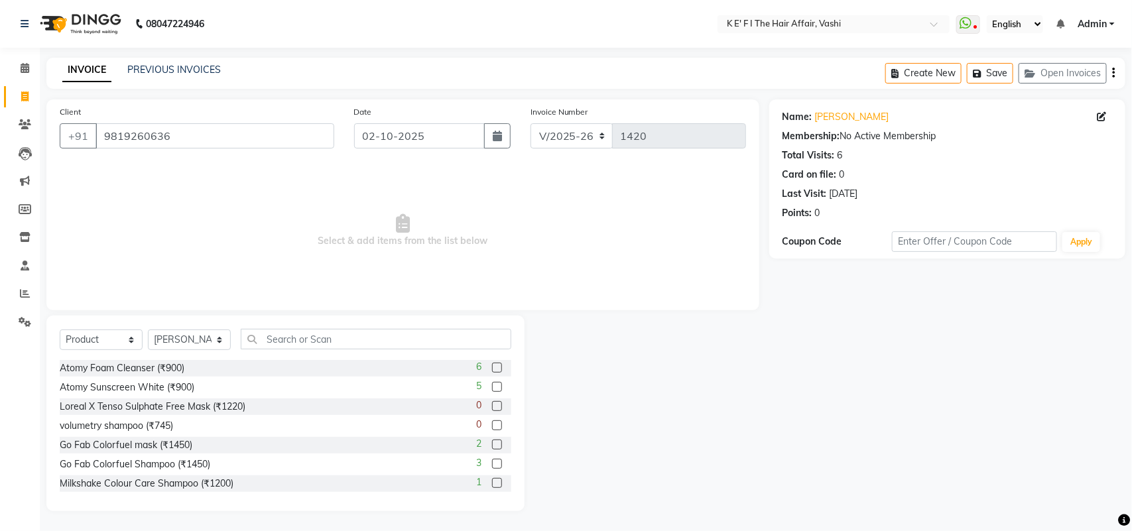
click at [309, 322] on div "Select Service Product Membership Package Voucher Prepaid Gift Card Select Styl…" at bounding box center [285, 414] width 478 height 196
click at [302, 338] on input "text" at bounding box center [376, 339] width 270 height 21
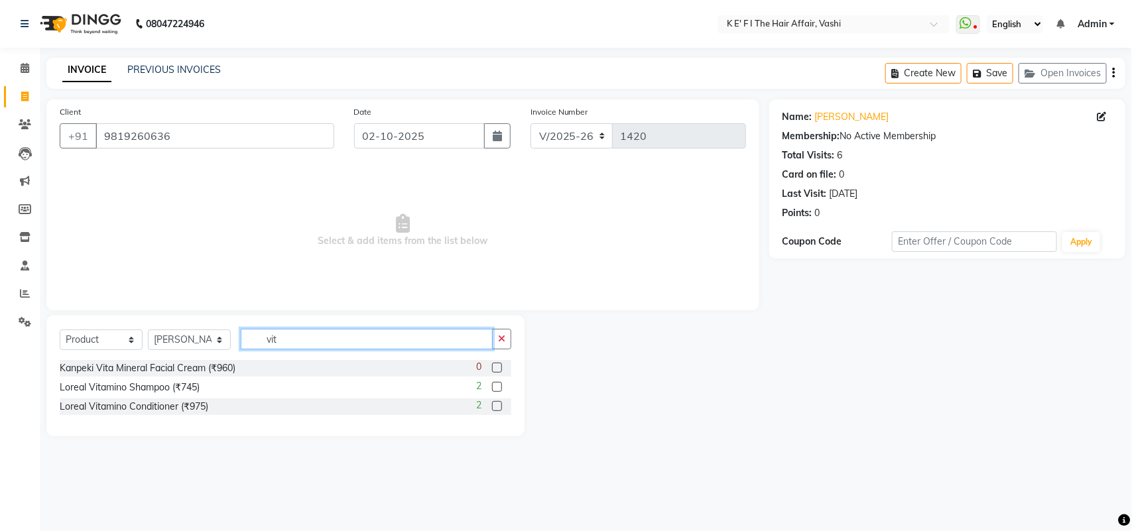
type input "vit"
click at [499, 388] on label at bounding box center [497, 387] width 10 height 10
click at [499, 388] on input "checkbox" at bounding box center [496, 387] width 9 height 9
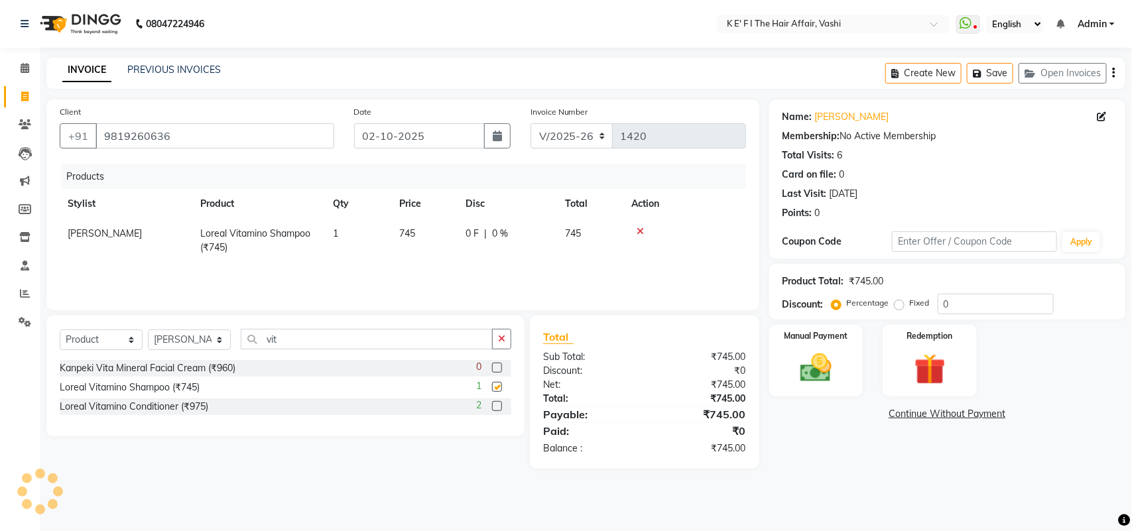
checkbox input "false"
click at [438, 239] on td "745" at bounding box center [424, 241] width 66 height 44
select select "43807"
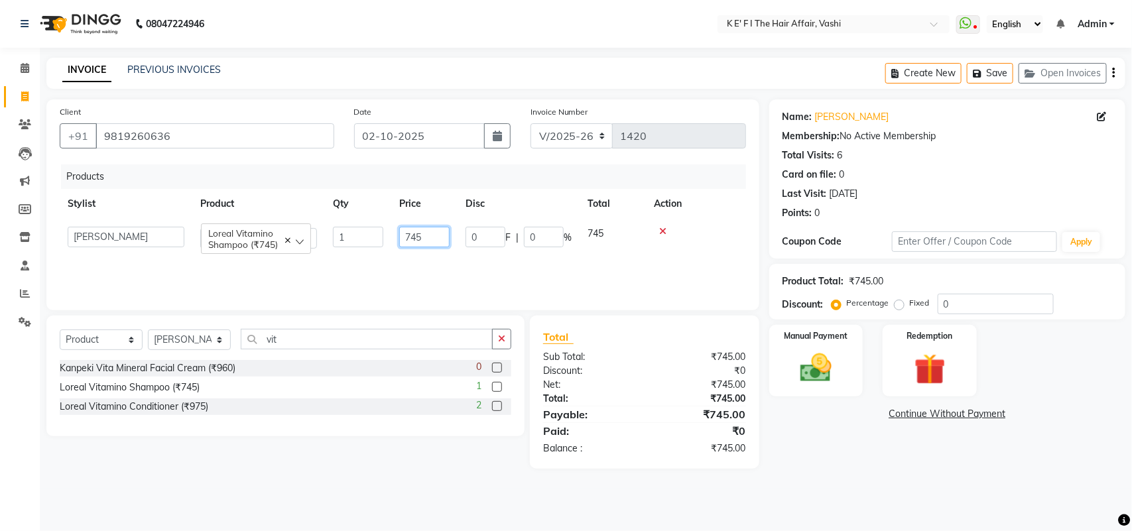
drag, startPoint x: 439, startPoint y: 237, endPoint x: 345, endPoint y: 247, distance: 93.9
click at [346, 247] on tr "aayaz anjali mahadik Anushkha Bhagat Athem Deepti Sawant Dinesh Kamble Dipika B…" at bounding box center [403, 238] width 686 height 38
click at [426, 227] on input "745" at bounding box center [424, 237] width 50 height 21
click at [426, 242] on input "745" at bounding box center [424, 237] width 50 height 21
type input "7"
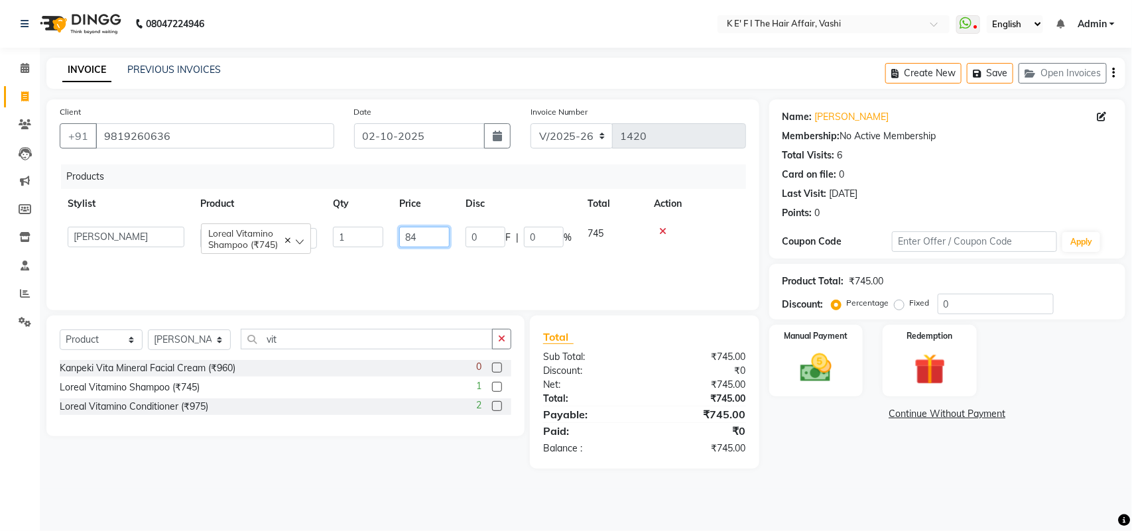
type input "845"
click at [471, 253] on td "0 F | 0 %" at bounding box center [518, 238] width 122 height 38
select select "43807"
drag, startPoint x: 540, startPoint y: 233, endPoint x: 516, endPoint y: 250, distance: 30.0
click at [516, 250] on td "0 F | 0 %" at bounding box center [518, 238] width 122 height 38
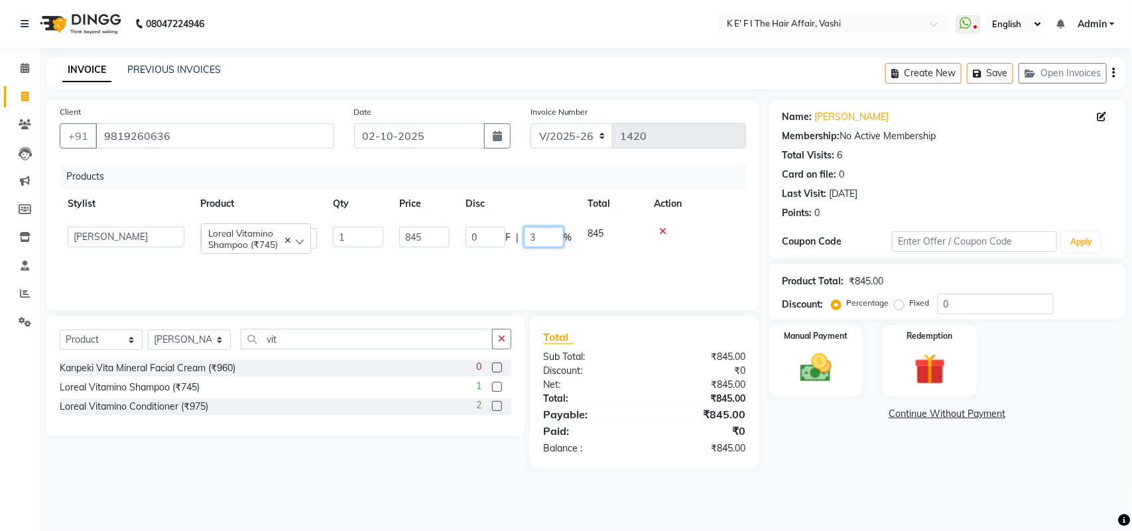
type input "30"
click at [541, 280] on div "Products Stylist Product Qty Price Disc Total Action aayaz anjali mahadik Anush…" at bounding box center [403, 230] width 686 height 133
click at [829, 373] on img at bounding box center [816, 367] width 52 height 37
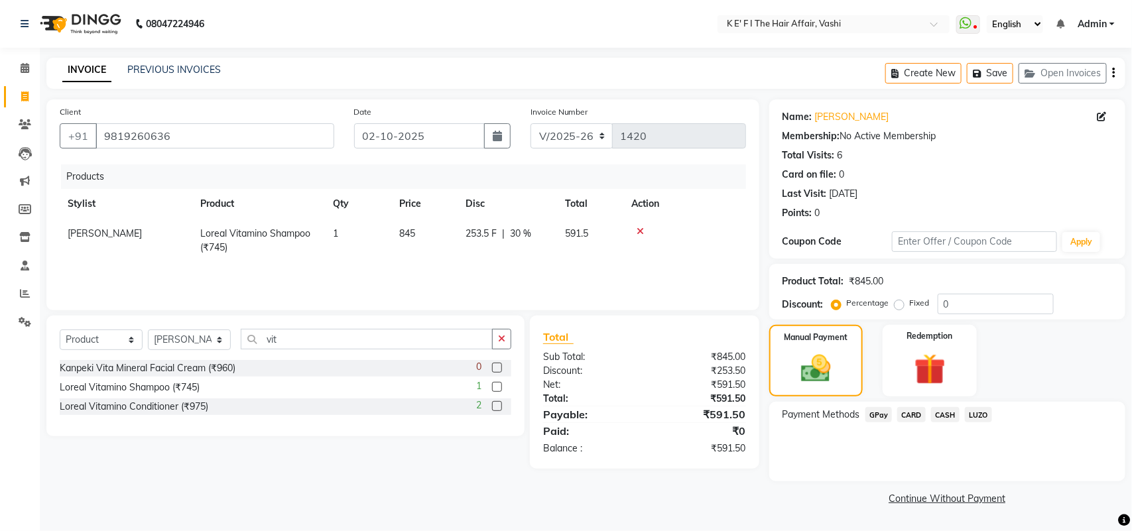
click at [947, 418] on span "CASH" at bounding box center [945, 414] width 29 height 15
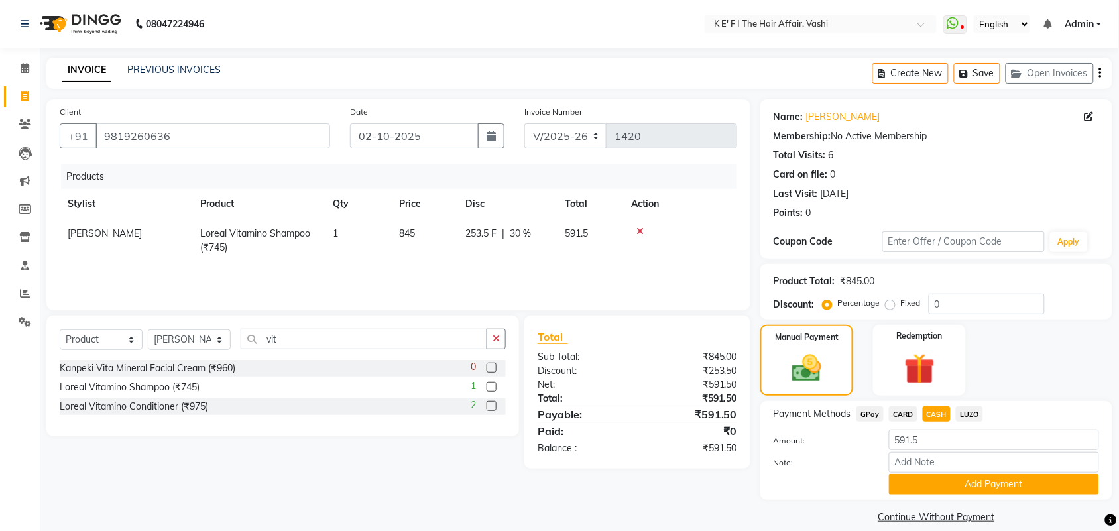
click at [950, 474] on button "Add Payment" at bounding box center [994, 484] width 210 height 21
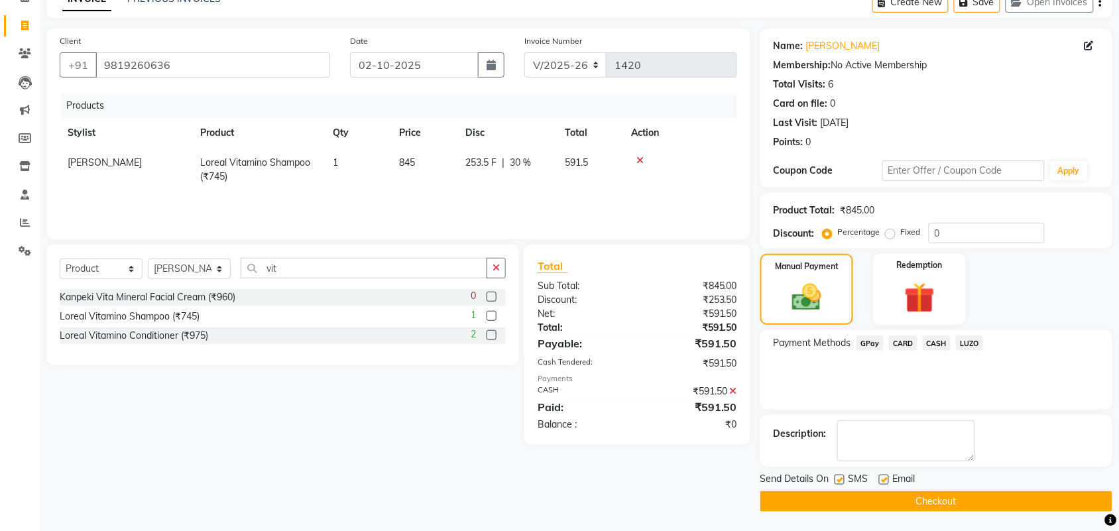
scroll to position [72, 0]
click at [886, 479] on label at bounding box center [884, 479] width 10 height 10
click at [886, 479] on input "checkbox" at bounding box center [883, 479] width 9 height 9
checkbox input "false"
click at [835, 478] on label at bounding box center [840, 479] width 10 height 10
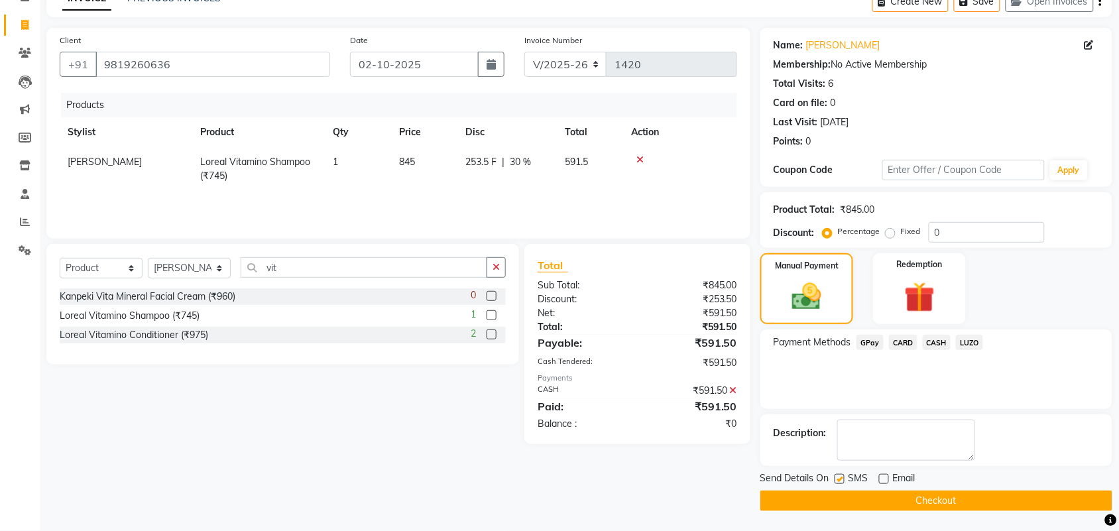
click at [835, 478] on input "checkbox" at bounding box center [839, 479] width 9 height 9
checkbox input "false"
click at [842, 502] on button "Checkout" at bounding box center [936, 501] width 352 height 21
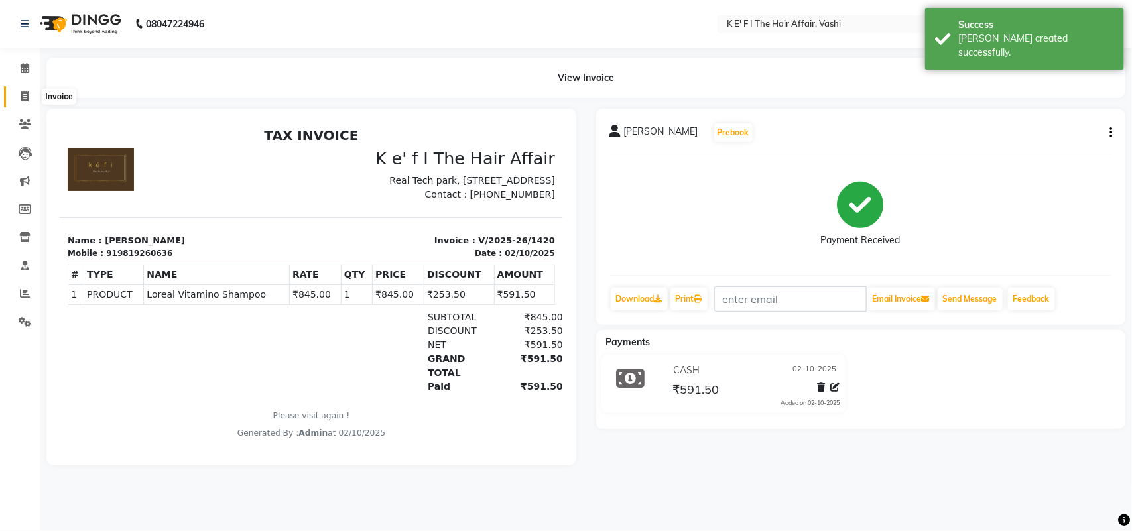
click at [17, 91] on span at bounding box center [24, 96] width 23 height 15
select select "6025"
select select "service"
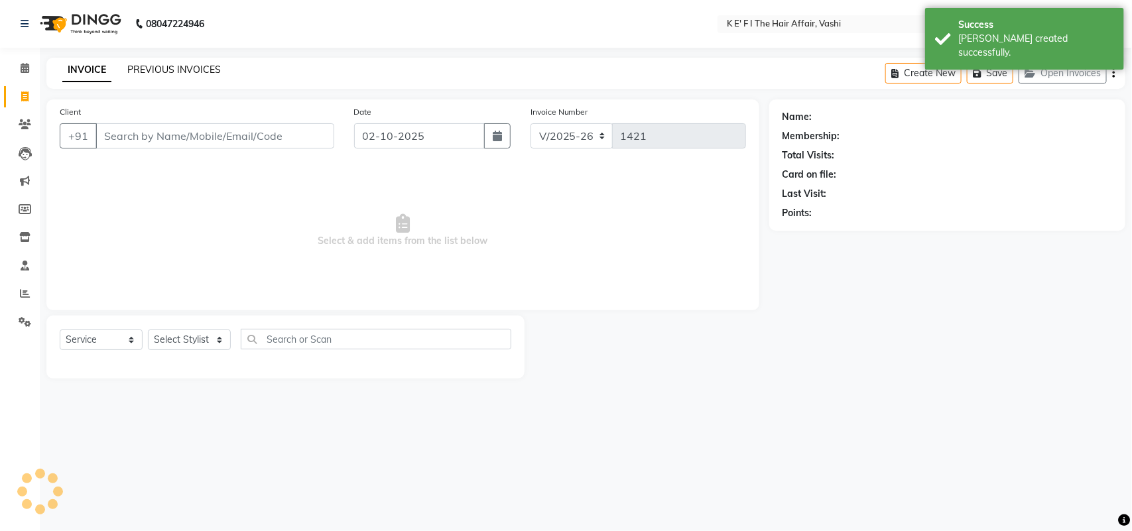
select select "43807"
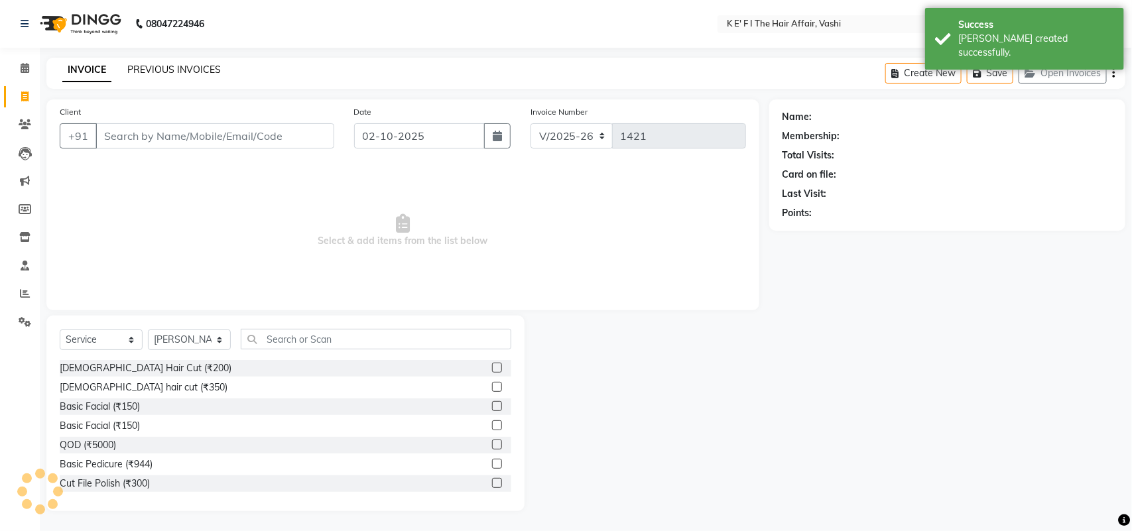
click at [156, 63] on div "PREVIOUS INVOICES" at bounding box center [173, 70] width 93 height 14
click at [168, 73] on link "PREVIOUS INVOICES" at bounding box center [173, 70] width 93 height 12
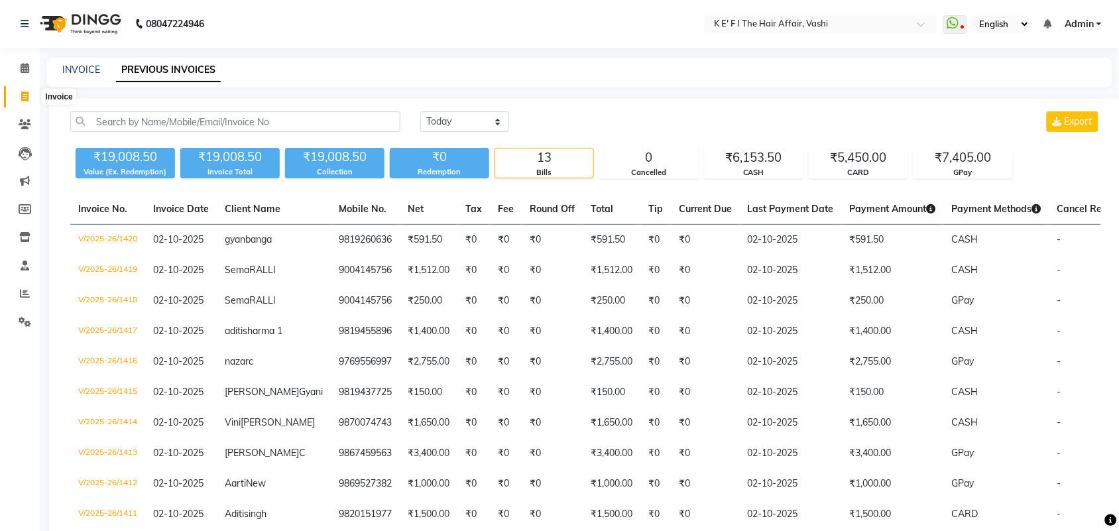
click at [23, 97] on icon at bounding box center [24, 96] width 7 height 10
select select "6025"
select select "service"
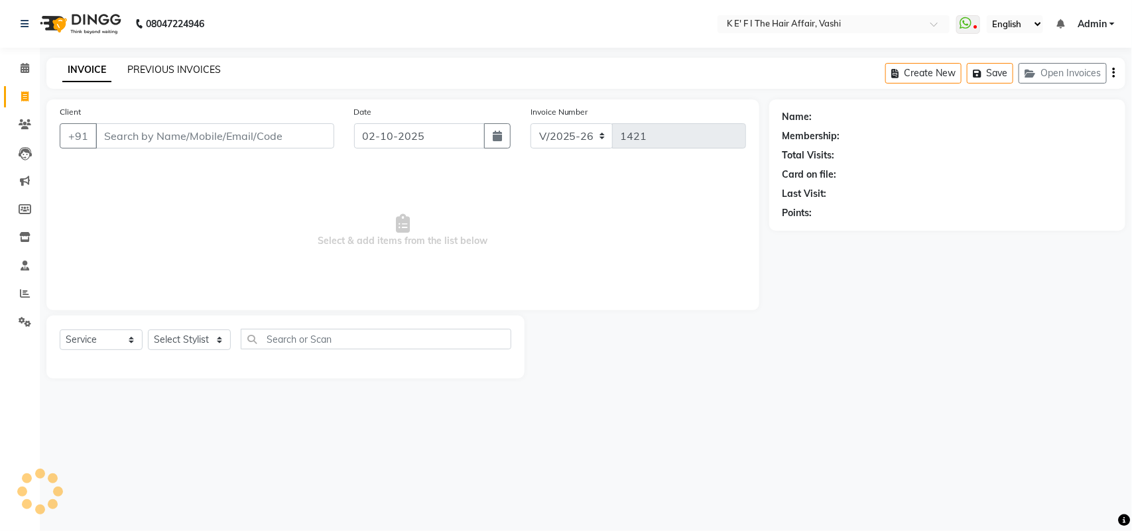
select select "43807"
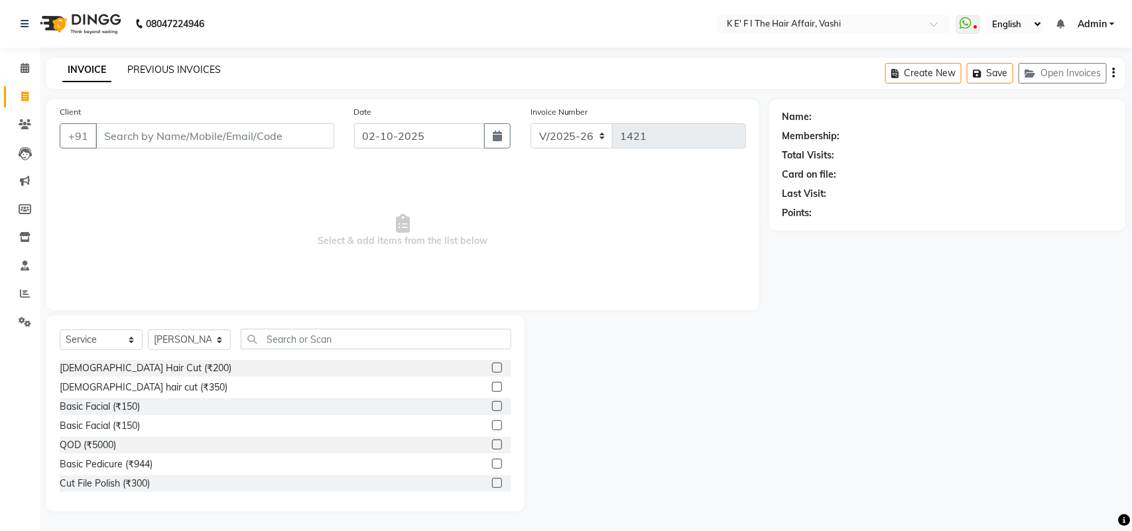
click at [161, 74] on link "PREVIOUS INVOICES" at bounding box center [173, 70] width 93 height 12
